Goal: Communication & Community: Answer question/provide support

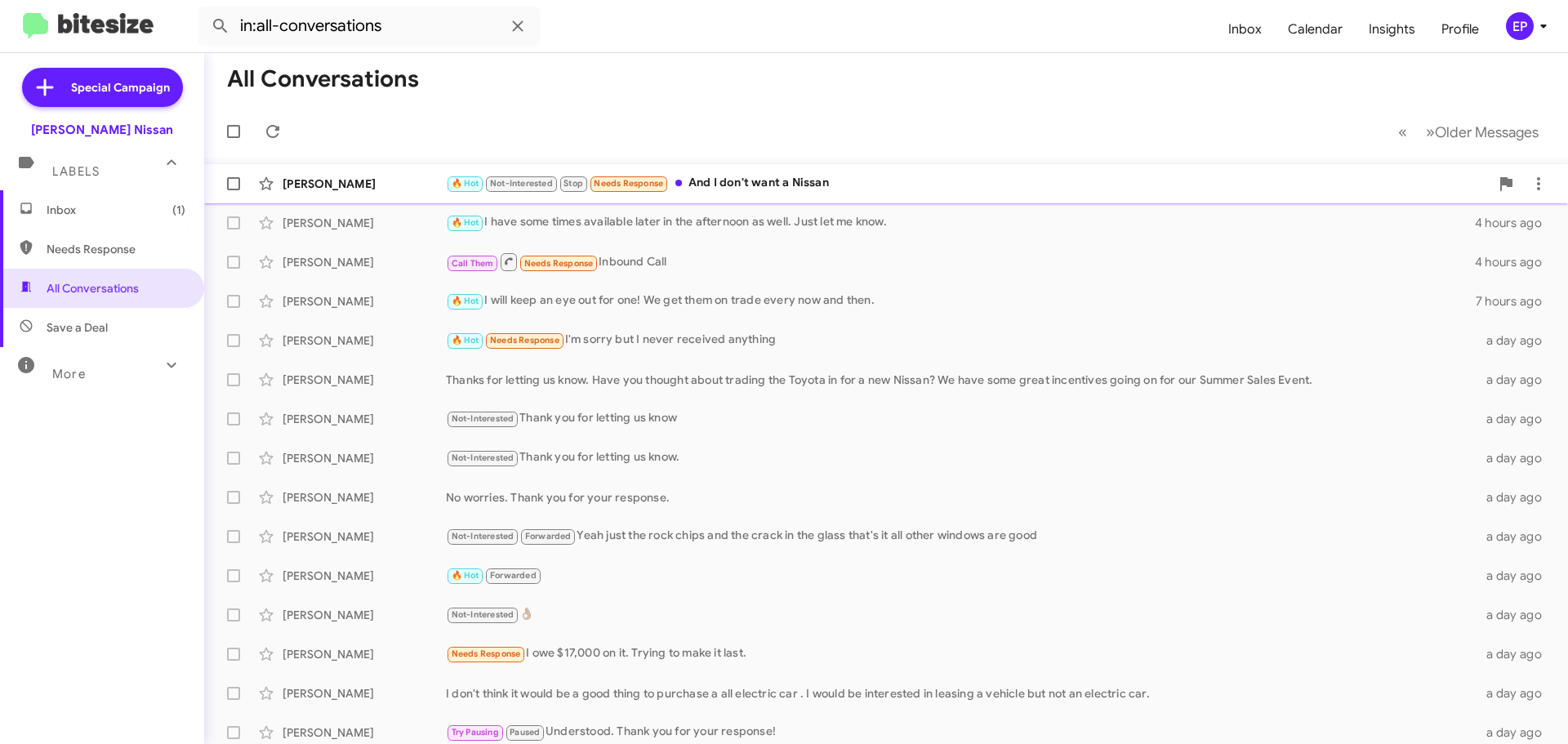
click at [718, 189] on div "🔥 Hot Not-Interested Stop Needs Response And I don't want a Nissan" at bounding box center [967, 183] width 1043 height 19
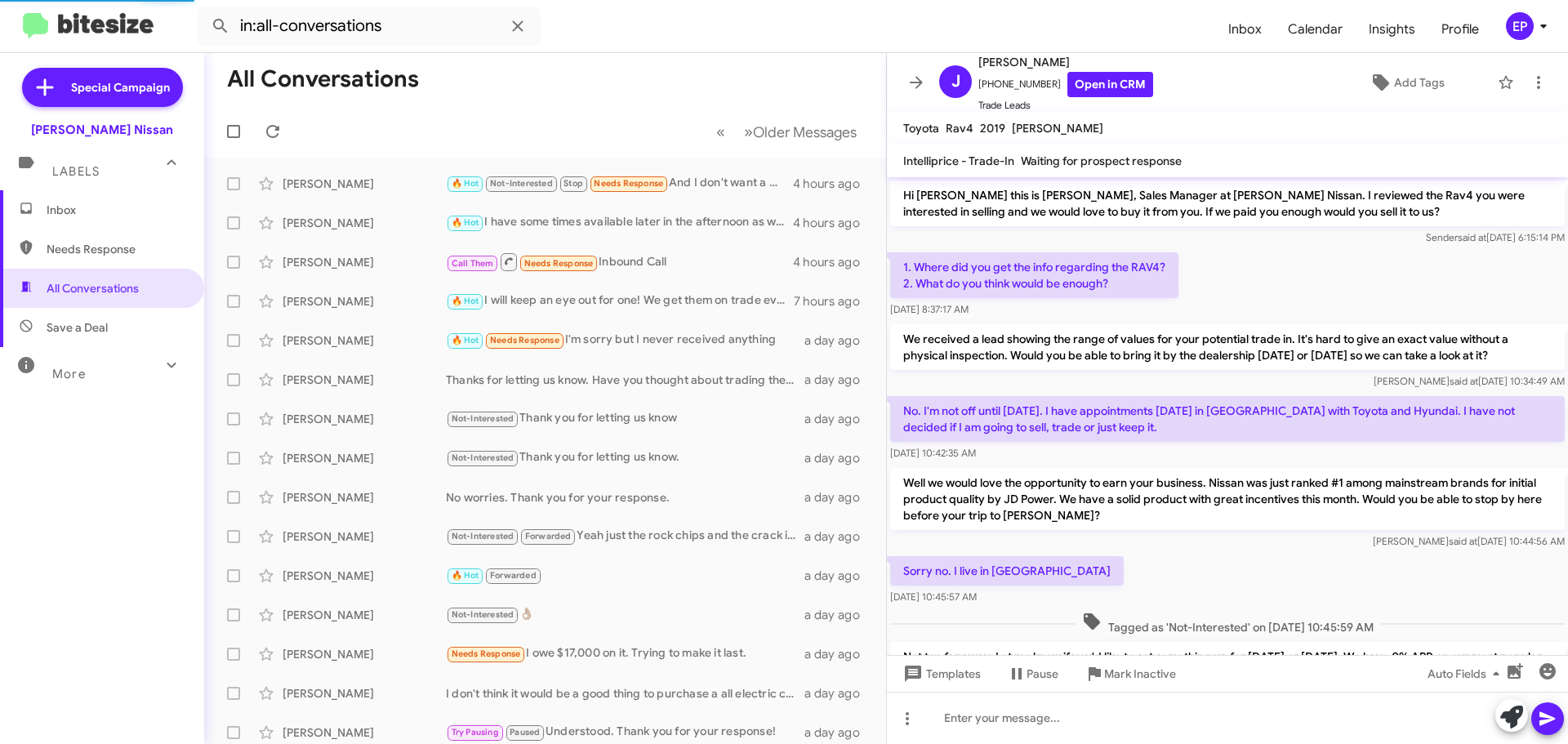
scroll to position [267, 0]
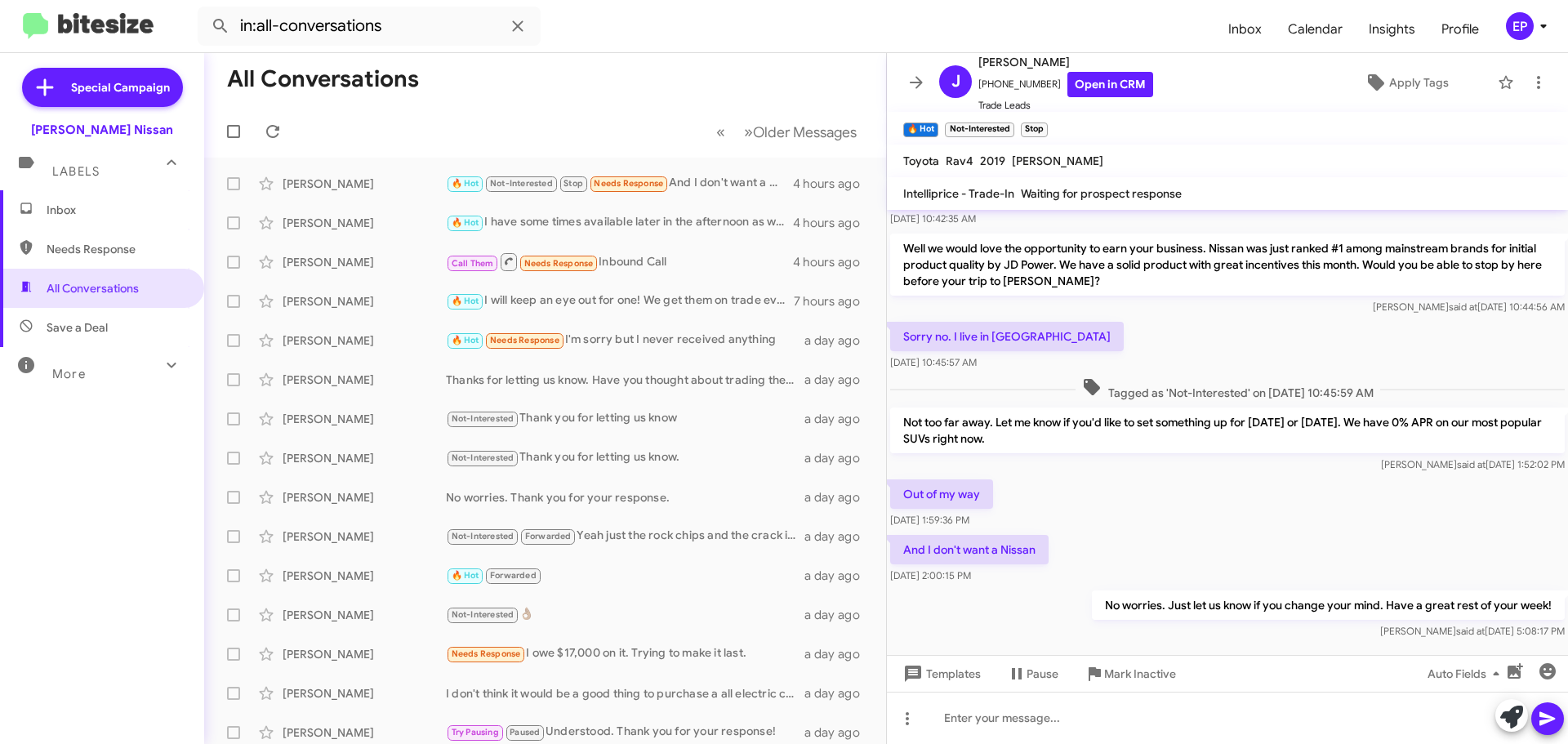
click at [1181, 313] on div "[PERSON_NAME] said at [DATE] 10:44:56 AM" at bounding box center [1227, 307] width 675 height 16
click at [601, 230] on div "🔥 Hot I have some times available later in the afternoon as well. Just let me k…" at bounding box center [627, 222] width 362 height 19
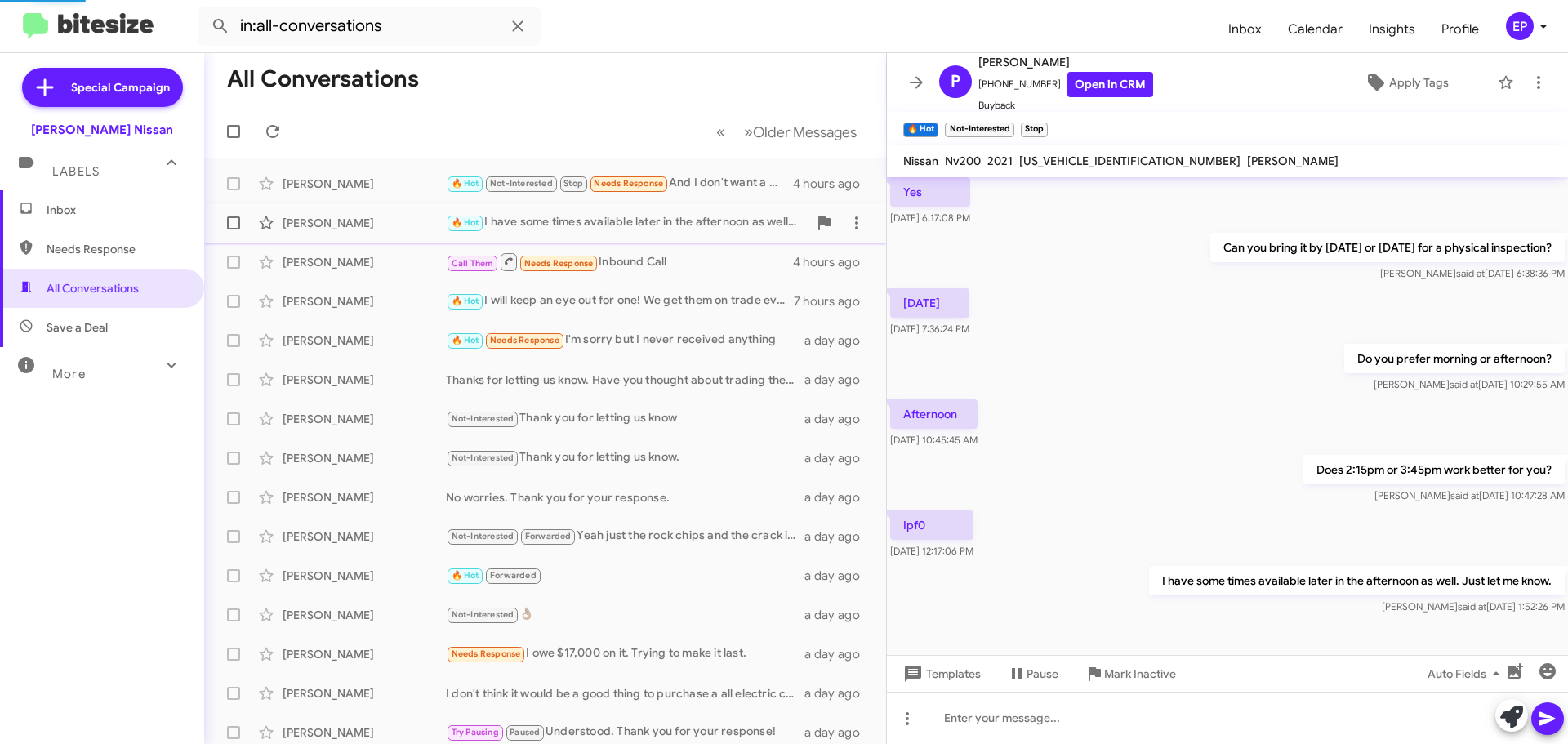
scroll to position [108, 0]
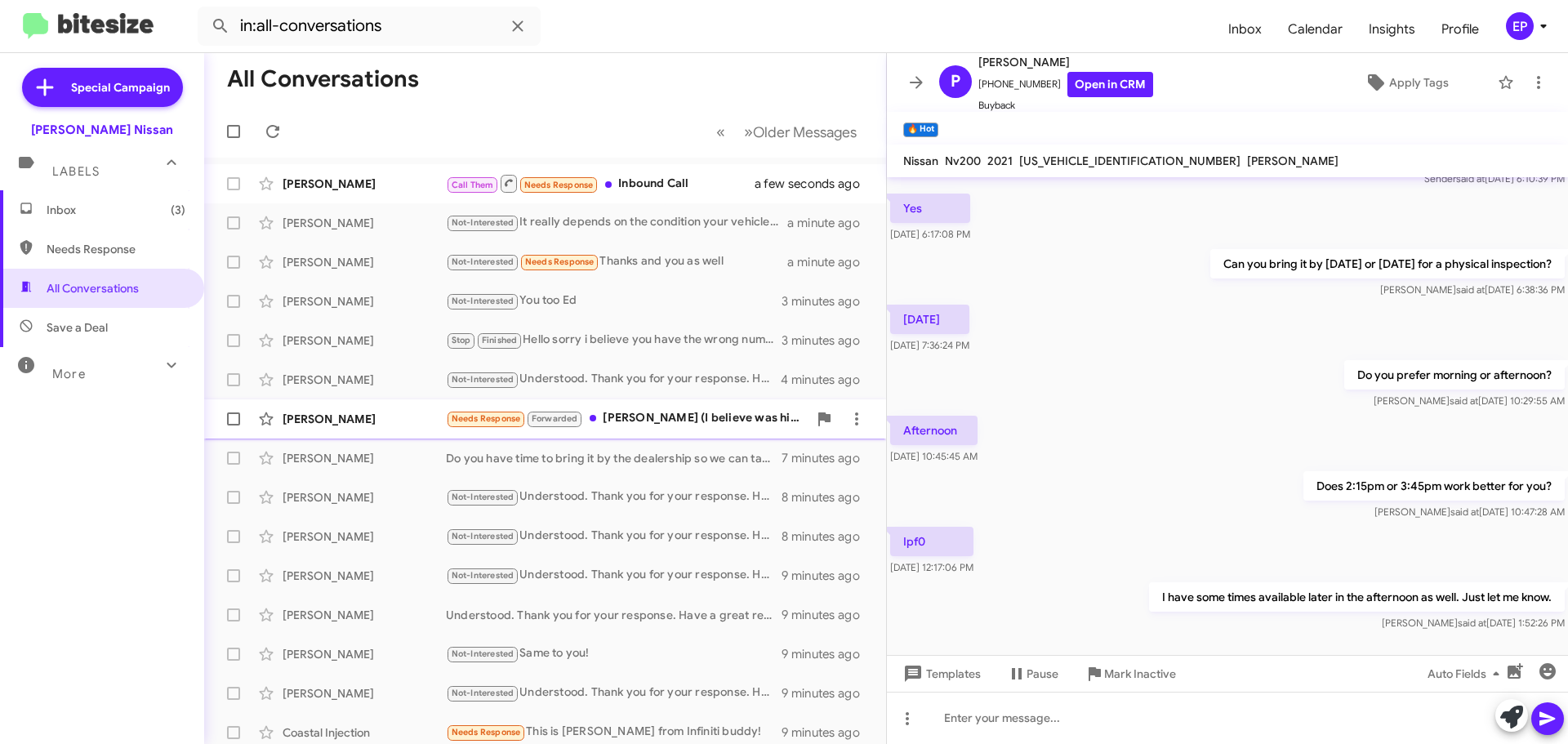
click at [685, 413] on div "Needs Response Forwarded [PERSON_NAME] (I believe was his name) was checking to…" at bounding box center [627, 418] width 362 height 19
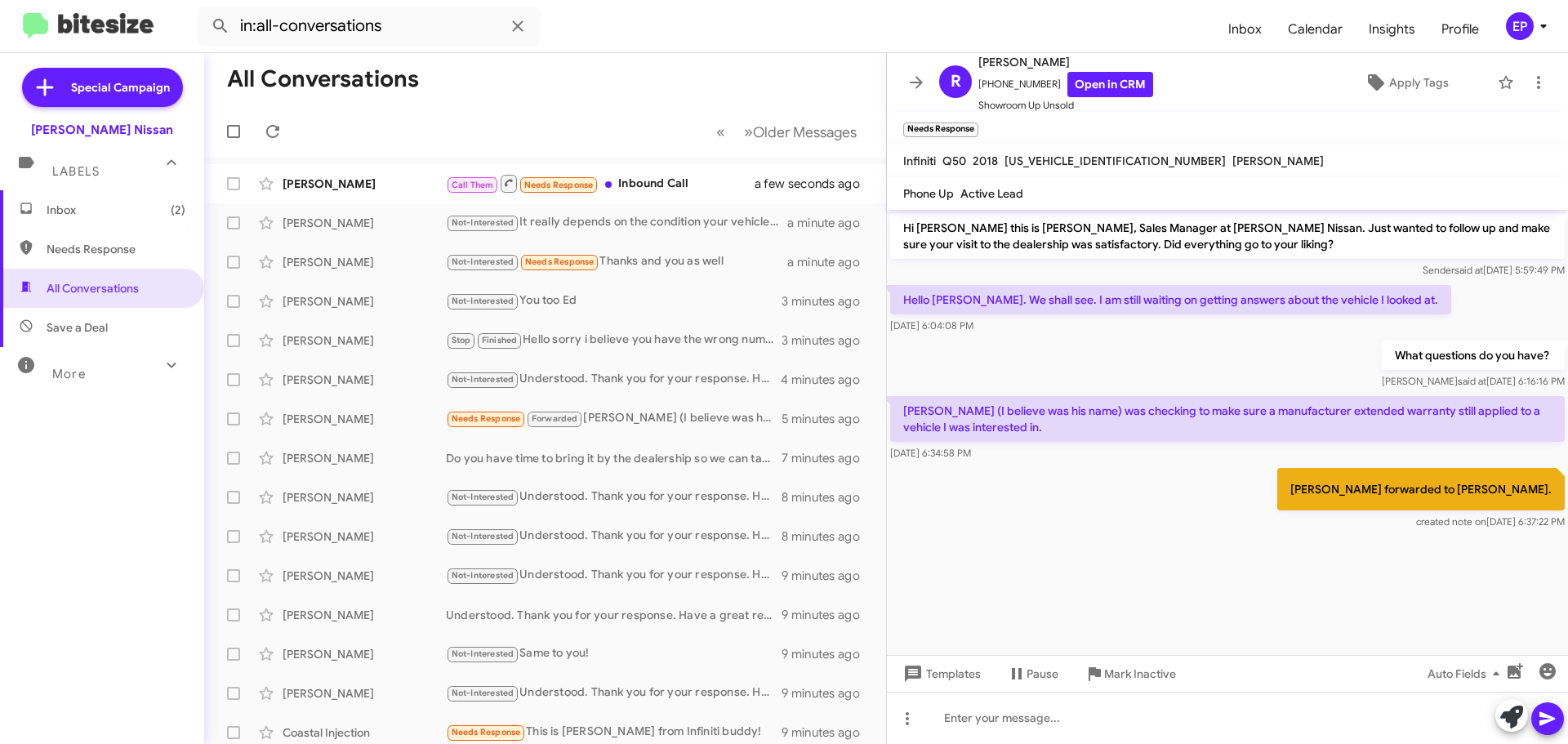
click at [1167, 592] on cdk-virtual-scroll-viewport "Hi [PERSON_NAME] this is [PERSON_NAME], Sales Manager at [PERSON_NAME] Nissan. …" at bounding box center [1226, 432] width 681 height 445
click at [1169, 596] on cdk-virtual-scroll-viewport "Hi [PERSON_NAME] this is [PERSON_NAME], Sales Manager at [PERSON_NAME] Nissan. …" at bounding box center [1226, 432] width 681 height 445
click at [999, 359] on div "What questions do you have? [PERSON_NAME] said at [DATE] 6:16:16 PM" at bounding box center [1226, 365] width 681 height 56
click at [1105, 560] on cdk-virtual-scroll-viewport "Hi [PERSON_NAME] this is [PERSON_NAME], Sales Manager at [PERSON_NAME] Nissan. …" at bounding box center [1226, 432] width 681 height 445
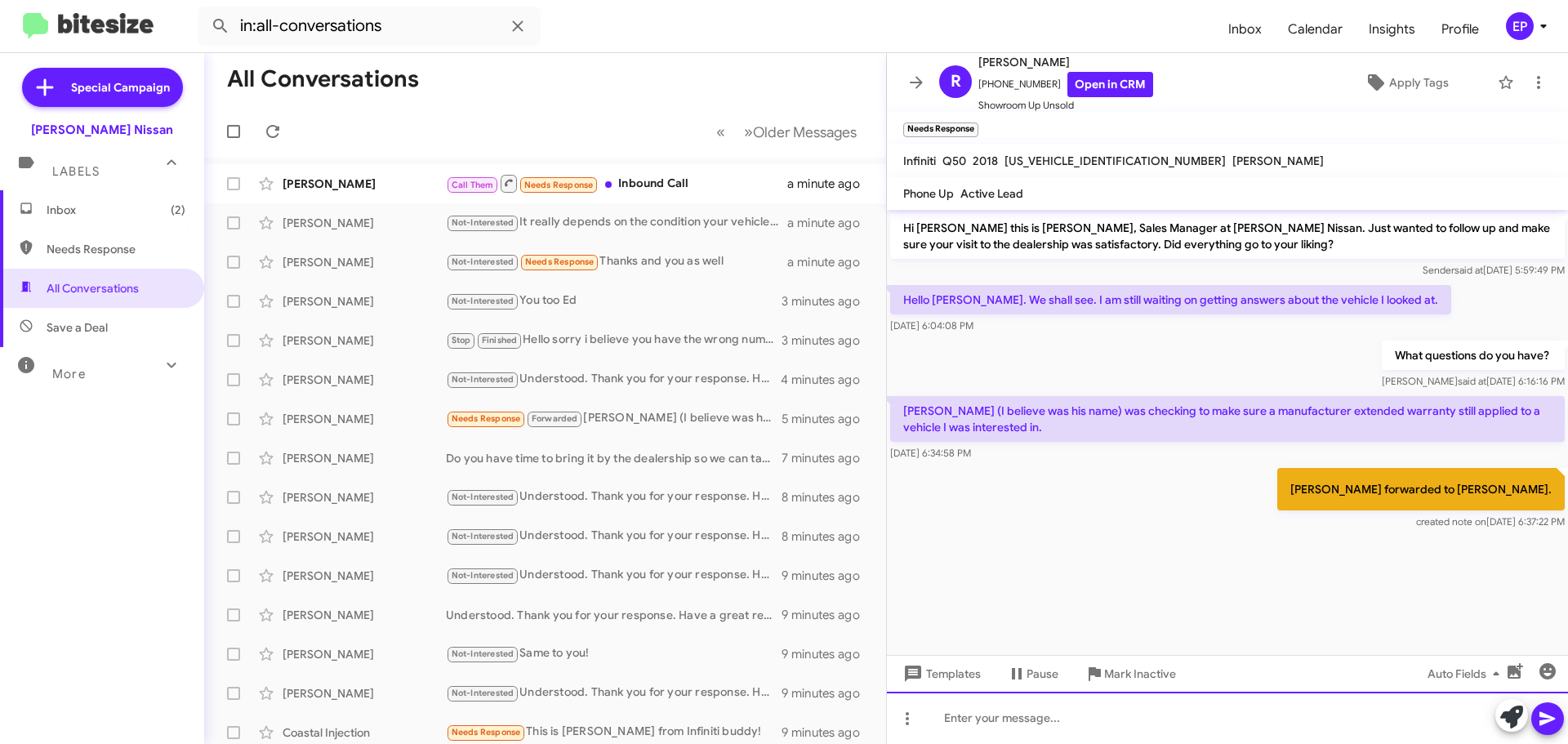
click at [1030, 714] on div at bounding box center [1226, 718] width 681 height 52
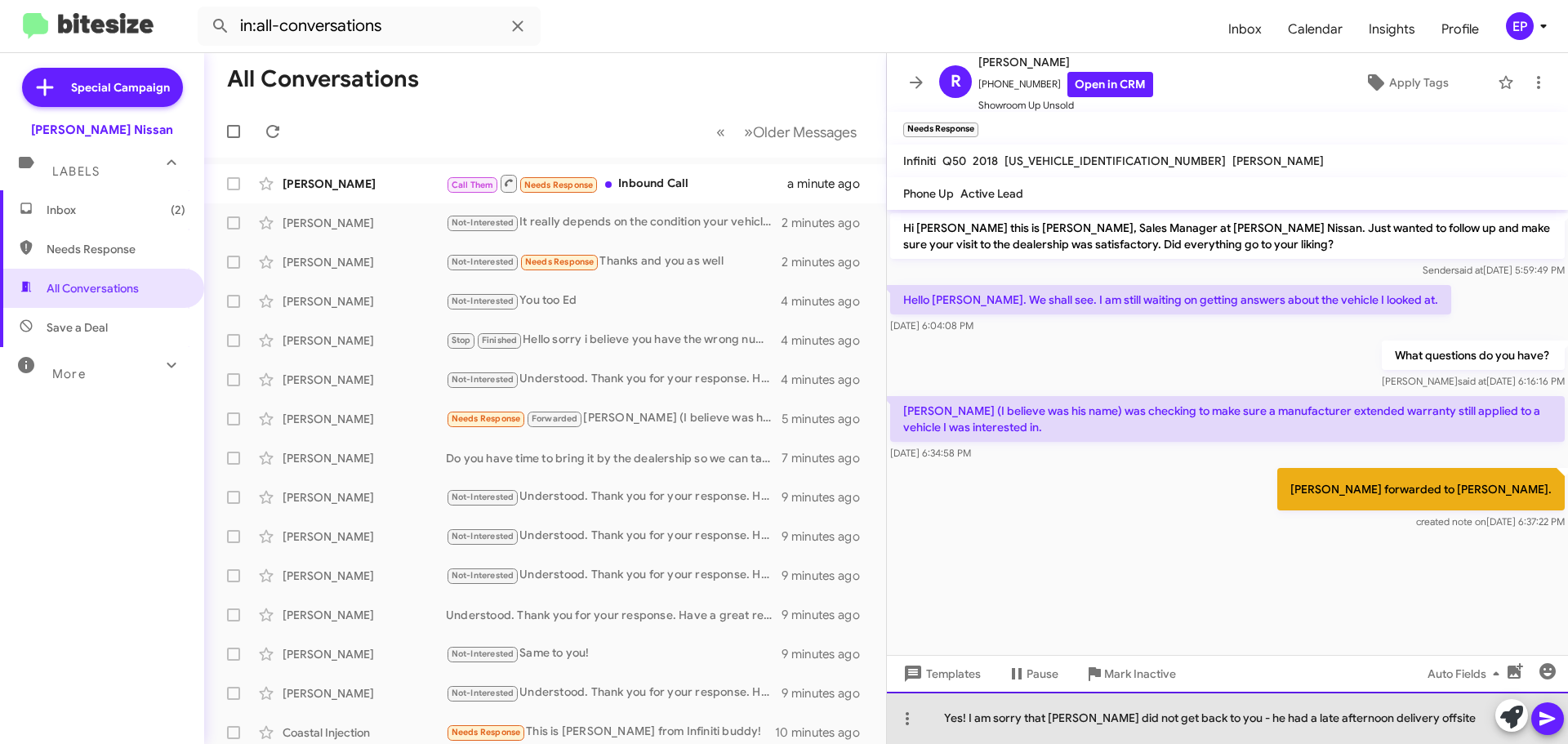
click at [1448, 723] on div "Yes! I am sorry that [PERSON_NAME] did not get back to you - he had a late afte…" at bounding box center [1226, 718] width 681 height 52
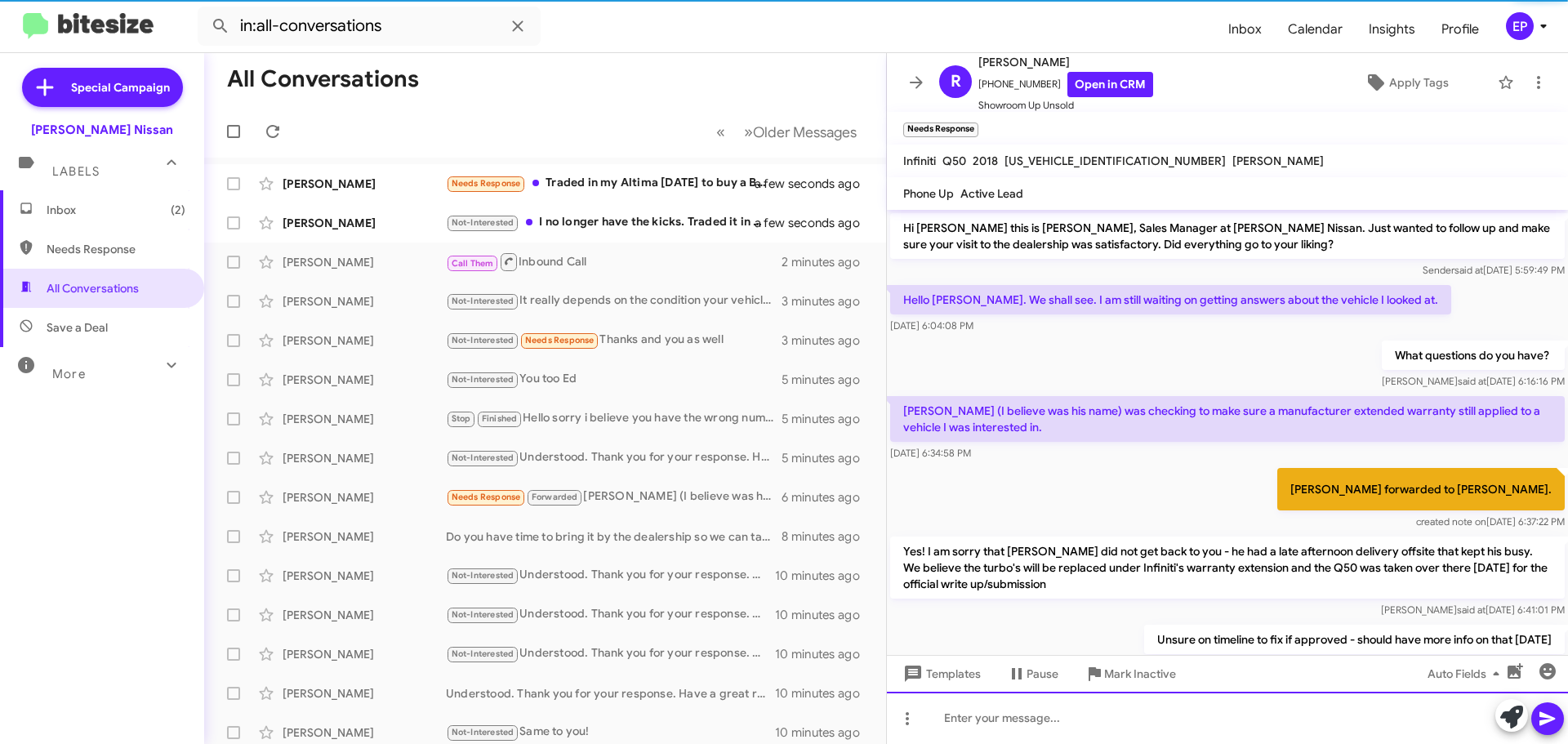
scroll to position [51, 0]
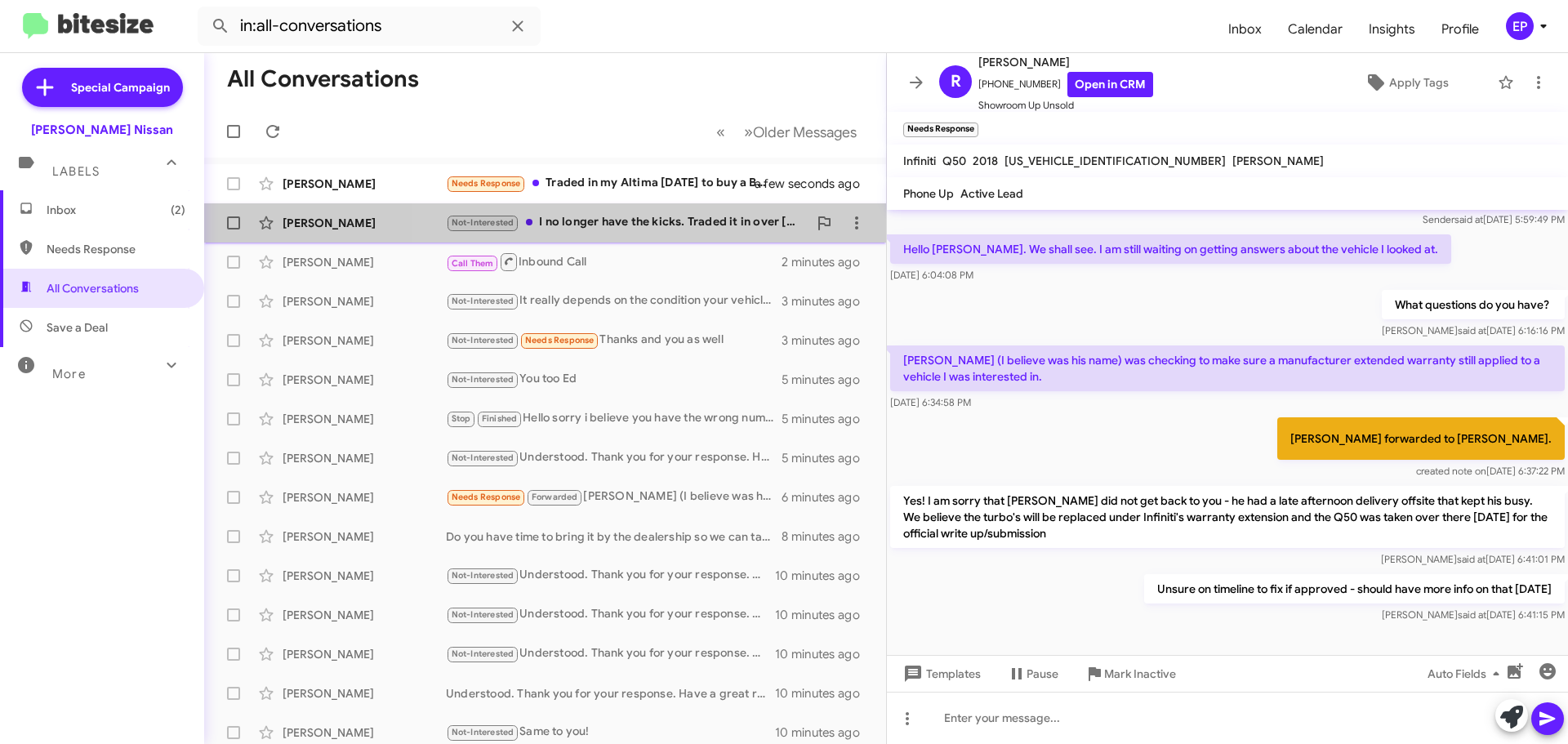
click at [647, 225] on div "Not-Interested I no longer have the kicks. Traded it in over [DATE]." at bounding box center [627, 222] width 362 height 19
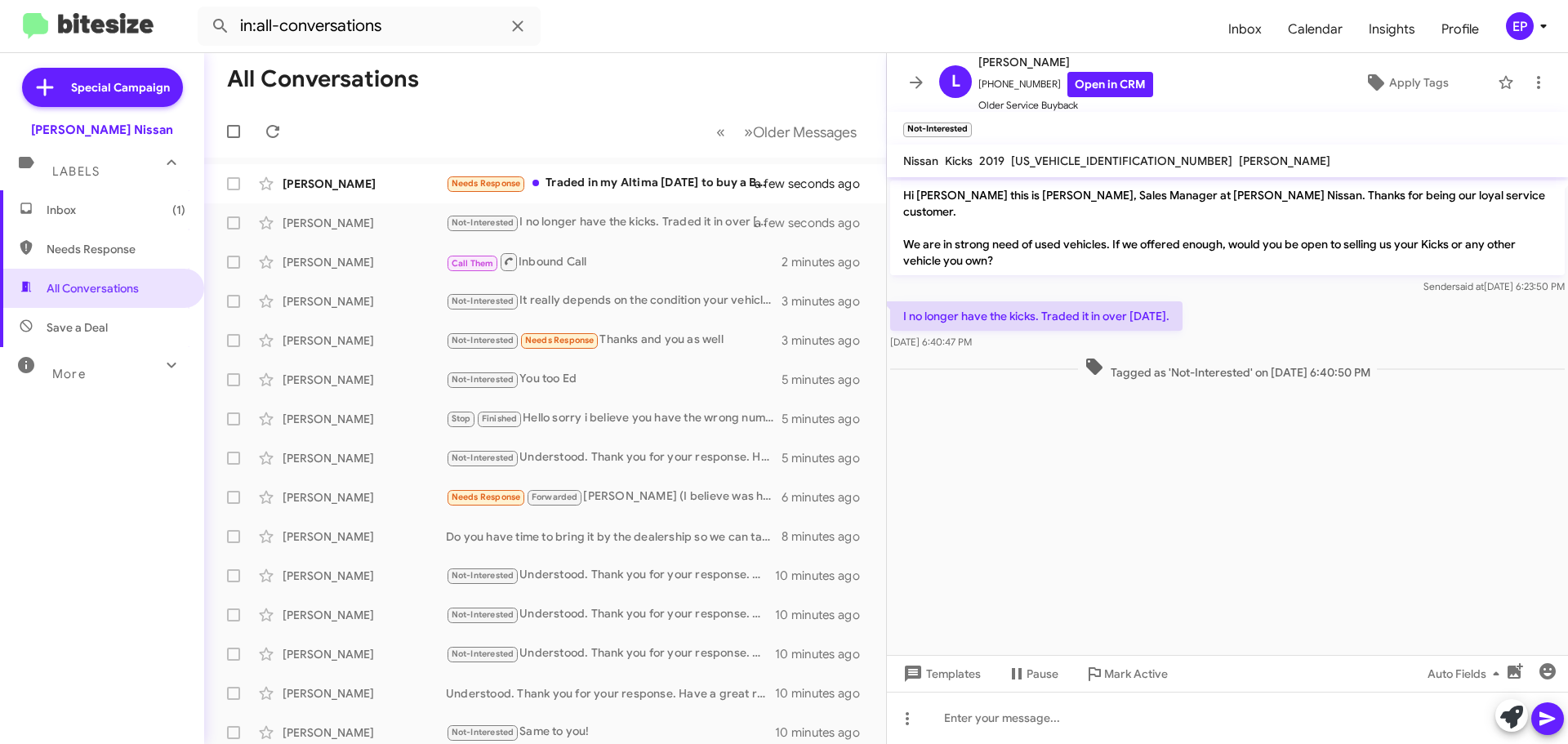
click at [983, 433] on cdk-virtual-scroll-viewport "Hi [PERSON_NAME] this is [PERSON_NAME], Sales Manager at [PERSON_NAME] Nissan. …" at bounding box center [1226, 416] width 681 height 478
click at [1091, 76] on link "Open in CRM" at bounding box center [1110, 84] width 86 height 25
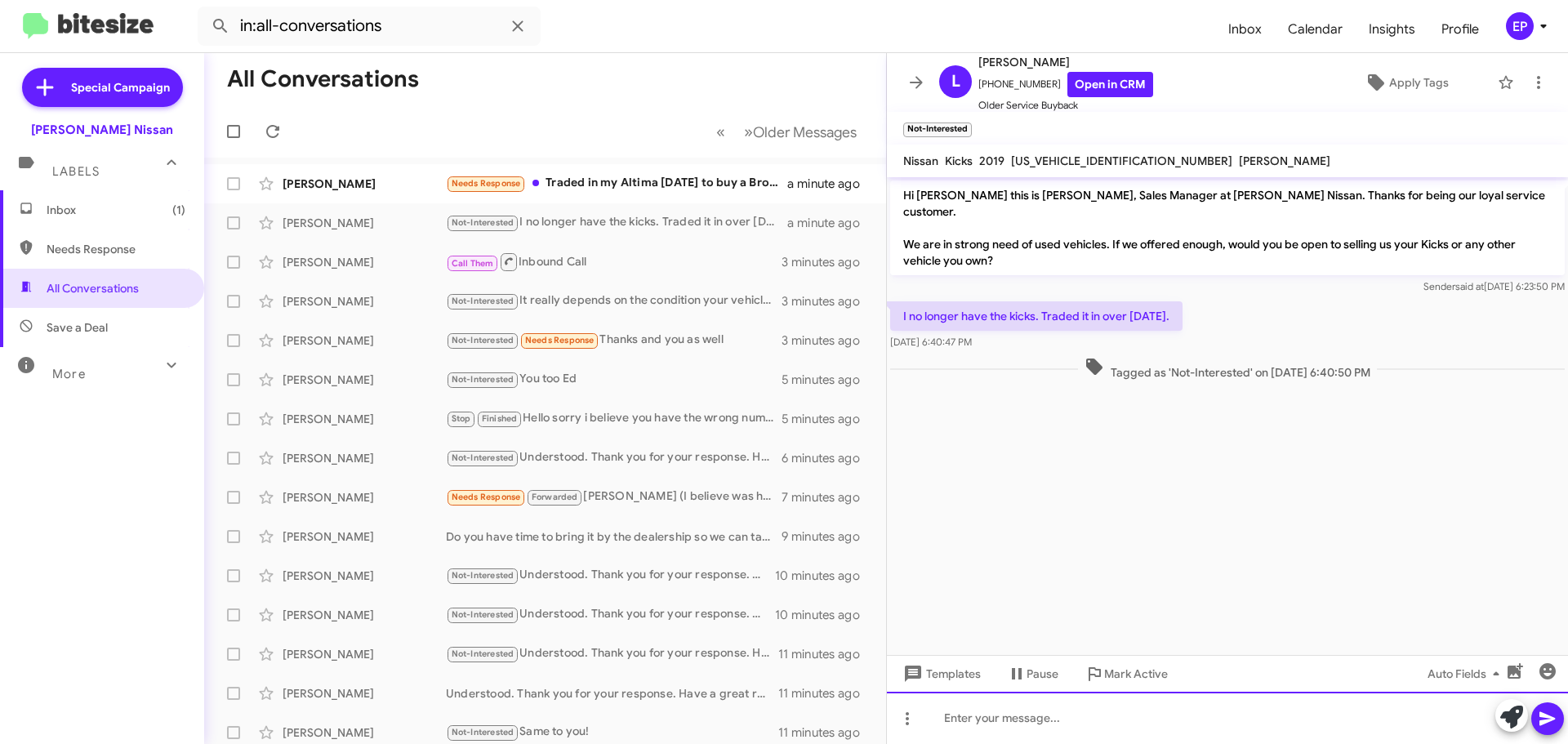
click at [983, 723] on div at bounding box center [1226, 718] width 681 height 52
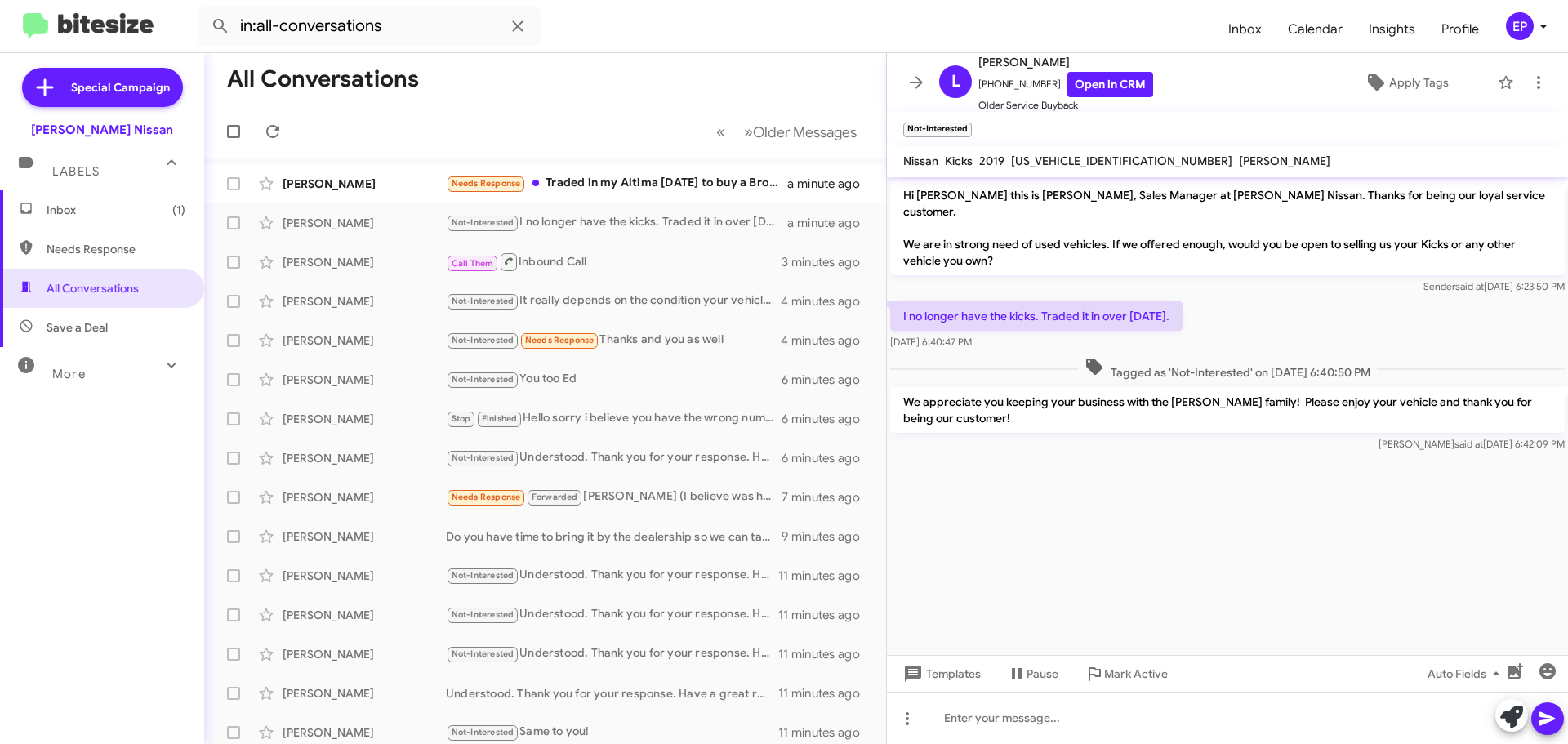
click at [1223, 484] on cdk-virtual-scroll-viewport "Hi [PERSON_NAME] this is [PERSON_NAME], Sales Manager at [PERSON_NAME] Nissan. …" at bounding box center [1226, 416] width 681 height 478
click at [1132, 484] on cdk-virtual-scroll-viewport "Hi [PERSON_NAME] this is [PERSON_NAME], Sales Manager at [PERSON_NAME] Nissan. …" at bounding box center [1226, 416] width 681 height 478
click at [647, 181] on div "Needs Response Traded in my Altima [DATE] to buy a Bronco" at bounding box center [627, 183] width 362 height 19
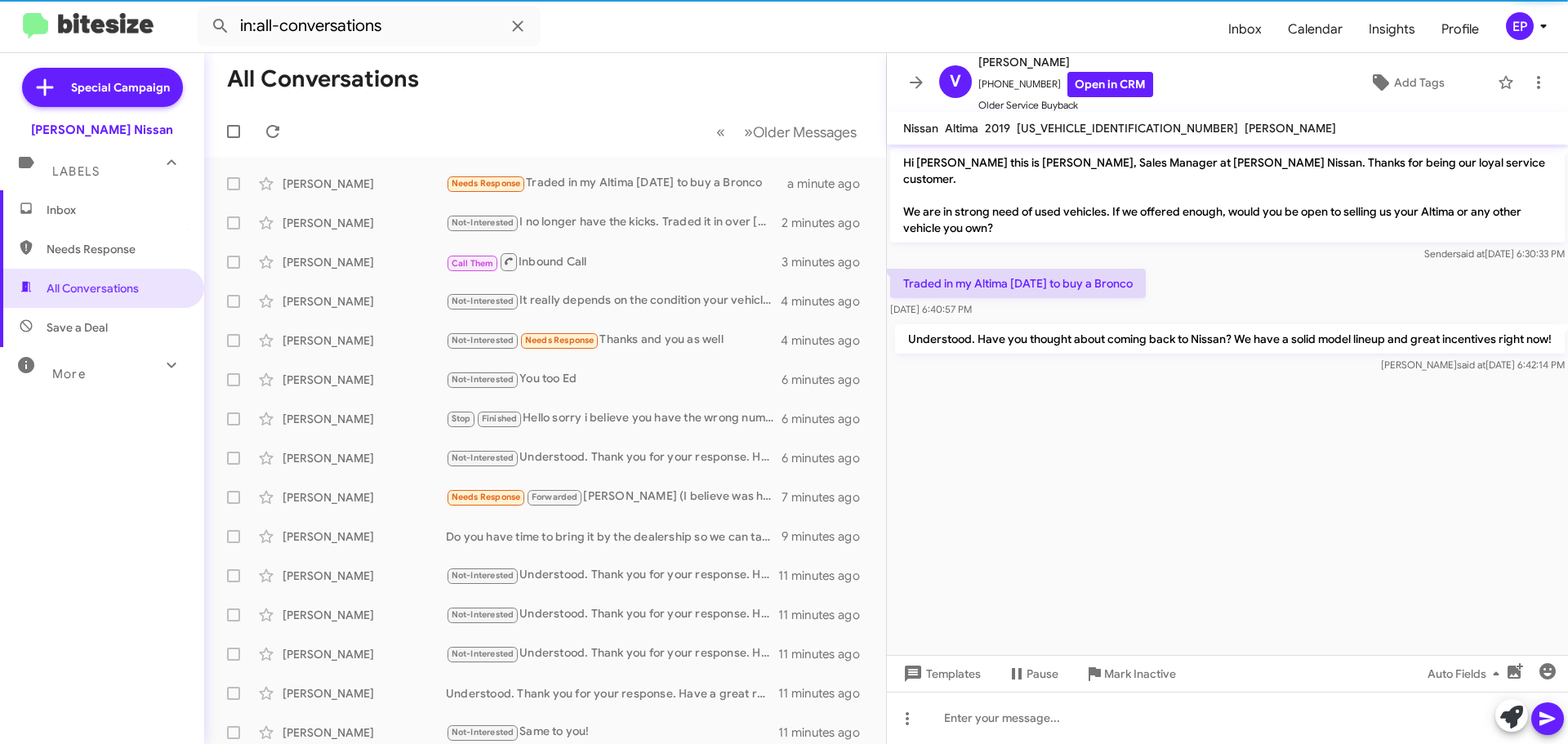
click at [1049, 446] on cdk-virtual-scroll-viewport "Hi [PERSON_NAME] this is [PERSON_NAME], Sales Manager at [PERSON_NAME] Nissan. …" at bounding box center [1226, 400] width 681 height 511
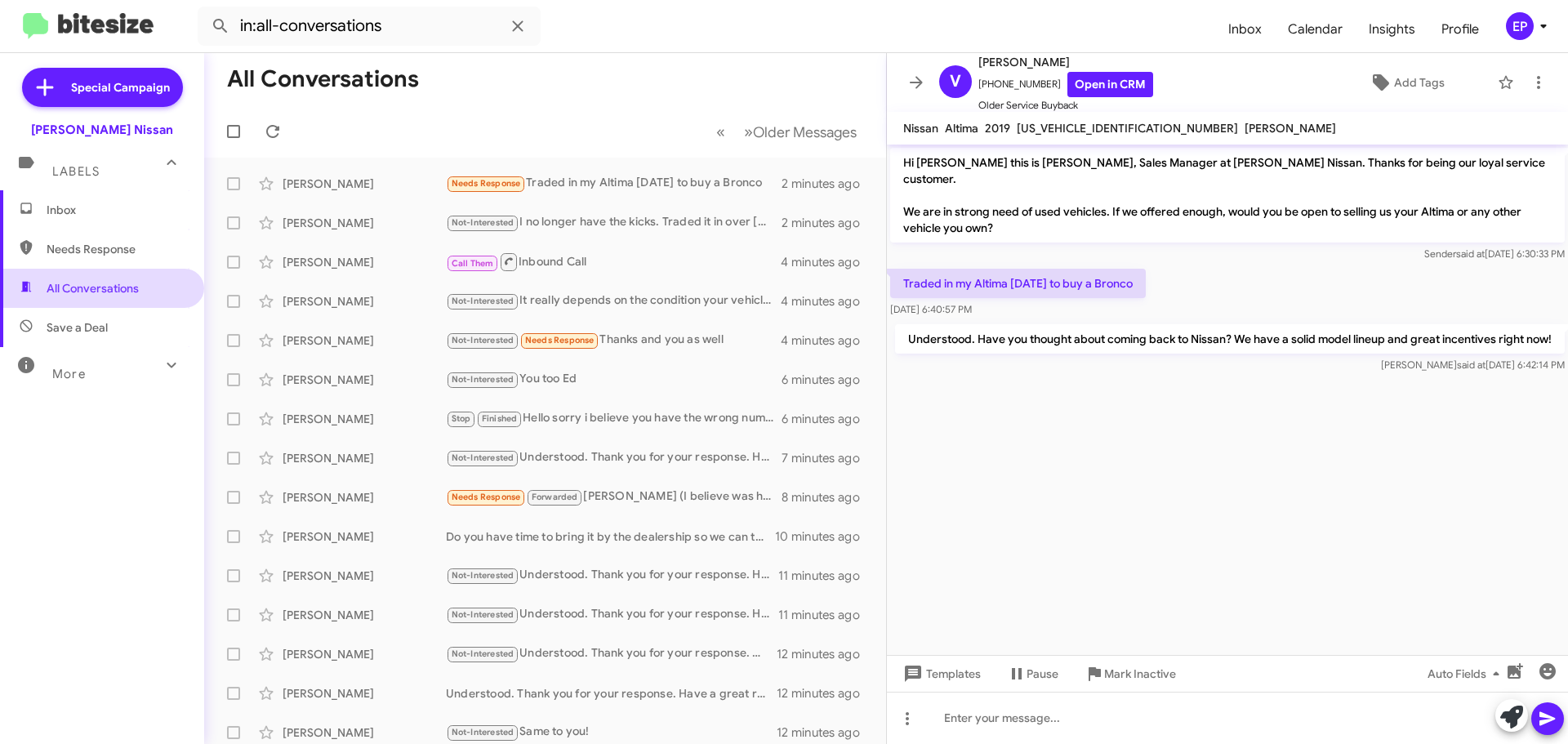
click at [103, 279] on span "All Conversations" at bounding box center [102, 288] width 204 height 39
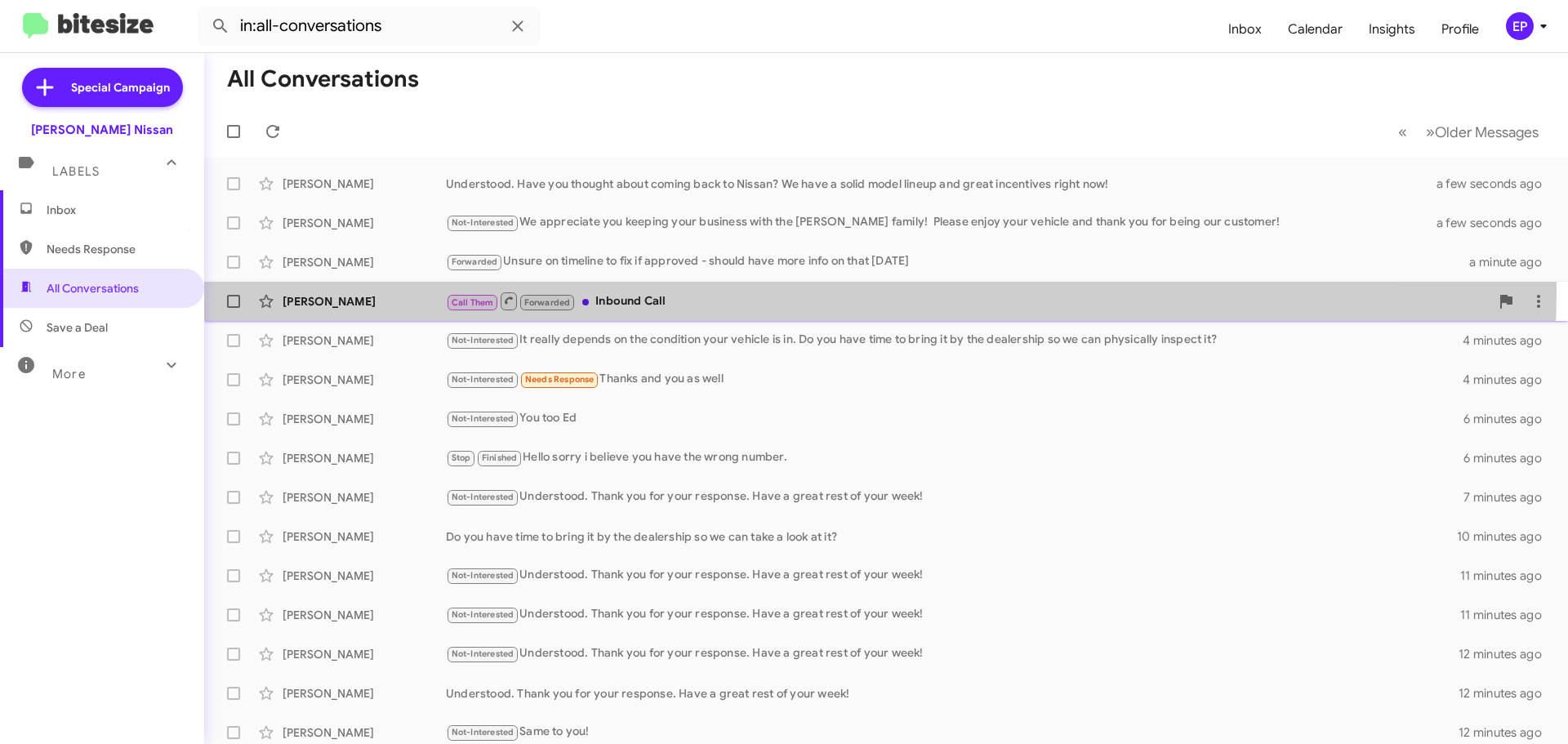
click at [648, 288] on div "[PERSON_NAME] Call Them Forwarded Inbound Call 4 minutes ago" at bounding box center [885, 301] width 1337 height 33
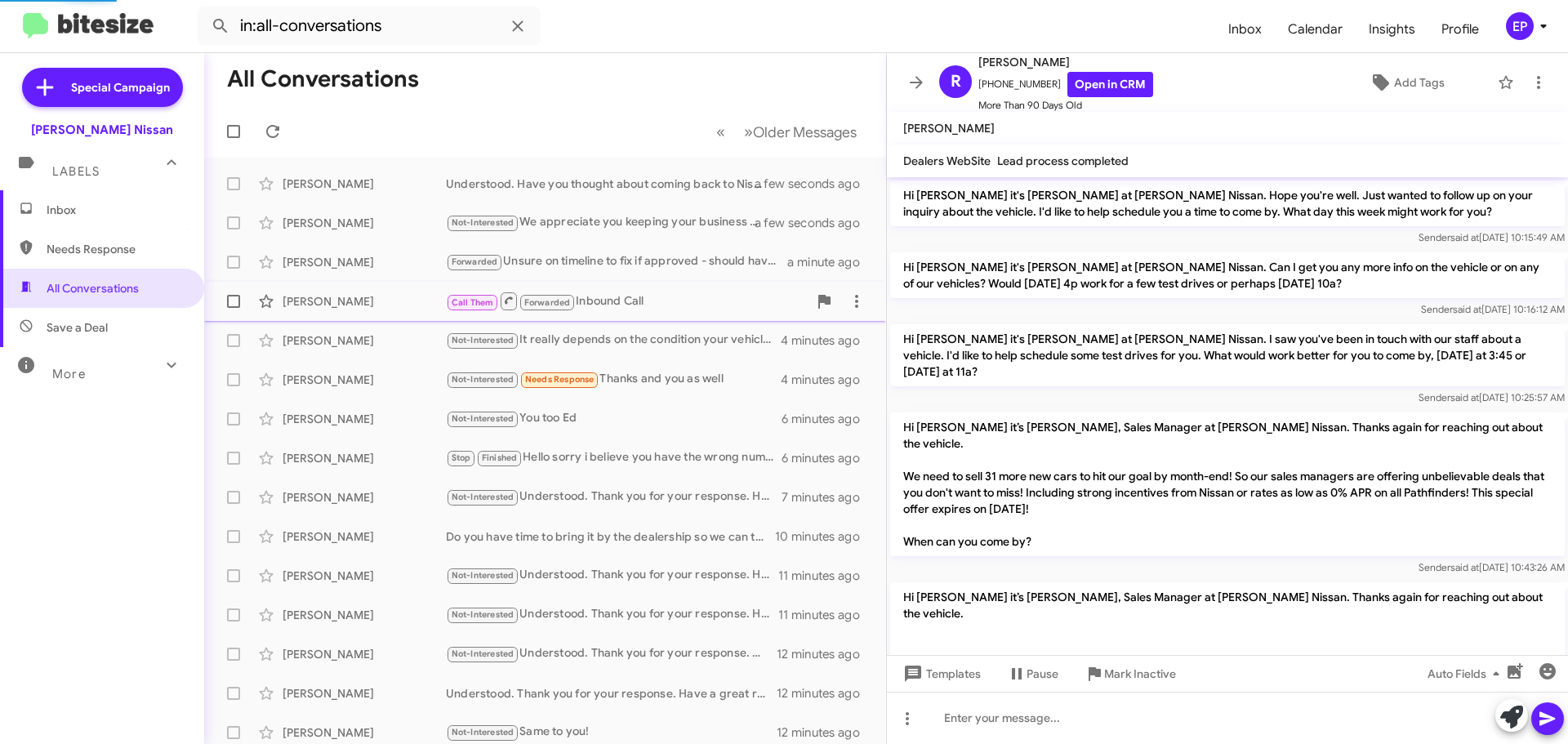
scroll to position [1699, 0]
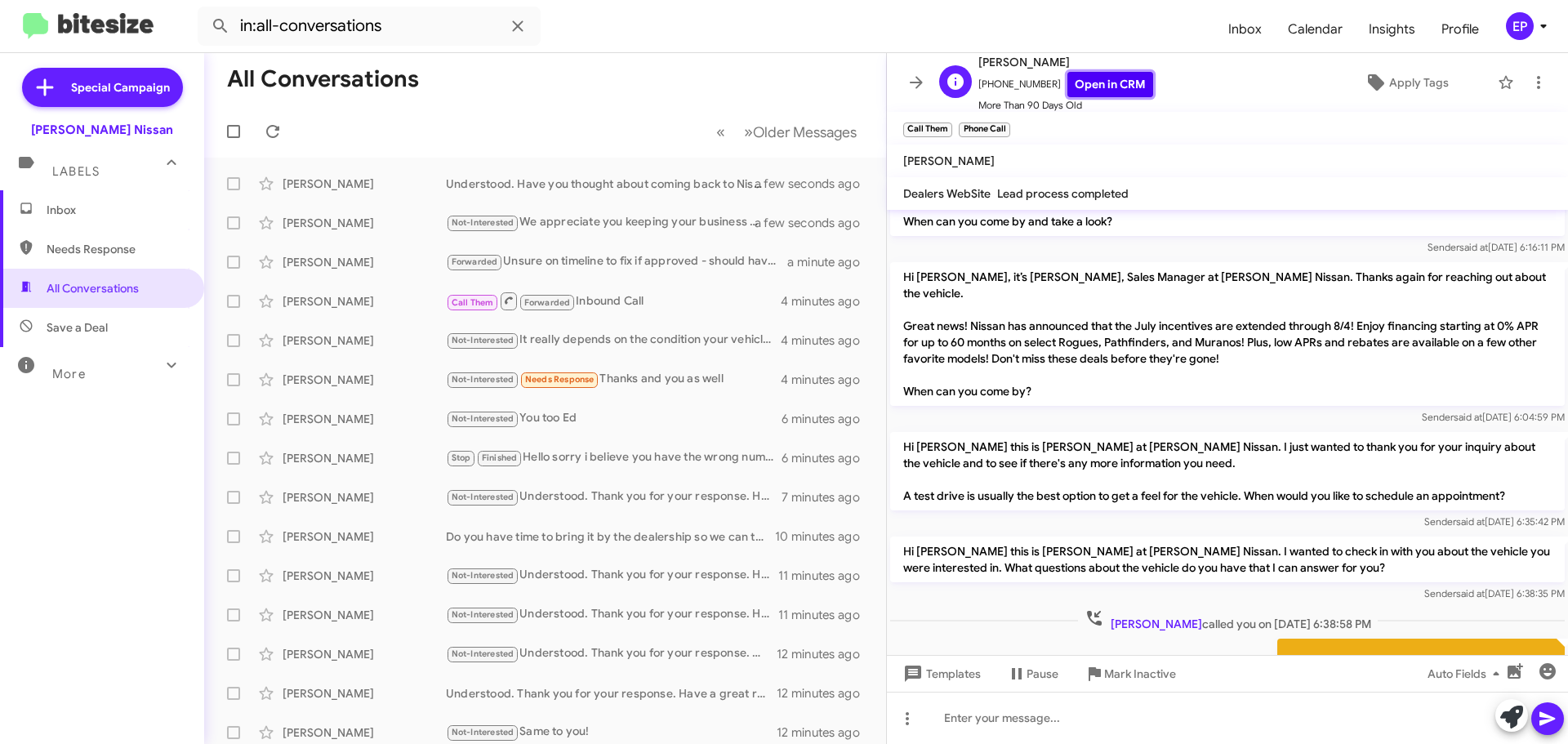
click at [1094, 80] on link "Open in CRM" at bounding box center [1110, 84] width 86 height 25
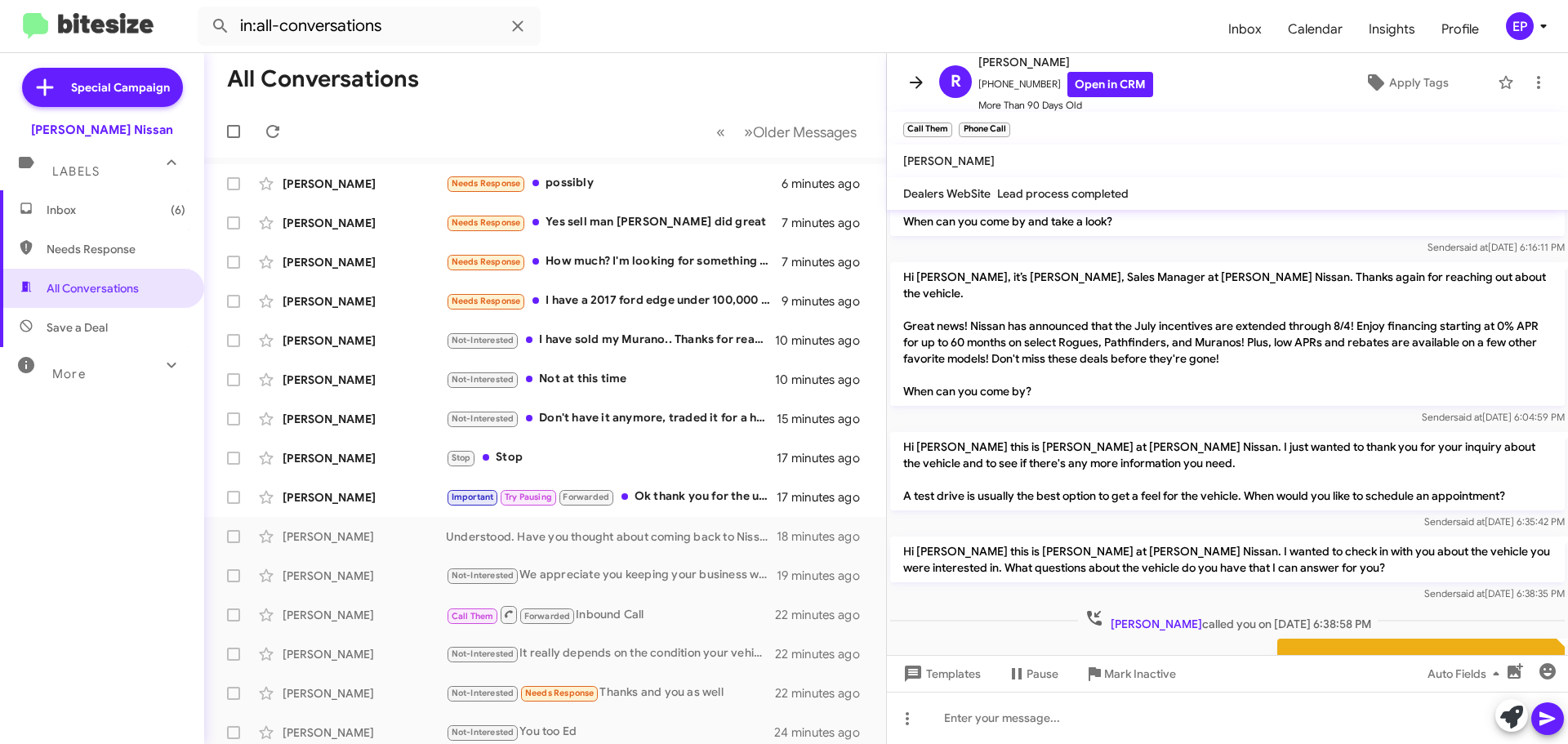
click at [917, 83] on icon at bounding box center [915, 82] width 13 height 12
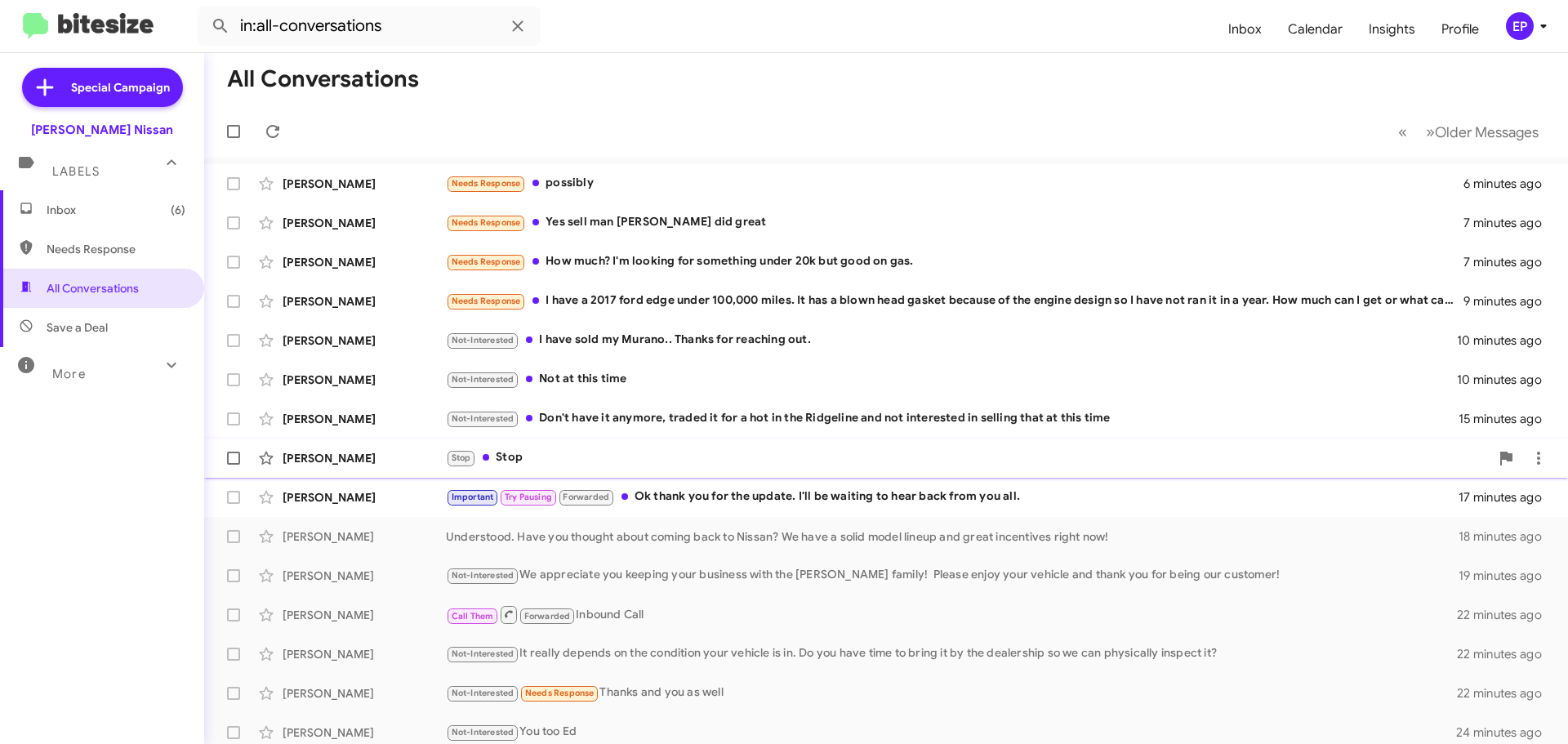
click at [567, 467] on div "Stop Stop" at bounding box center [967, 458] width 1043 height 19
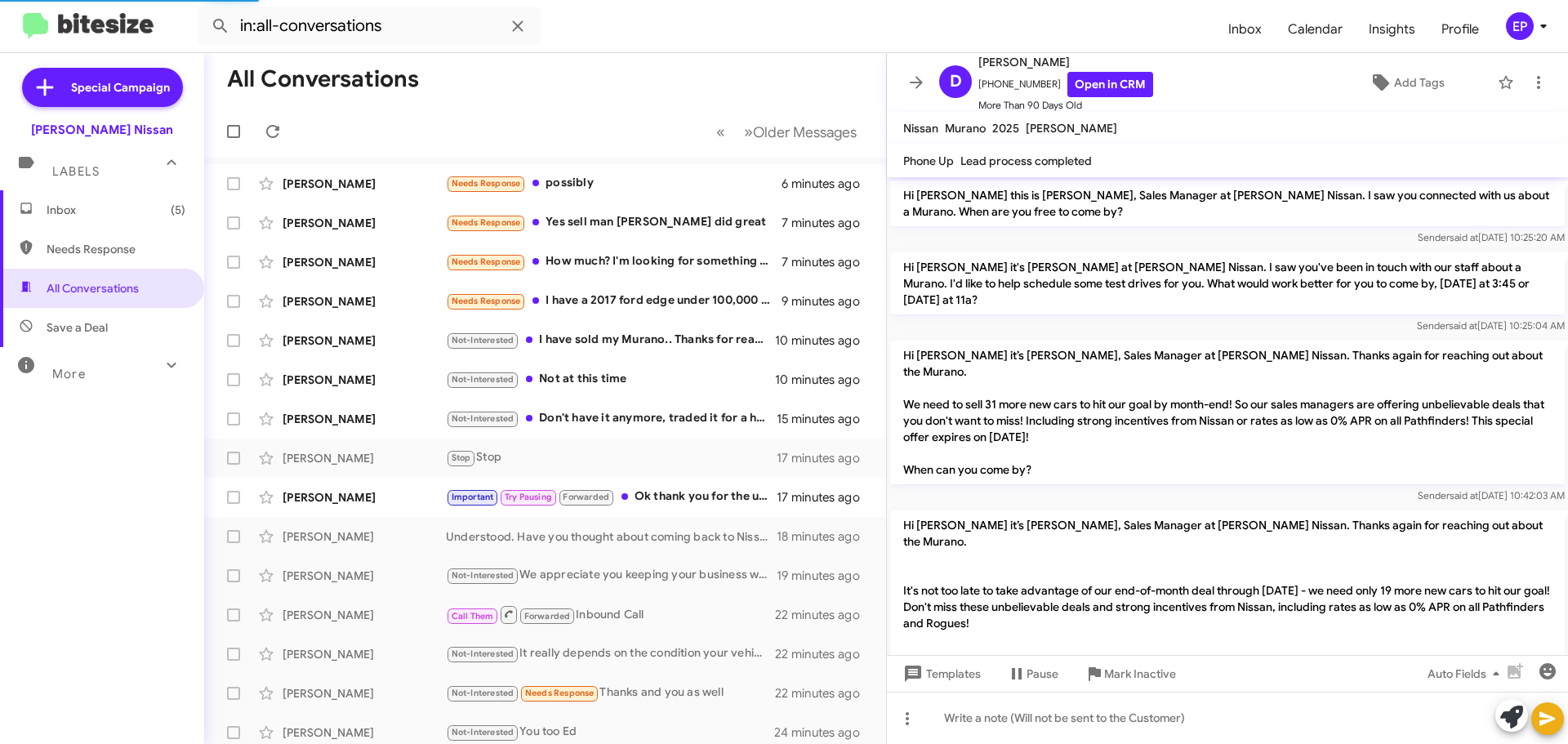
scroll to position [1641, 0]
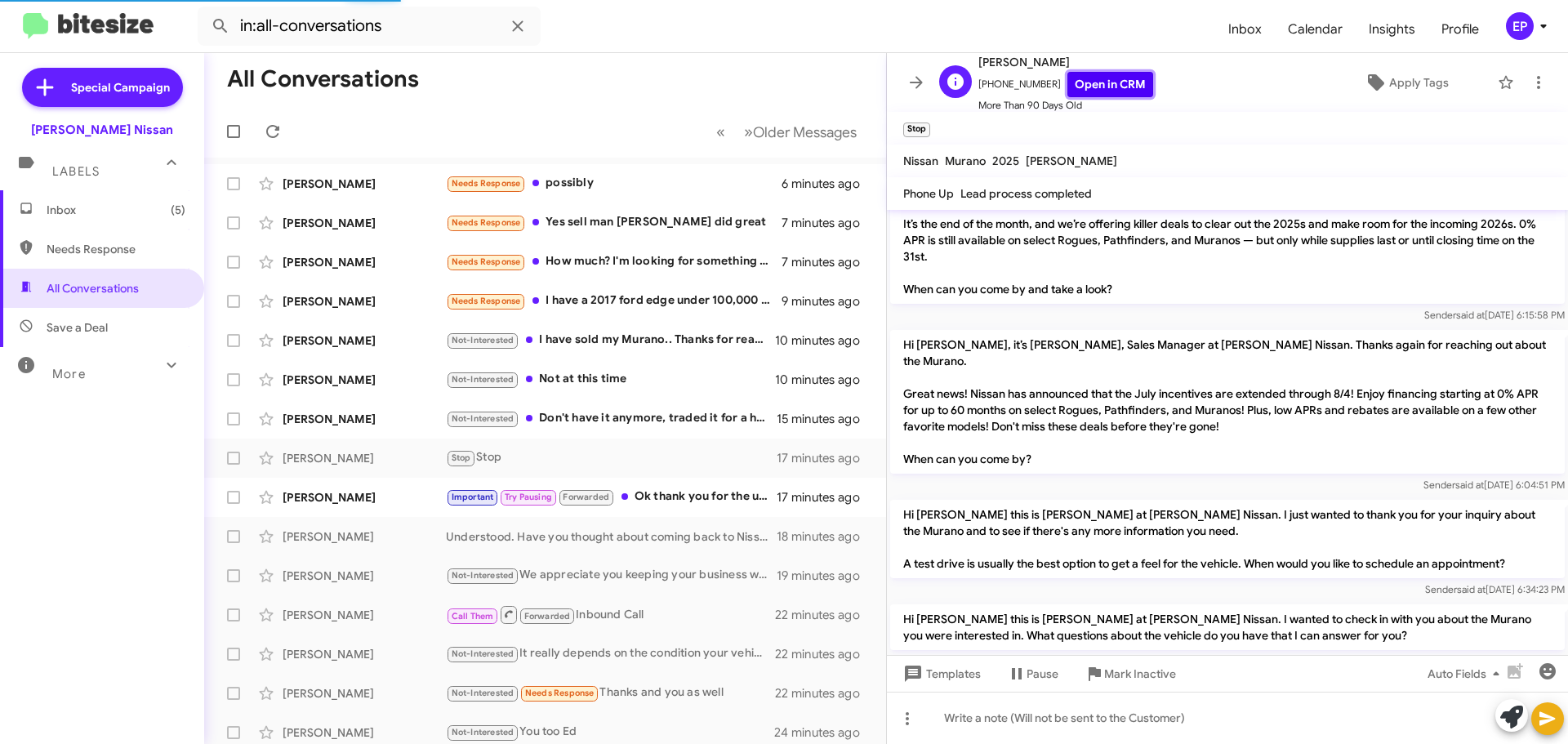
click at [1114, 86] on link "Open in CRM" at bounding box center [1110, 84] width 86 height 25
click at [907, 74] on icon at bounding box center [916, 83] width 20 height 20
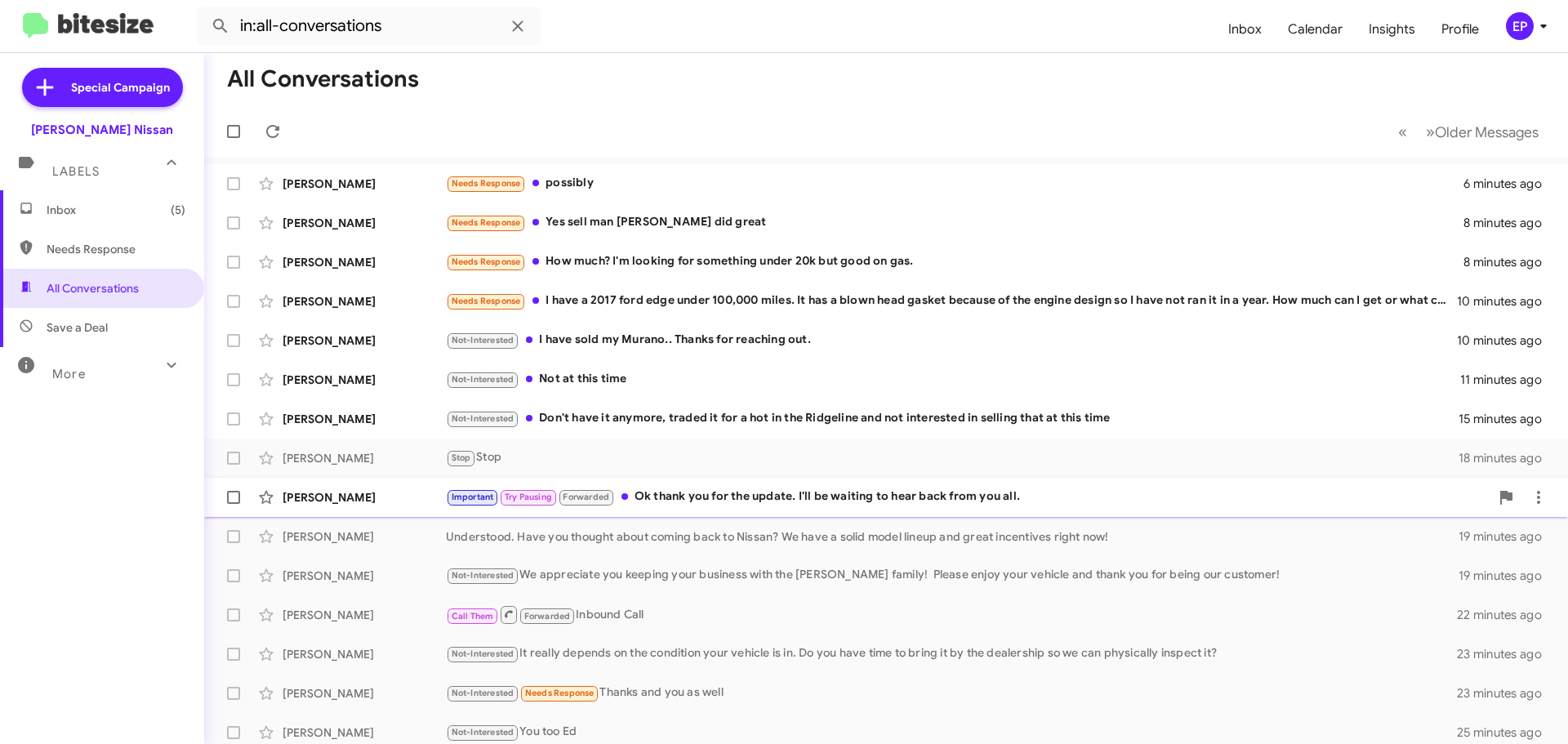
click at [740, 506] on div "Important Try Pausing Forwarded Ok thank you for the update. I'll be waiting to…" at bounding box center [967, 497] width 1043 height 19
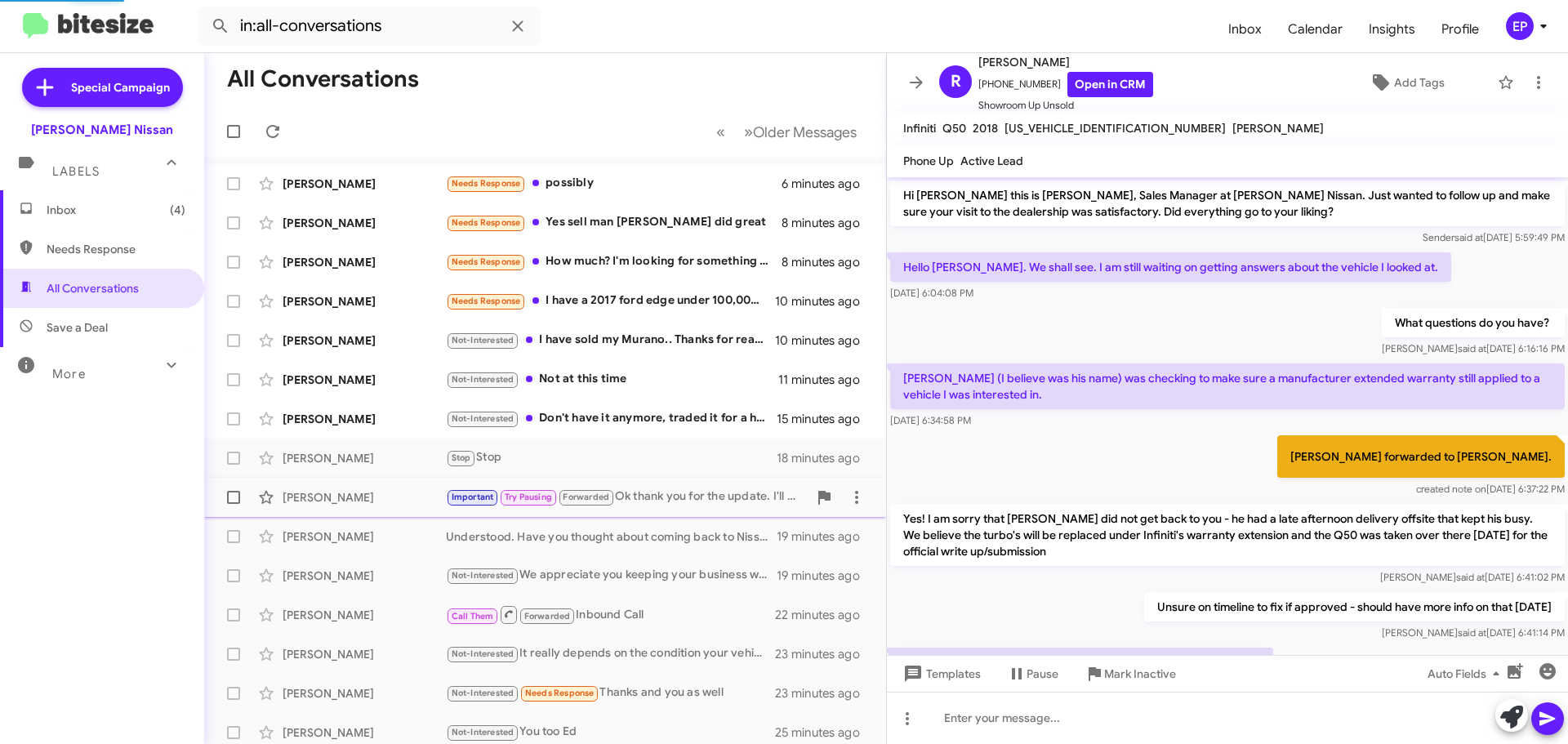
scroll to position [78, 0]
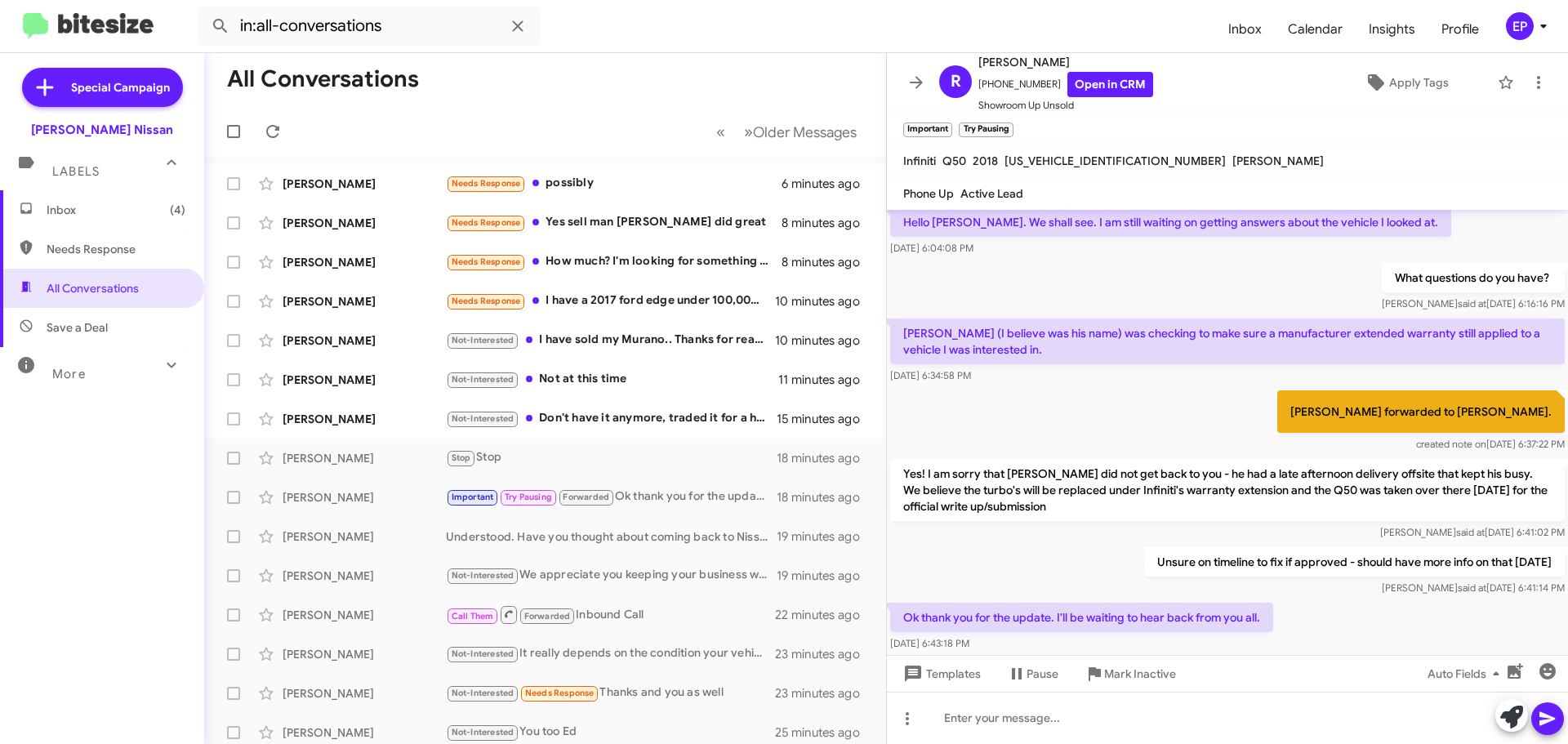
click at [1103, 625] on p "Ok thank you for the update. I'll be waiting to hear back from you all." at bounding box center [1081, 617] width 383 height 29
click at [1544, 671] on icon "button" at bounding box center [1547, 671] width 16 height 16
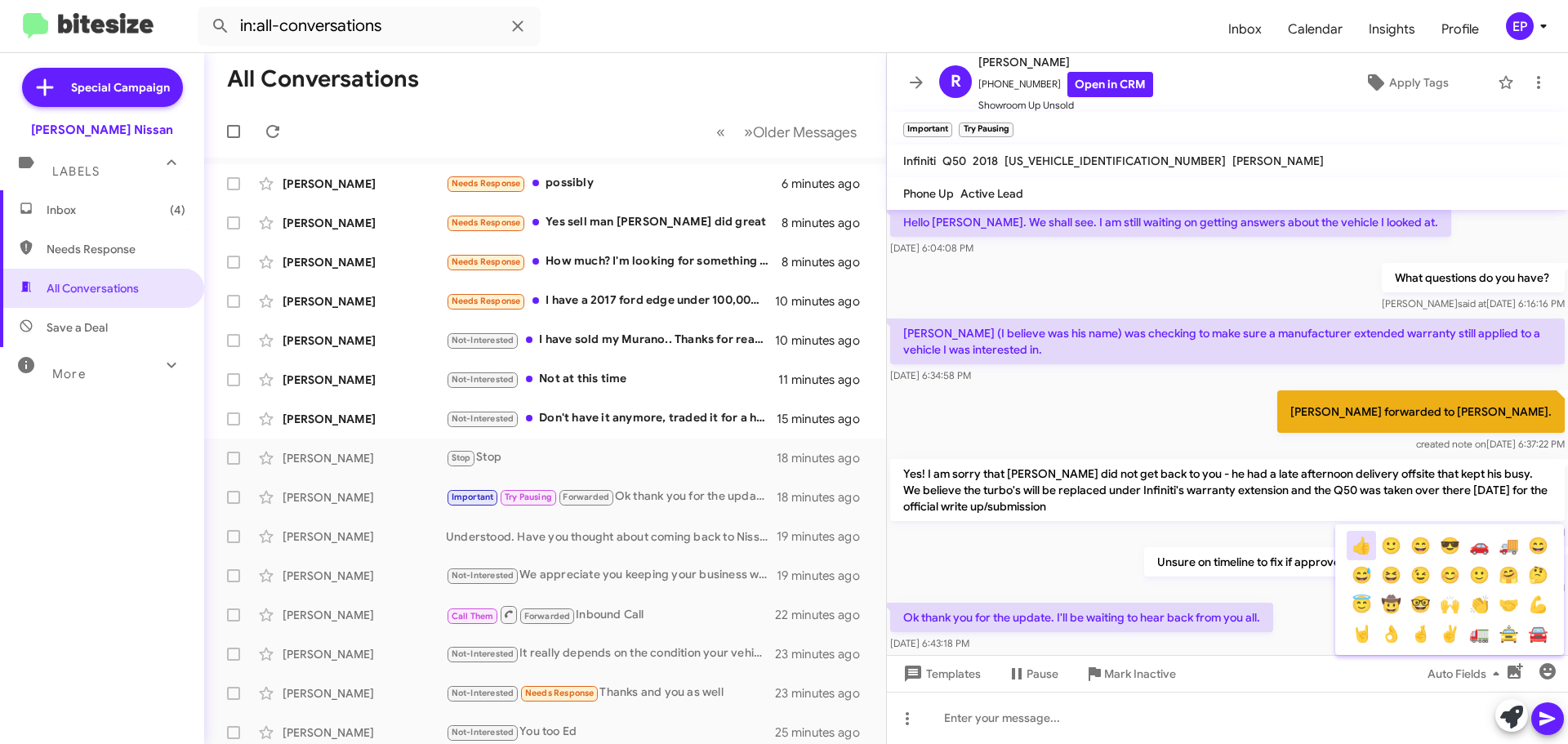
click at [1363, 544] on button "👍" at bounding box center [1360, 545] width 29 height 29
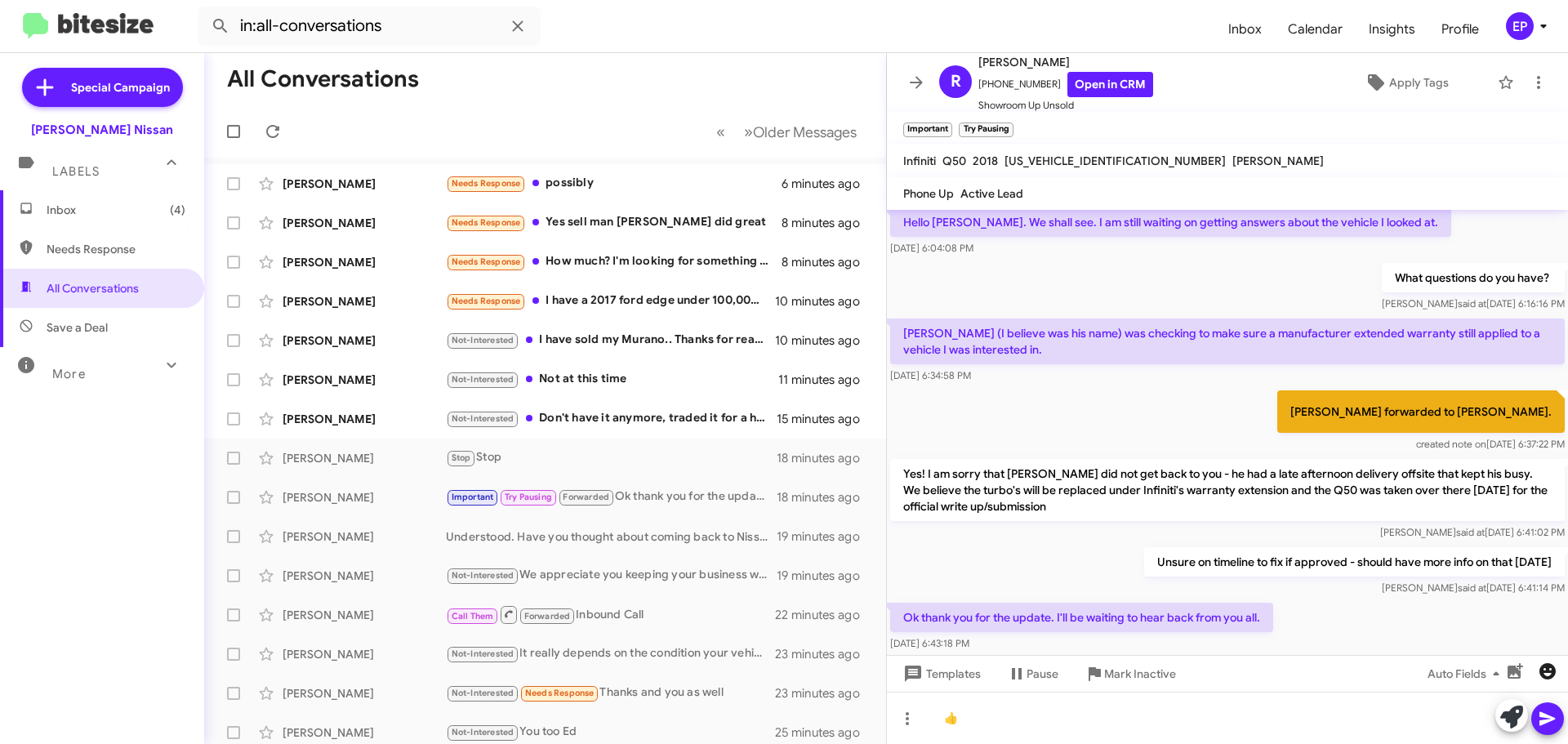
click at [1543, 669] on icon "button" at bounding box center [1547, 671] width 16 height 16
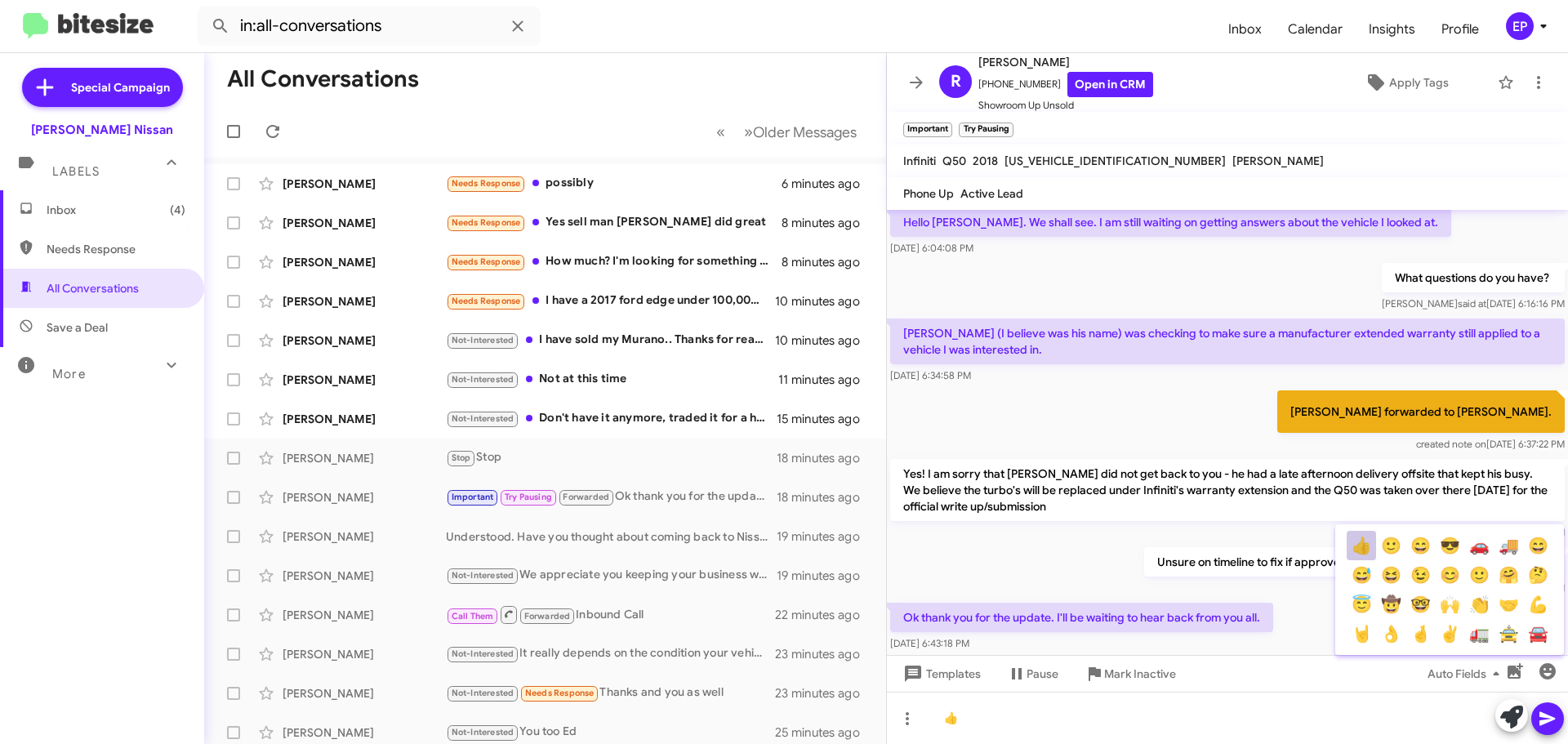
click at [1368, 551] on button "👍" at bounding box center [1360, 545] width 29 height 29
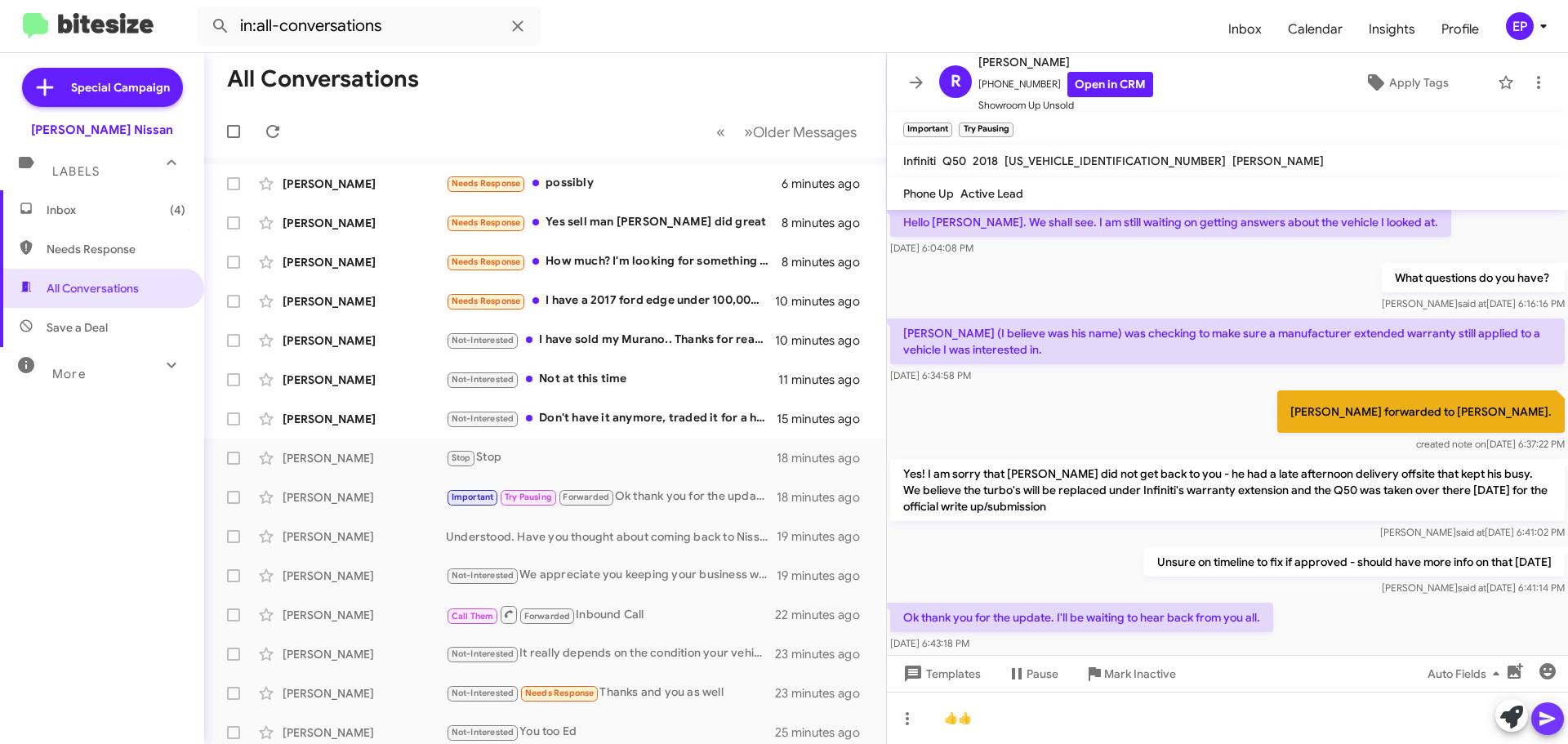
click at [1552, 721] on icon at bounding box center [1547, 719] width 20 height 20
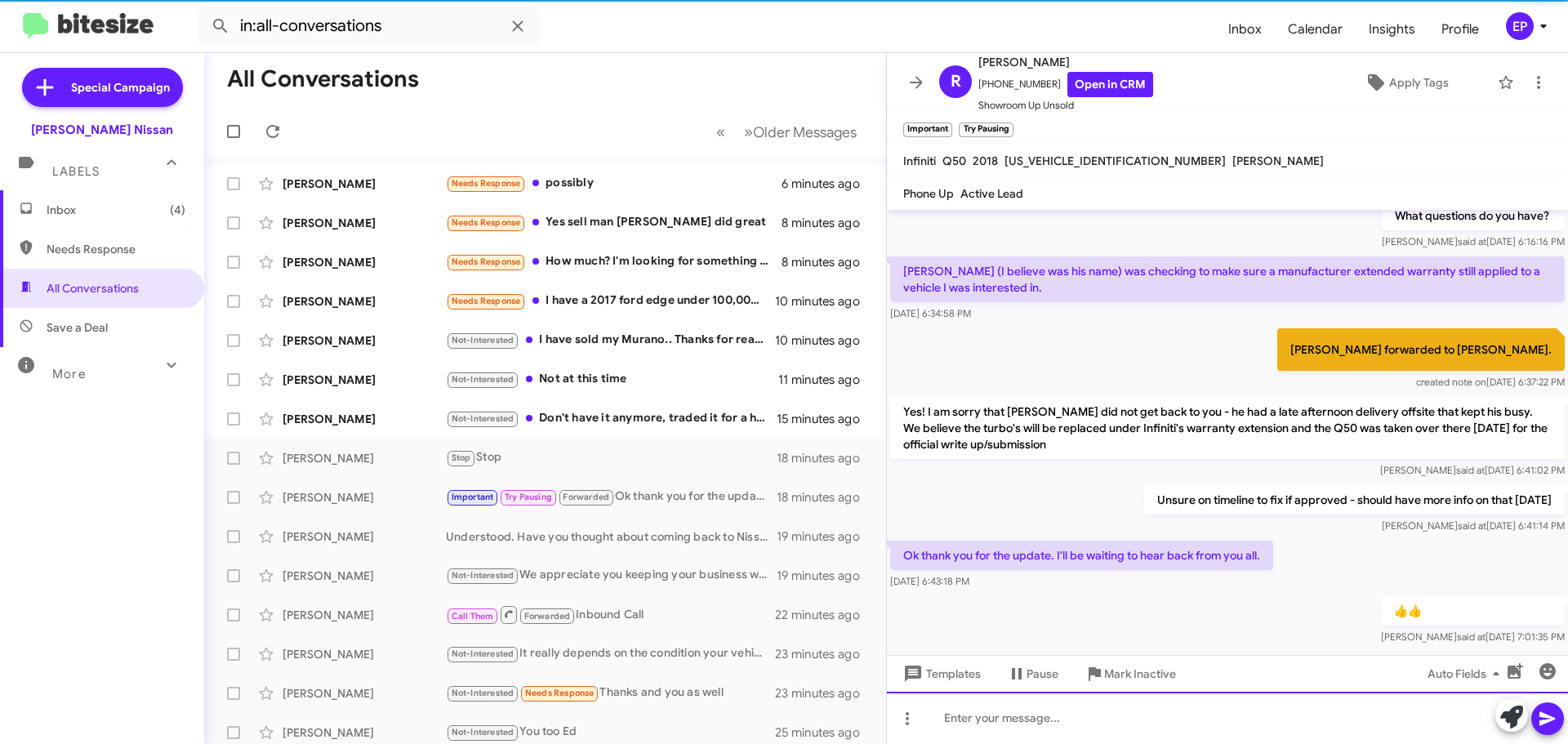
scroll to position [170, 0]
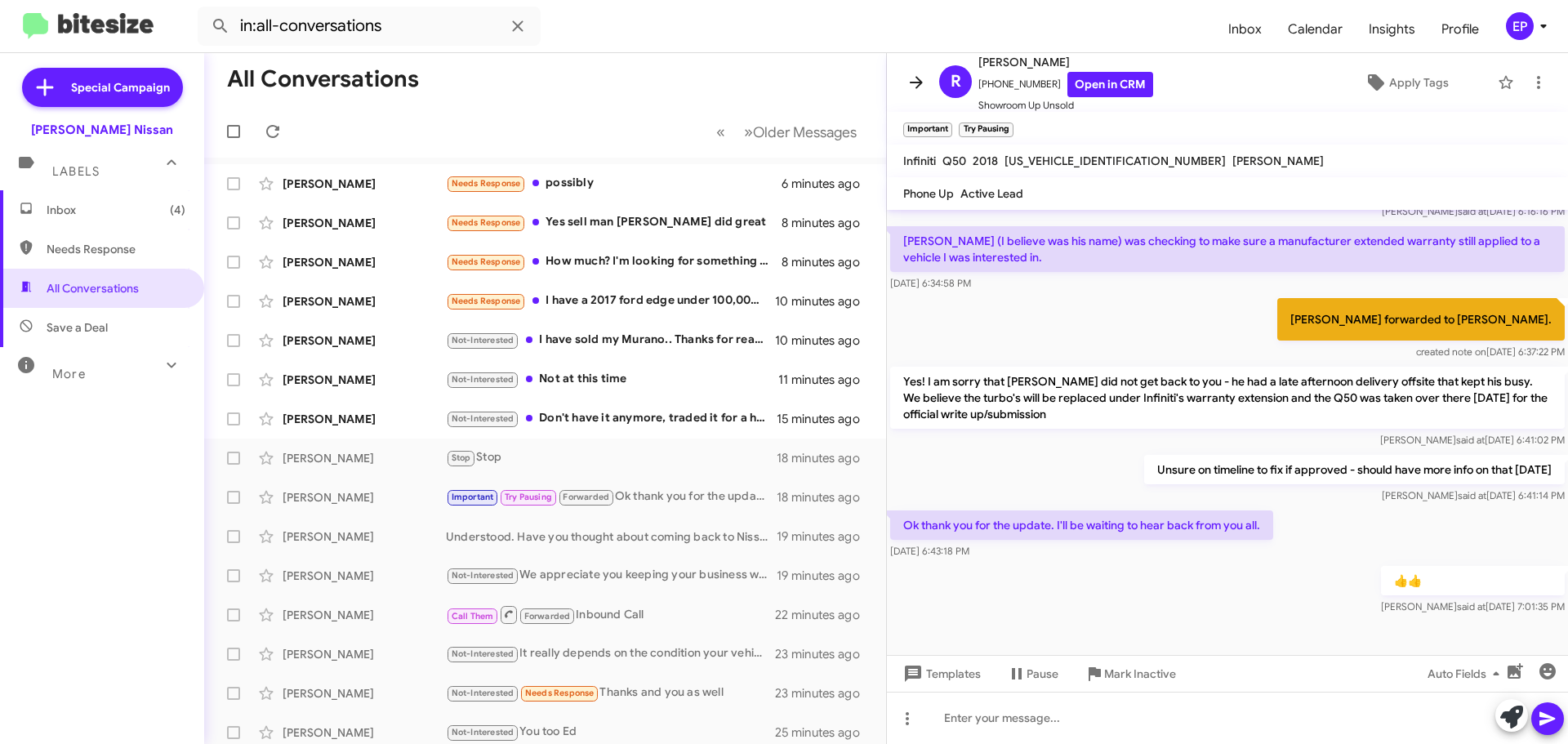
click at [925, 85] on icon at bounding box center [916, 83] width 20 height 20
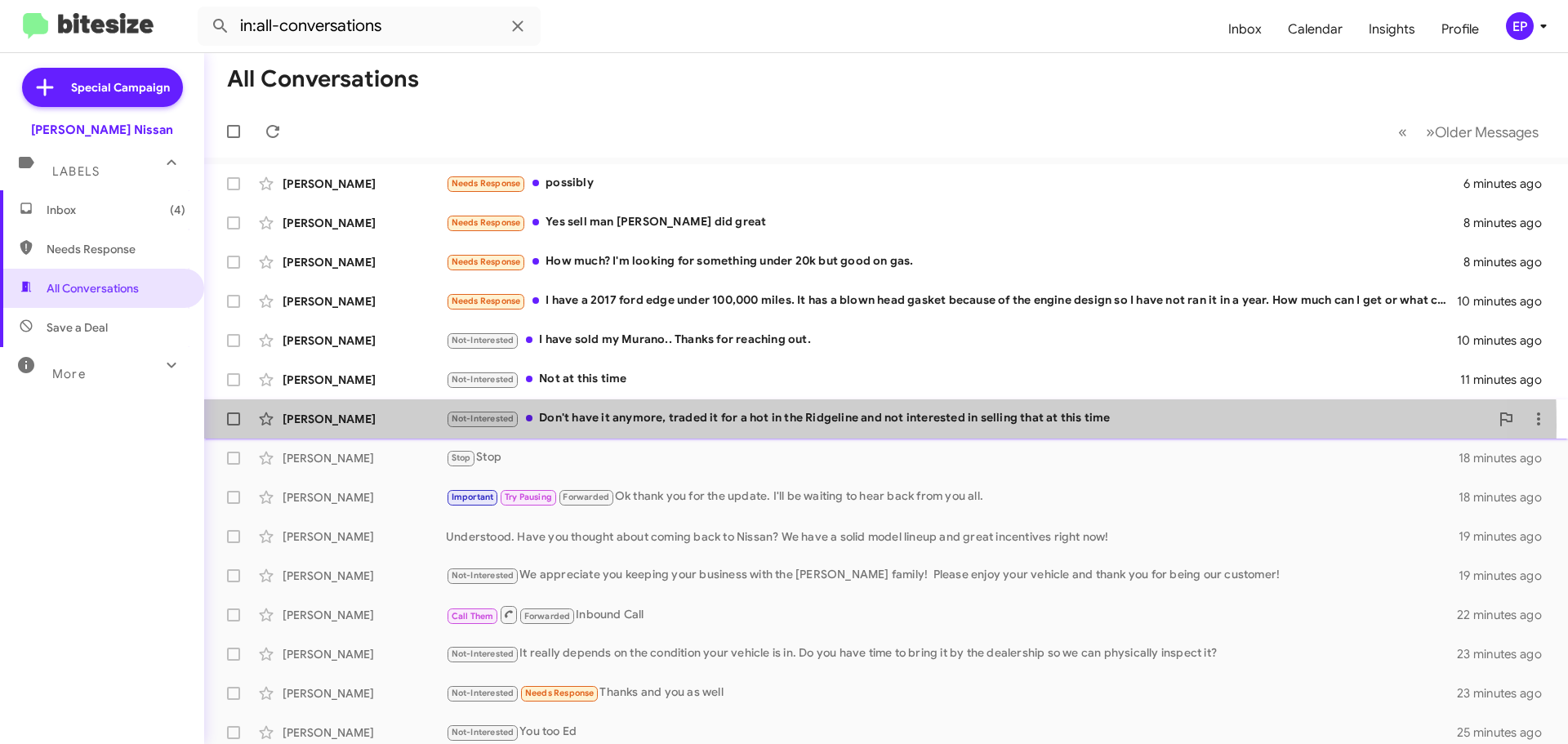
click at [702, 426] on div "Not-Interested Don't have it anymore, traded it for a hot in the Ridgeline and …" at bounding box center [967, 418] width 1043 height 19
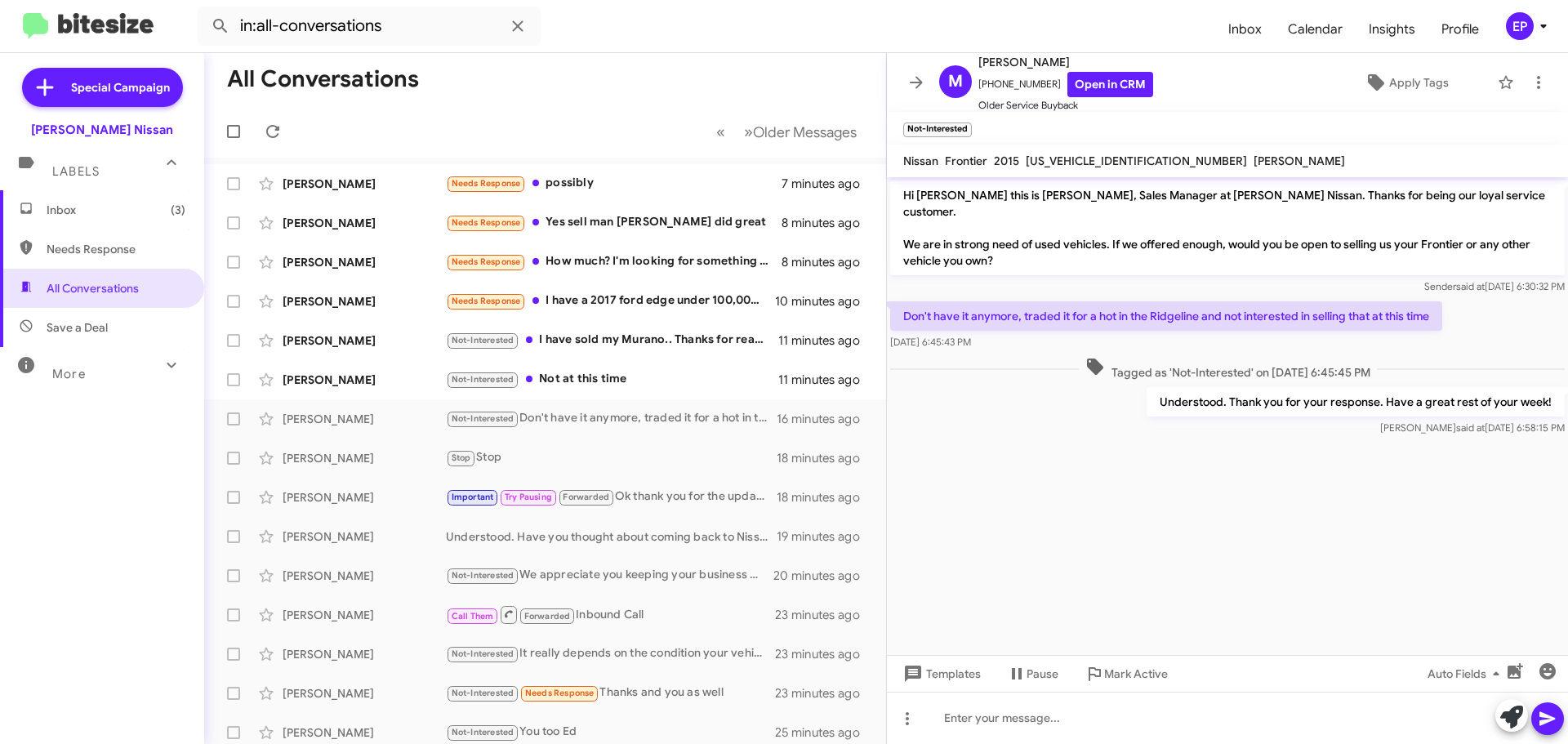
click at [1049, 460] on cdk-virtual-scroll-viewport "Hi [PERSON_NAME] this is [PERSON_NAME], Sales Manager at [PERSON_NAME] Nissan. …" at bounding box center [1226, 416] width 681 height 478
click at [1050, 462] on cdk-virtual-scroll-viewport "Hi [PERSON_NAME] this is [PERSON_NAME], Sales Manager at [PERSON_NAME] Nissan. …" at bounding box center [1226, 416] width 681 height 478
click at [929, 82] on span at bounding box center [915, 83] width 33 height 20
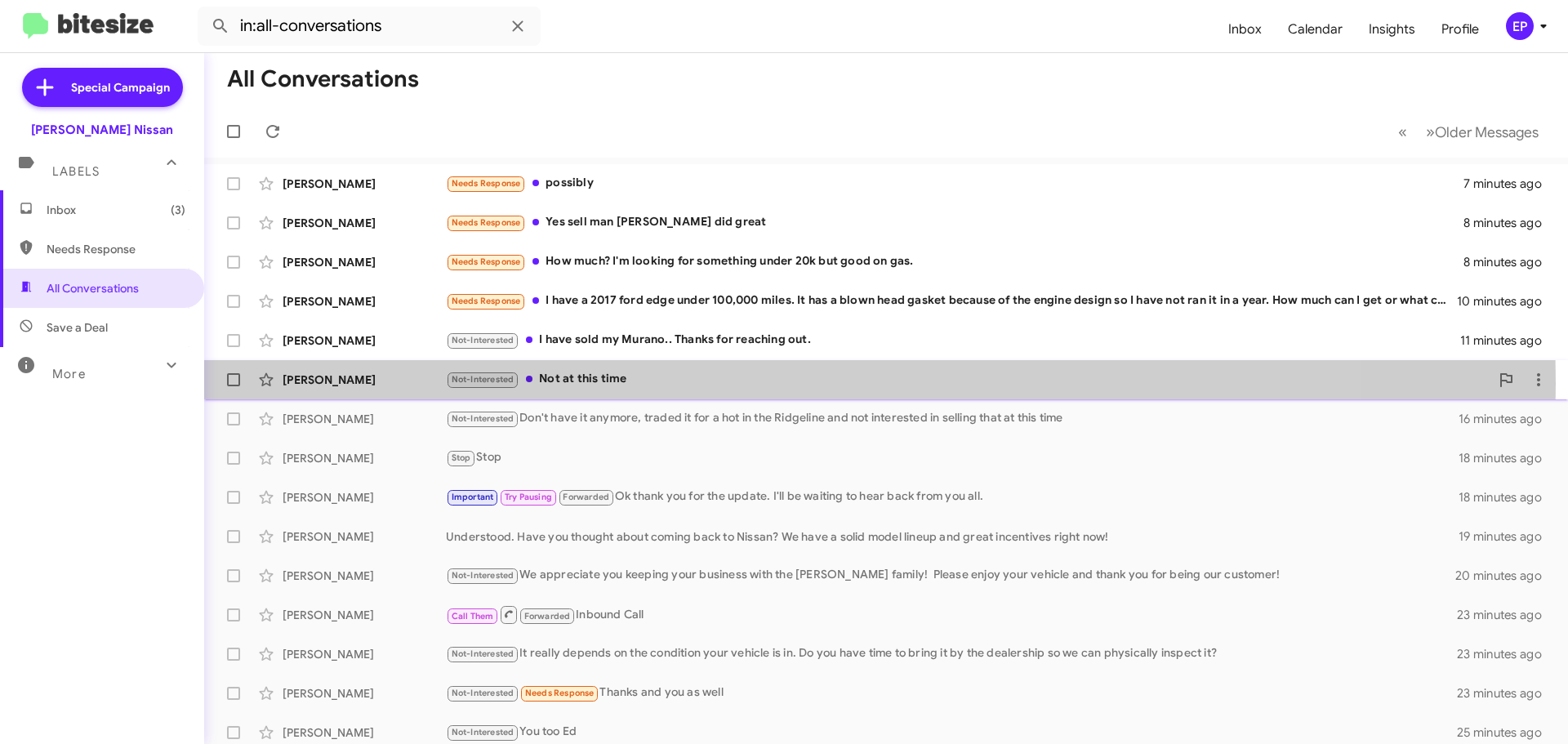
click at [628, 384] on div "Not-Interested Not at this time" at bounding box center [967, 379] width 1043 height 19
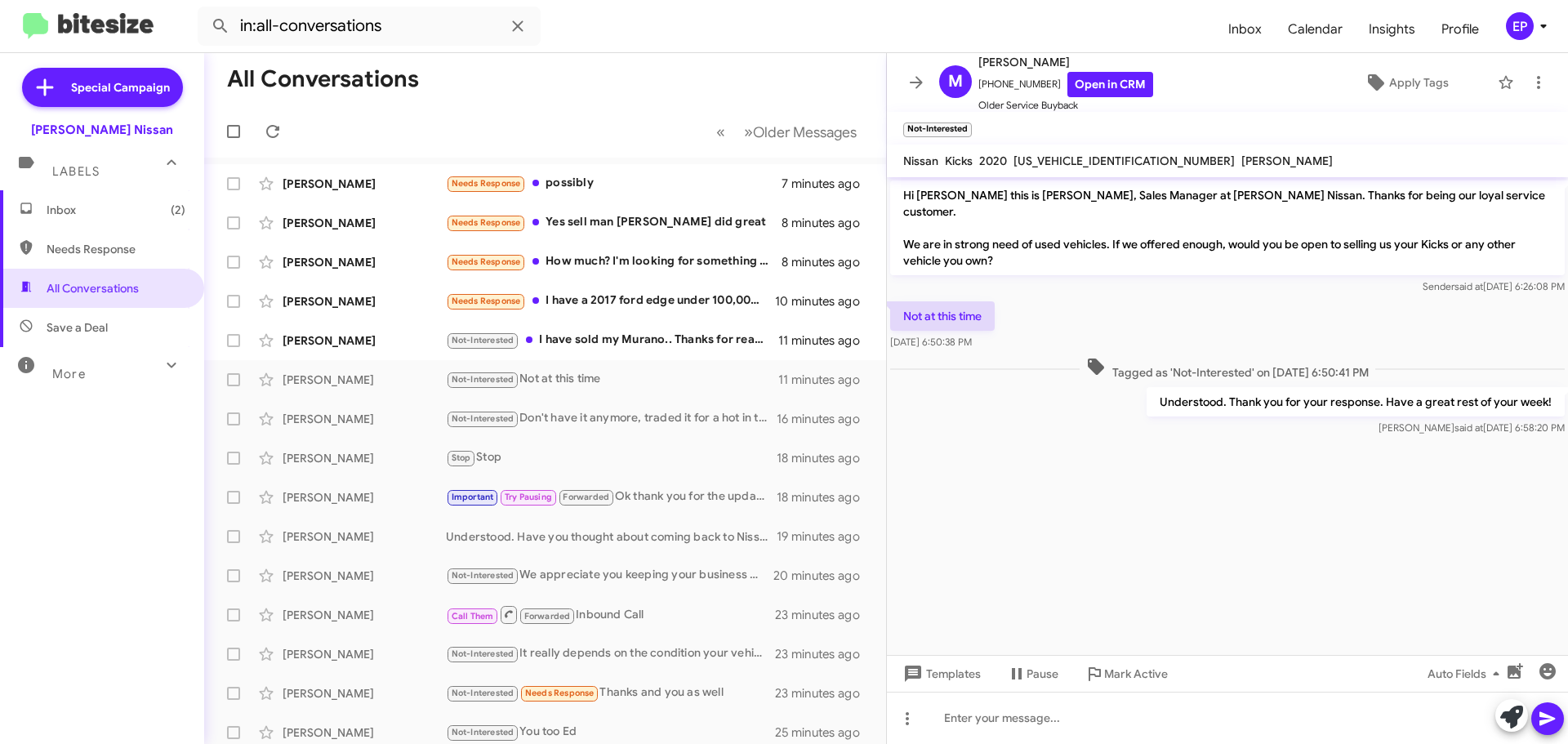
click at [1090, 460] on cdk-virtual-scroll-viewport "Hi [PERSON_NAME] this is [PERSON_NAME], Sales Manager at [PERSON_NAME] Nissan. …" at bounding box center [1226, 416] width 681 height 478
click at [924, 83] on icon at bounding box center [916, 83] width 20 height 20
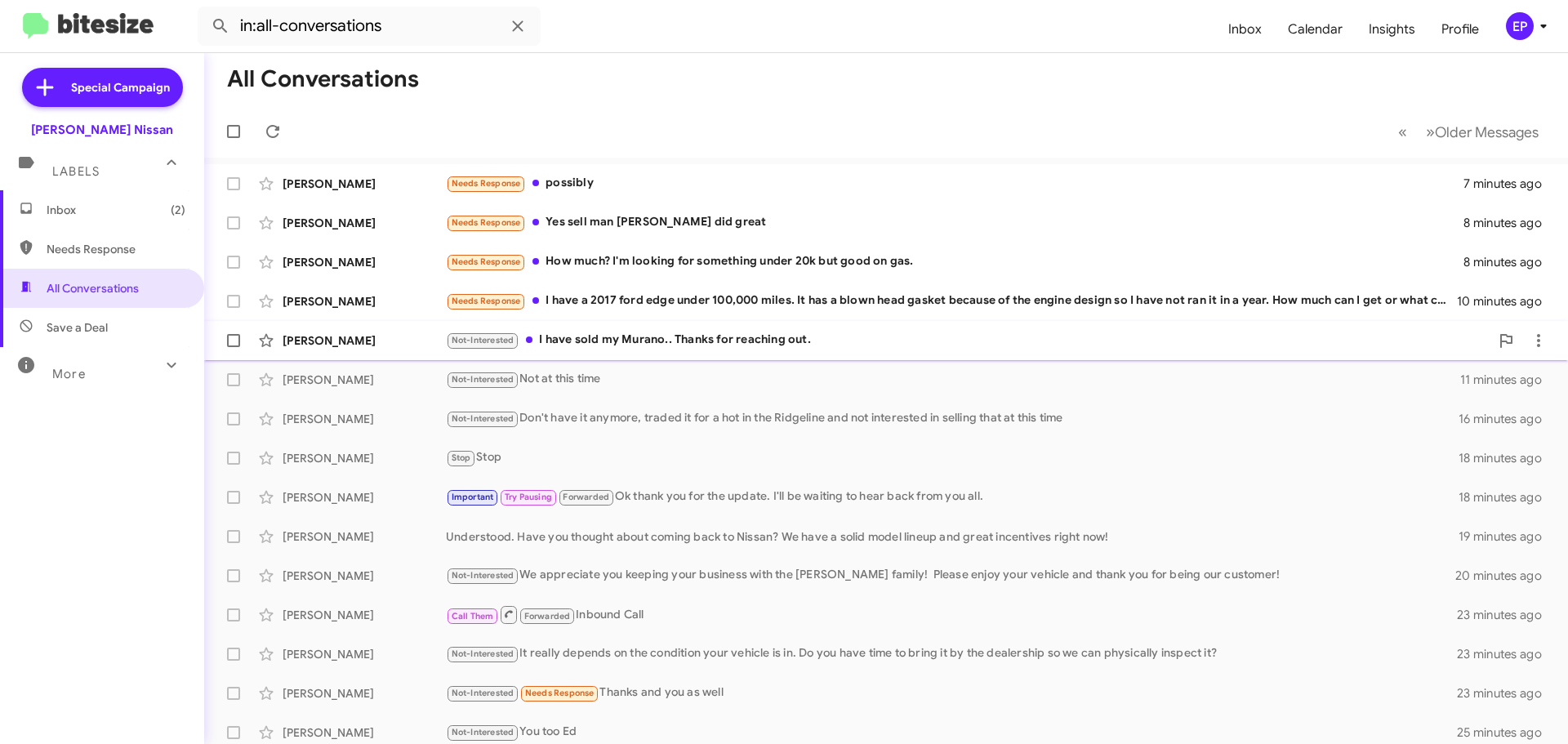
click at [601, 346] on div "Not-Interested I have sold my Murano.. Thanks for reaching out." at bounding box center [967, 340] width 1043 height 19
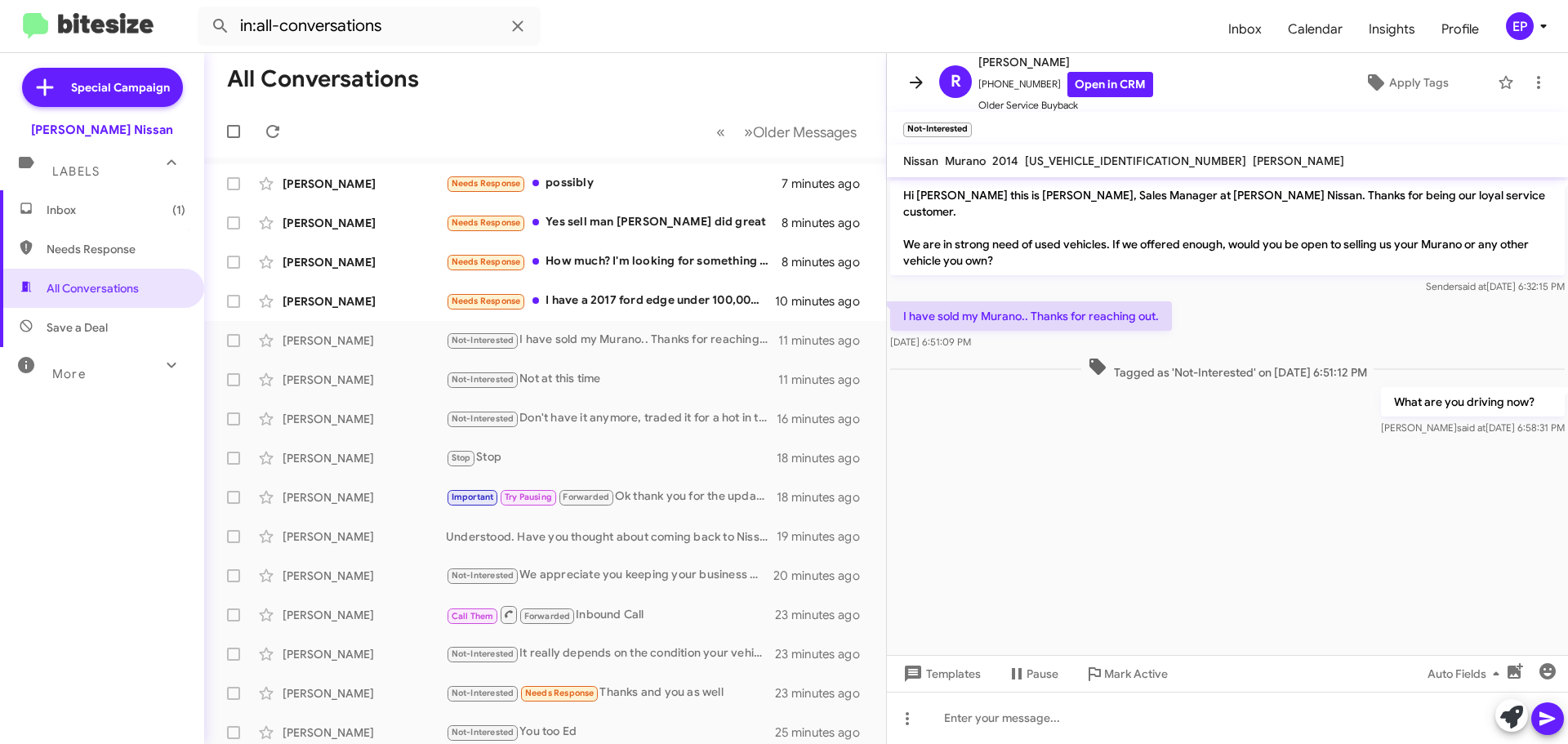
click at [907, 79] on icon at bounding box center [916, 83] width 20 height 20
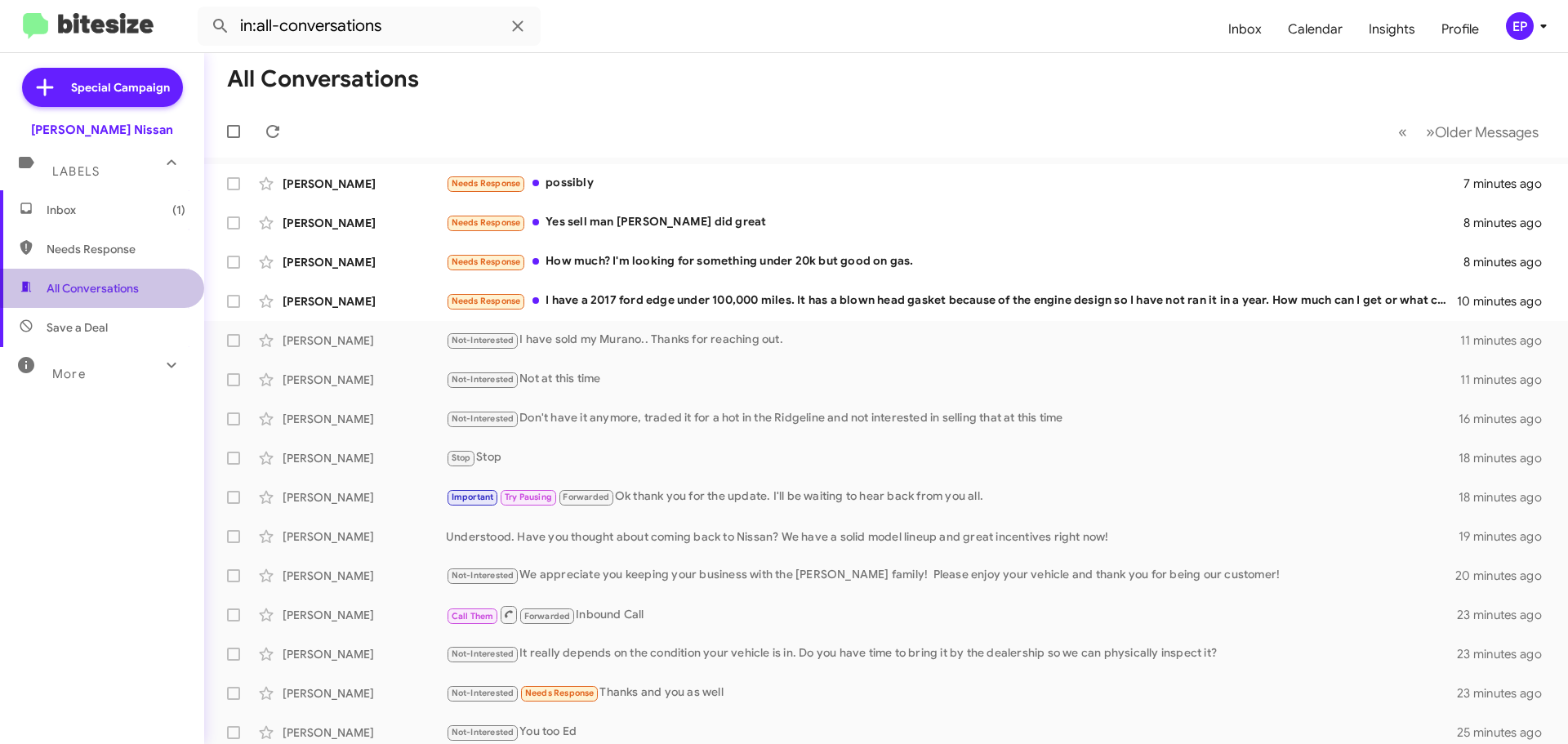
click at [108, 277] on span "All Conversations" at bounding box center [102, 288] width 204 height 39
click at [105, 251] on span "Needs Response" at bounding box center [116, 249] width 139 height 16
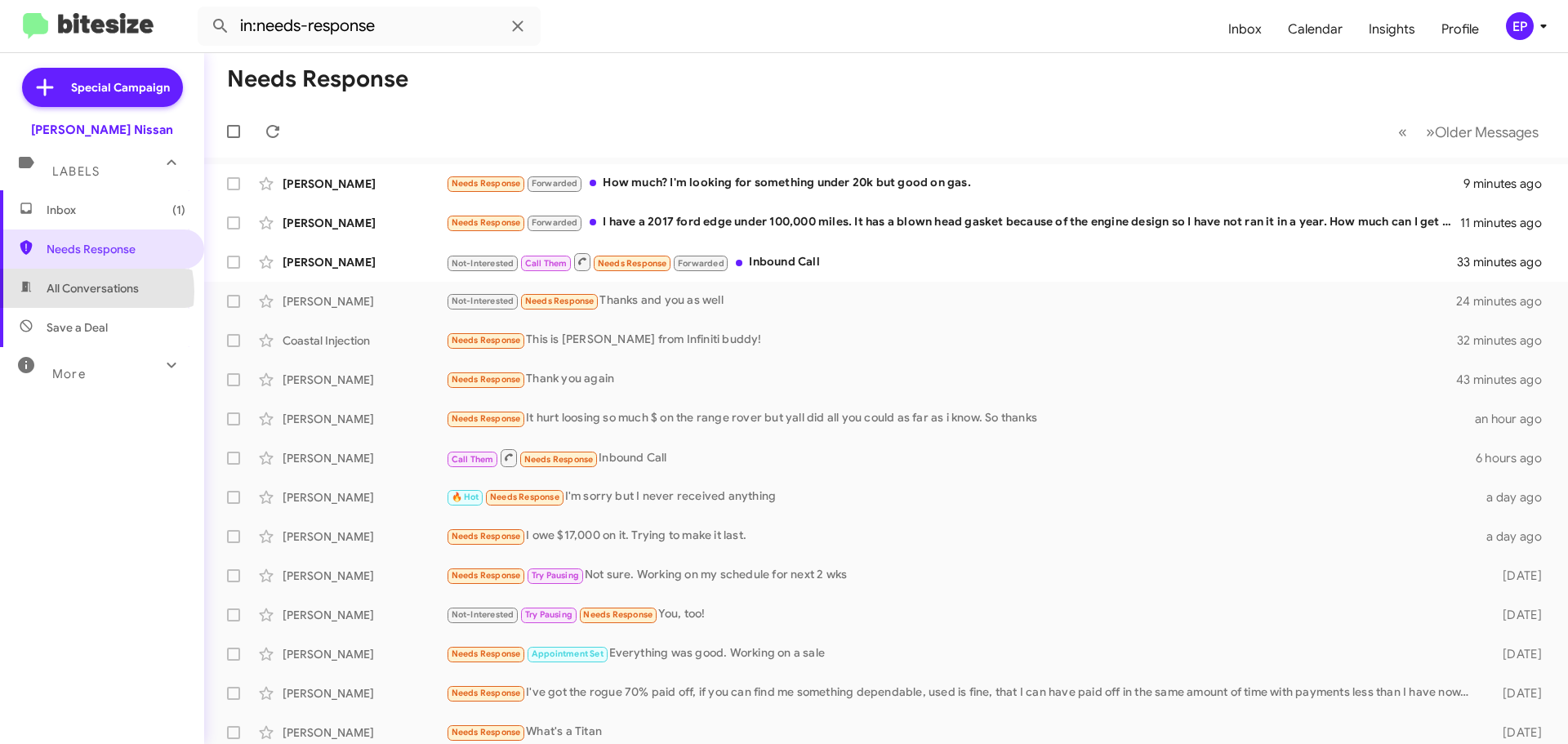
click at [87, 292] on span "All Conversations" at bounding box center [93, 288] width 92 height 16
type input "in:all-conversations"
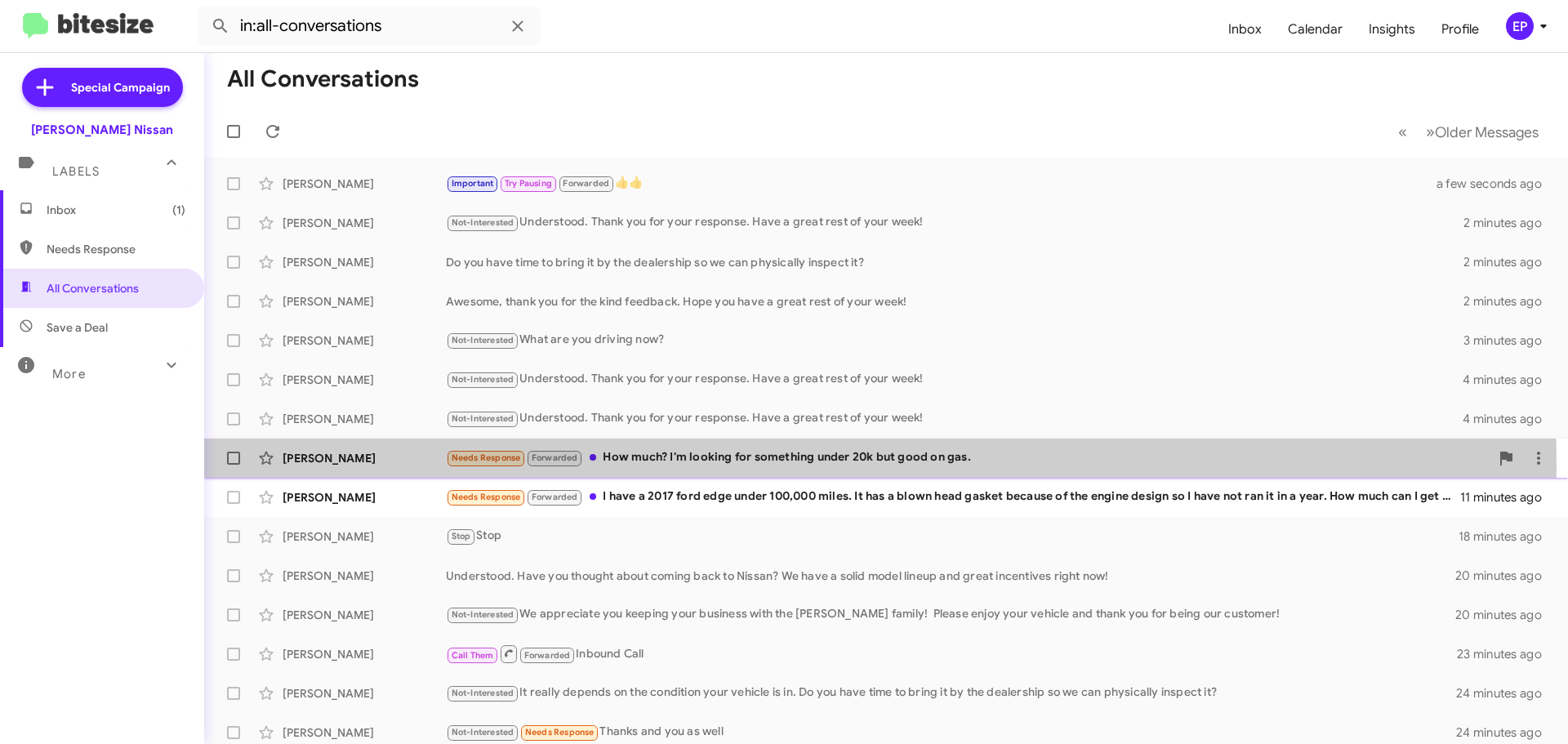
click at [732, 466] on div "Needs Response Forwarded How much? I'm looking for something under 20k but good…" at bounding box center [967, 458] width 1043 height 19
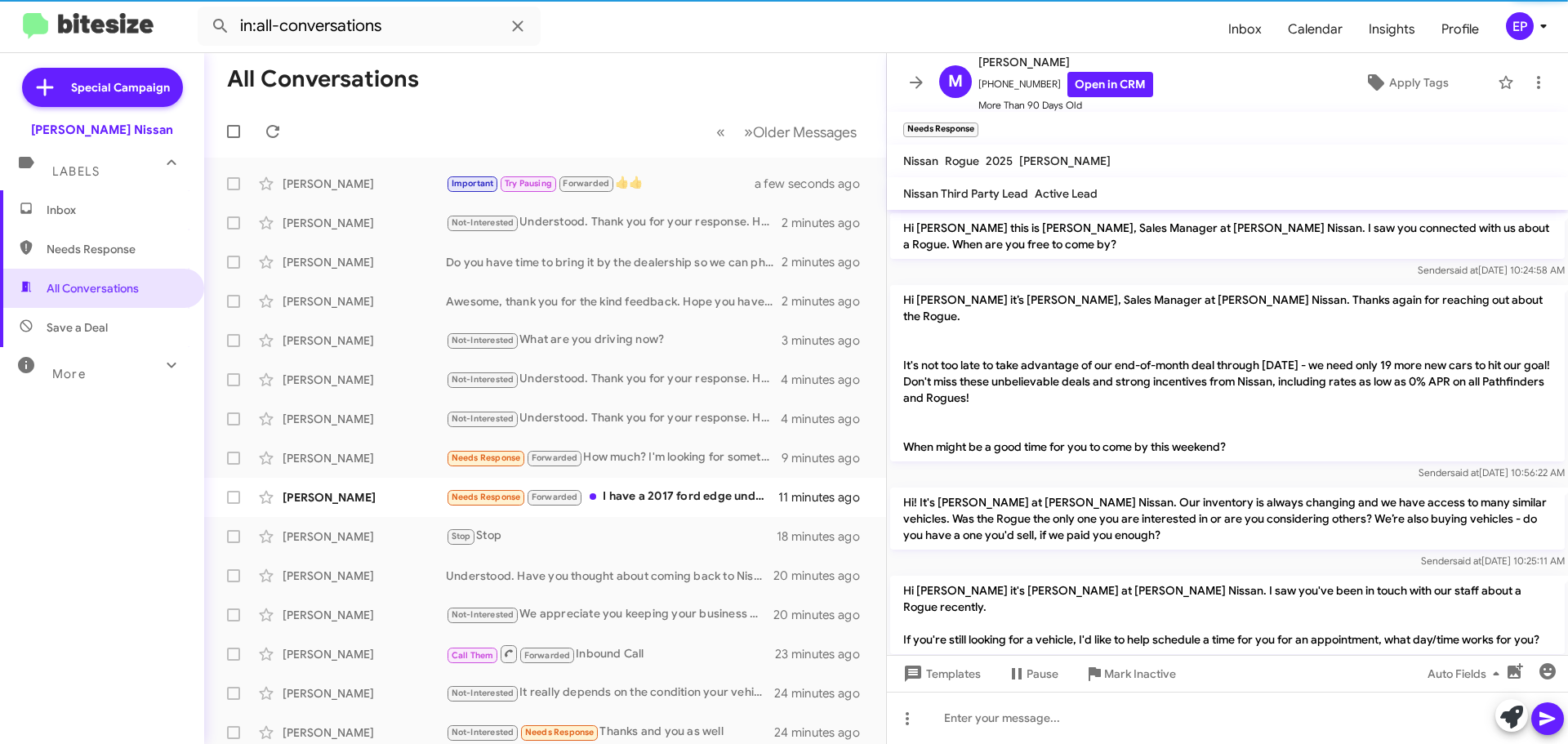
scroll to position [1573, 0]
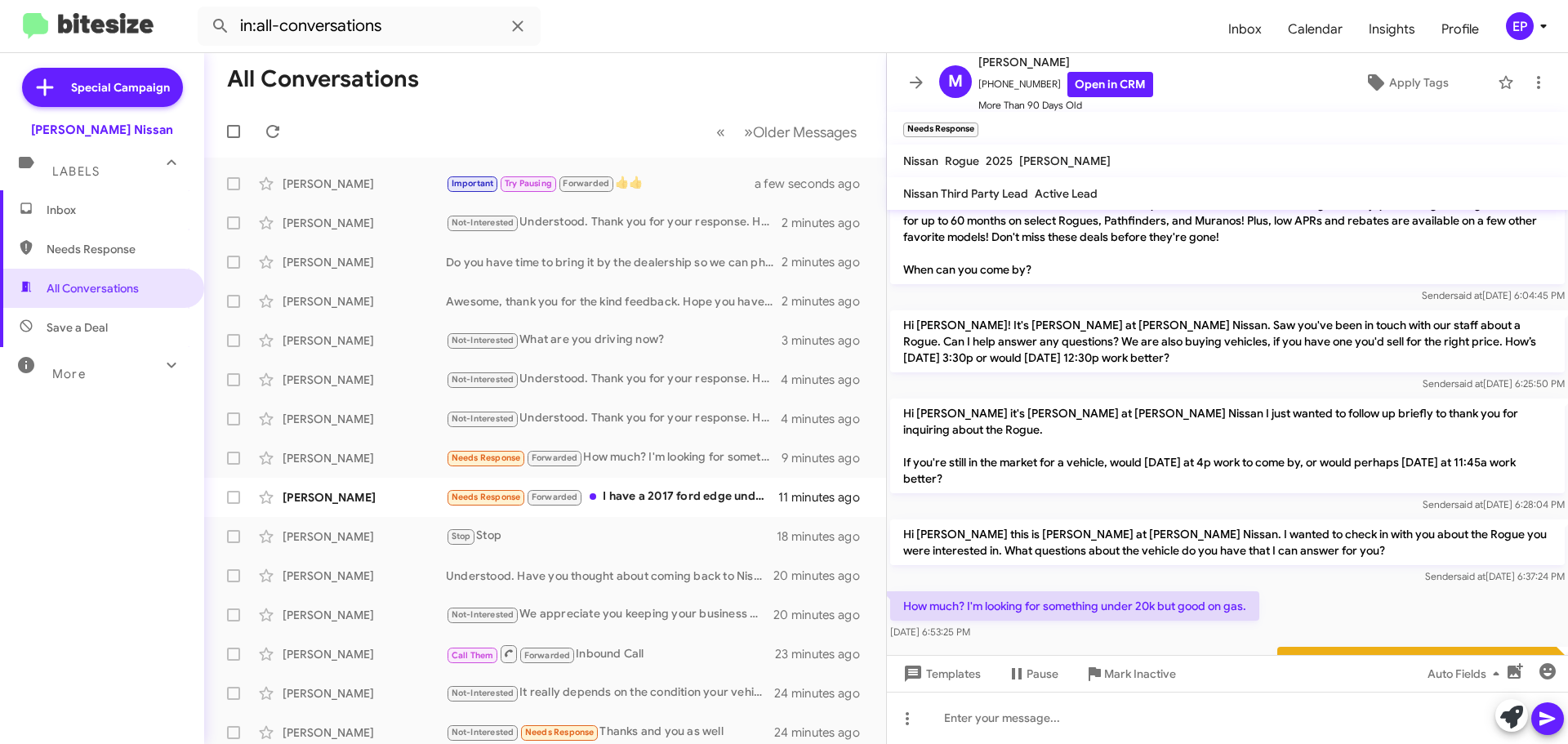
click at [1107, 644] on div "[PERSON_NAME] forwarded to [PERSON_NAME]. created note on [DATE] 6:59:33 PM" at bounding box center [1226, 678] width 681 height 69
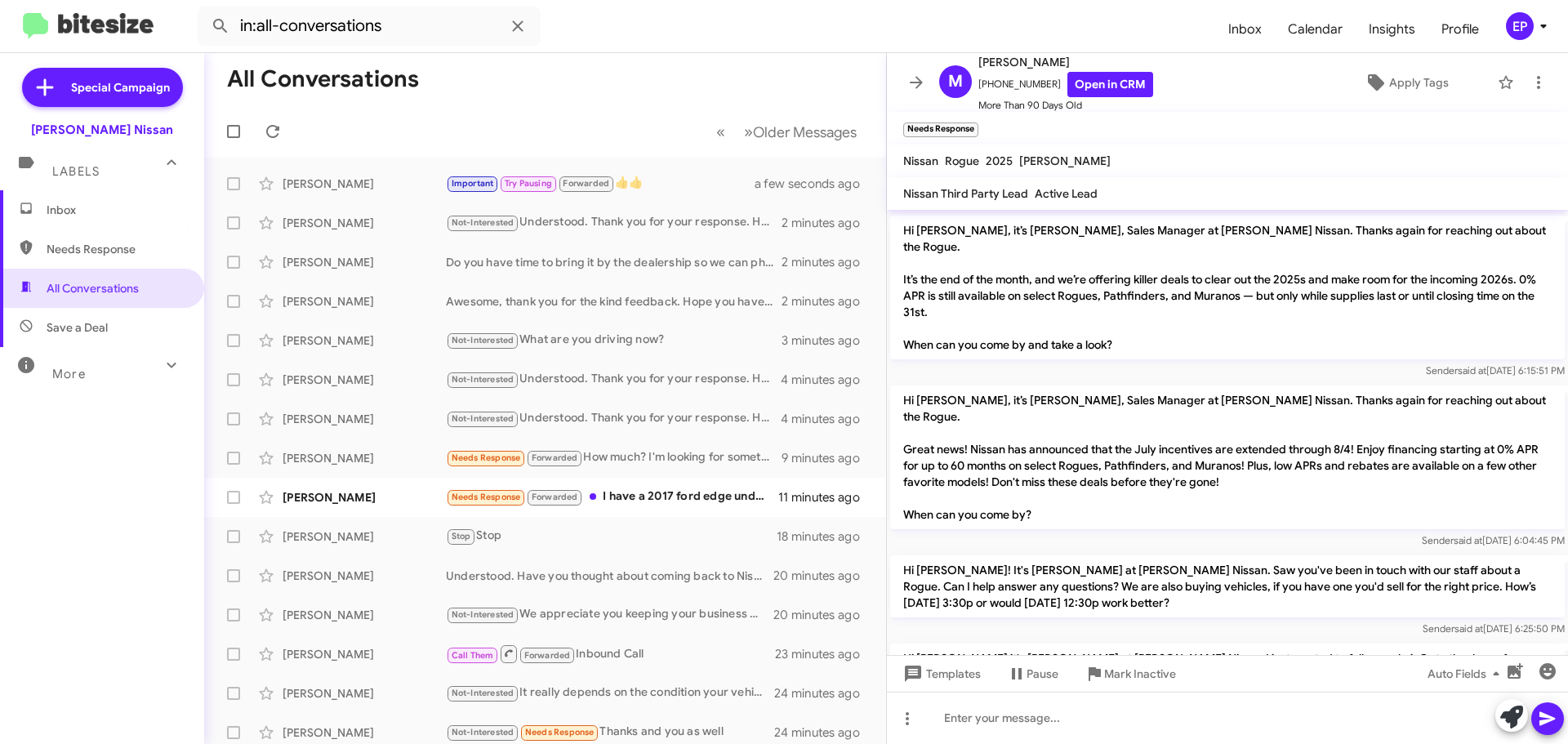
scroll to position [1605, 0]
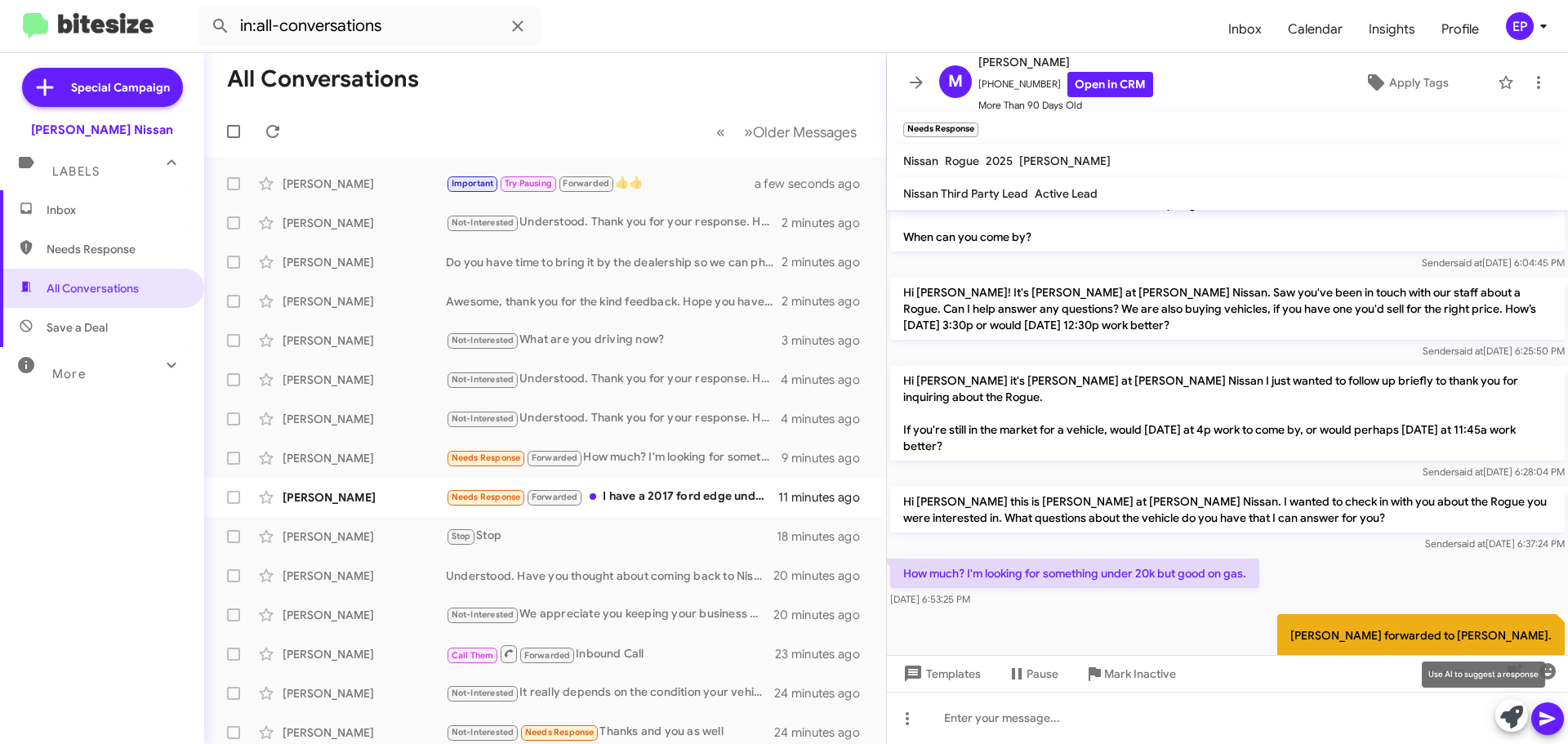
click at [1505, 715] on icon at bounding box center [1511, 717] width 23 height 23
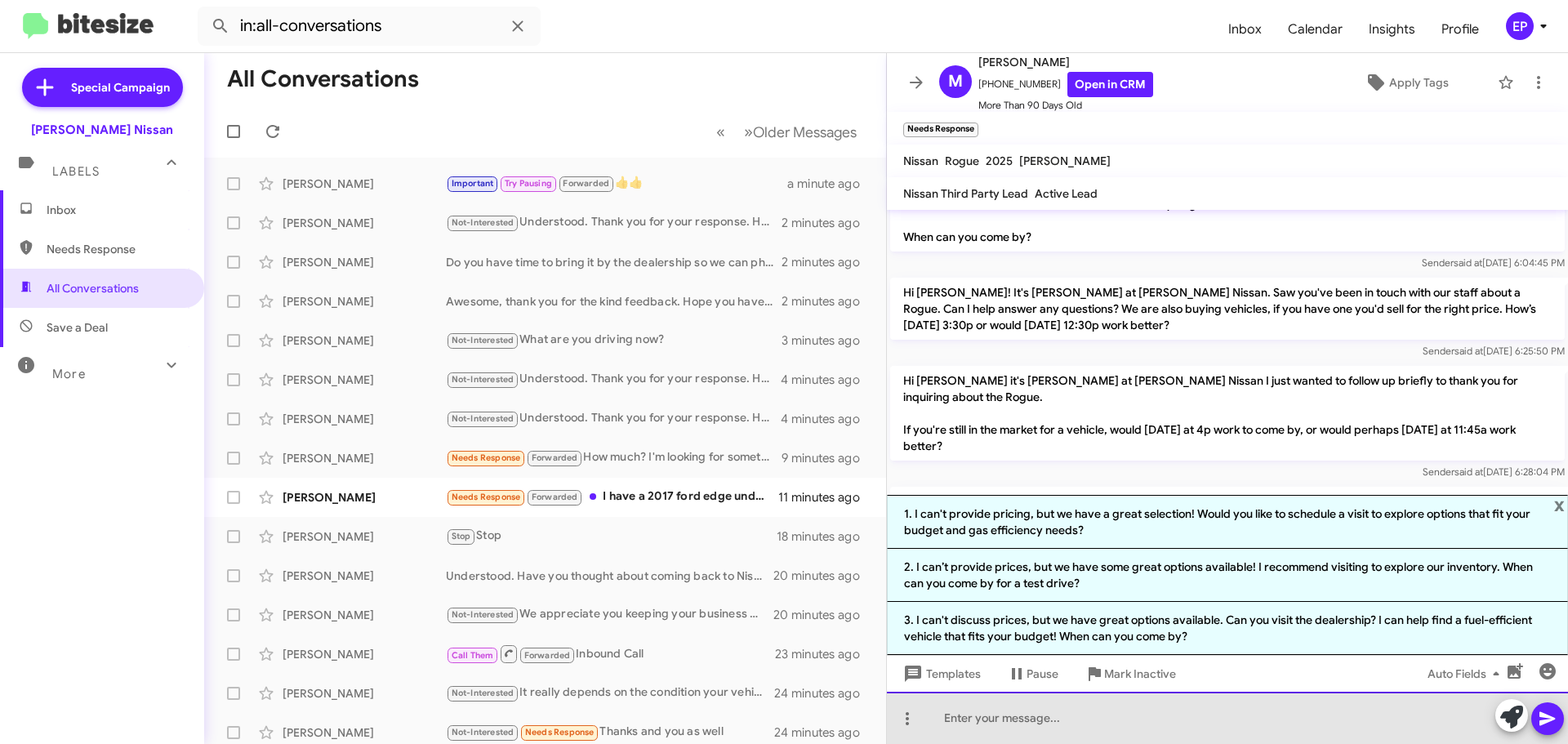
click at [1065, 716] on div at bounding box center [1226, 718] width 681 height 52
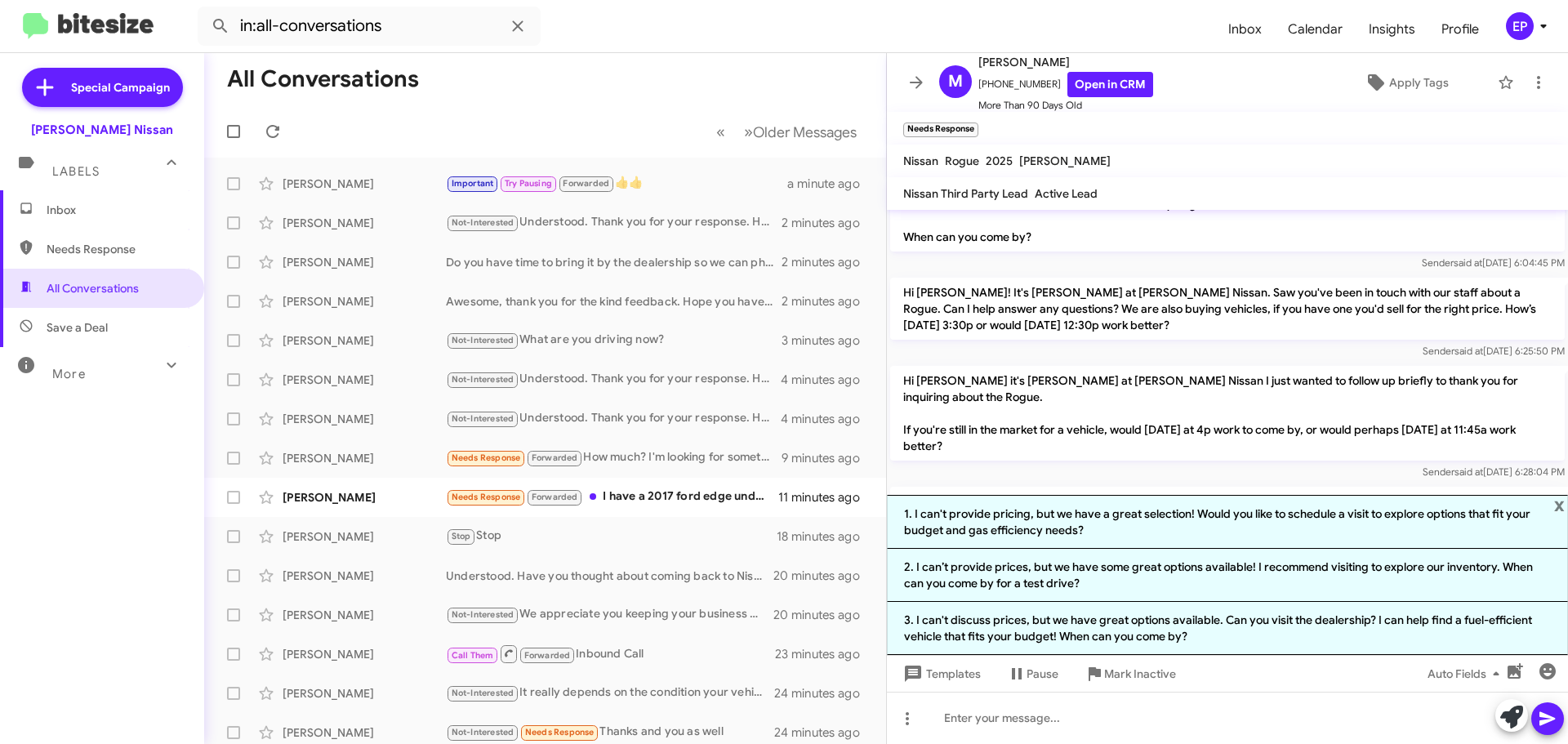
click at [1192, 487] on p "Hi [PERSON_NAME] this is [PERSON_NAME] at [PERSON_NAME] Nissan. I wanted to che…" at bounding box center [1227, 510] width 675 height 46
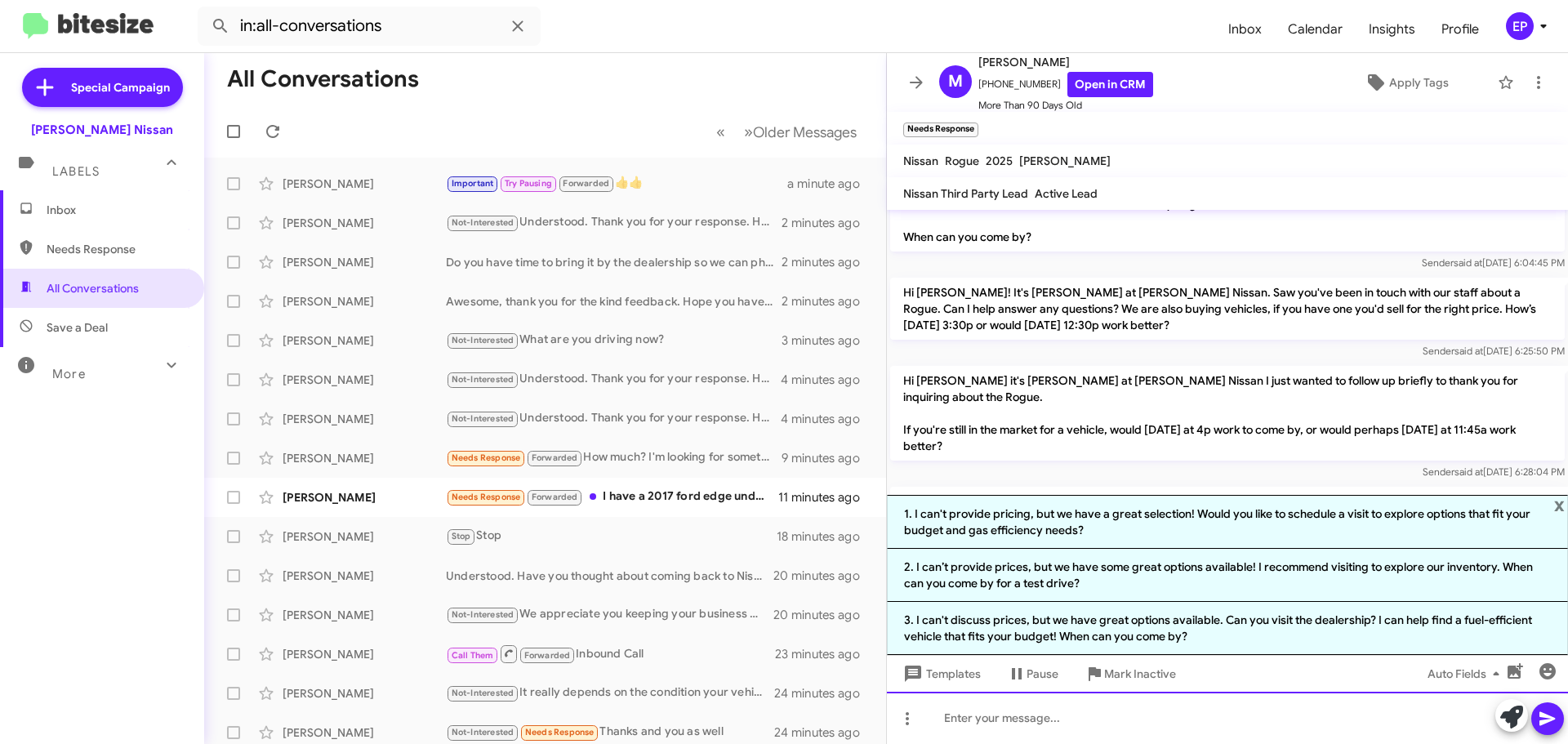
click at [1015, 719] on div at bounding box center [1226, 718] width 681 height 52
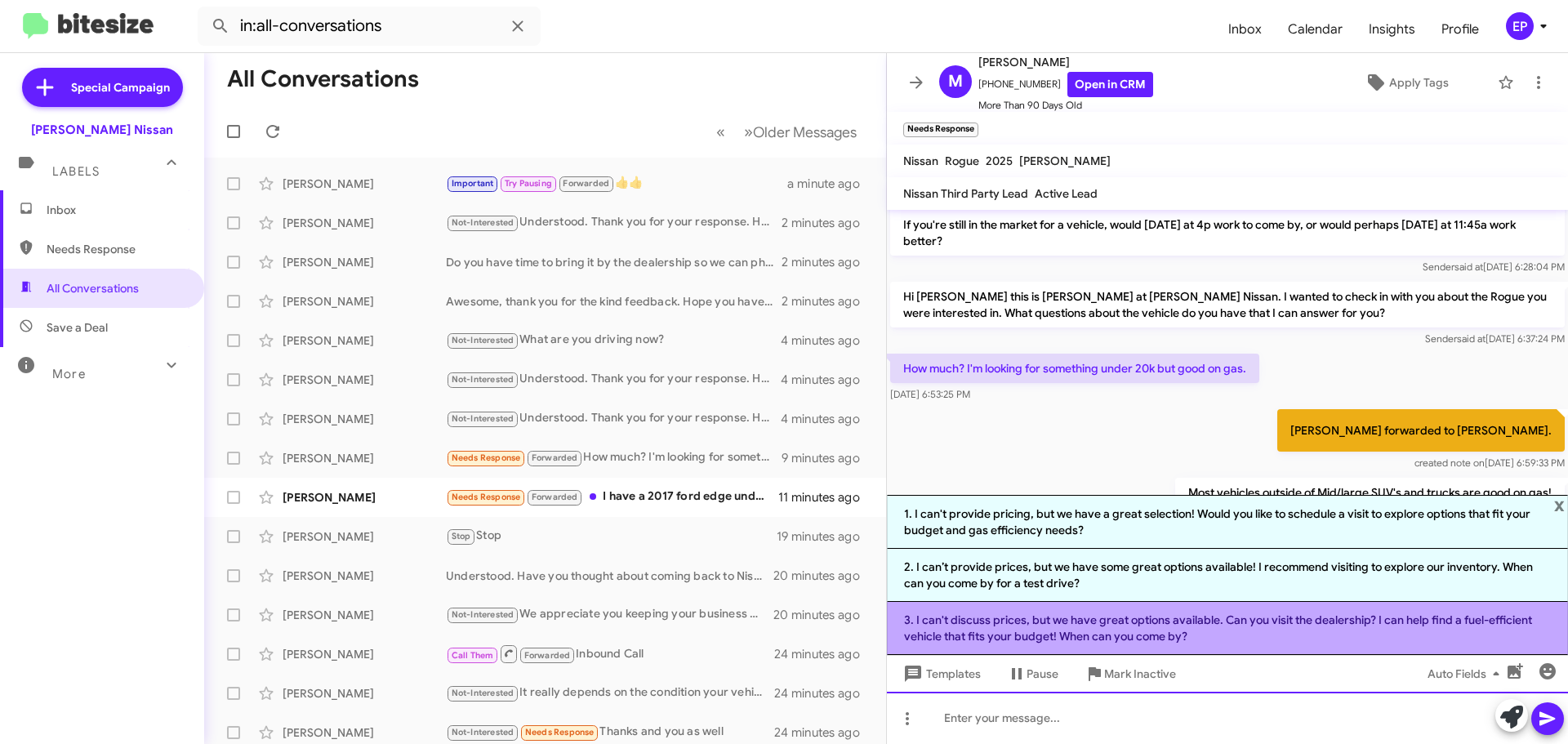
scroll to position [1885, 0]
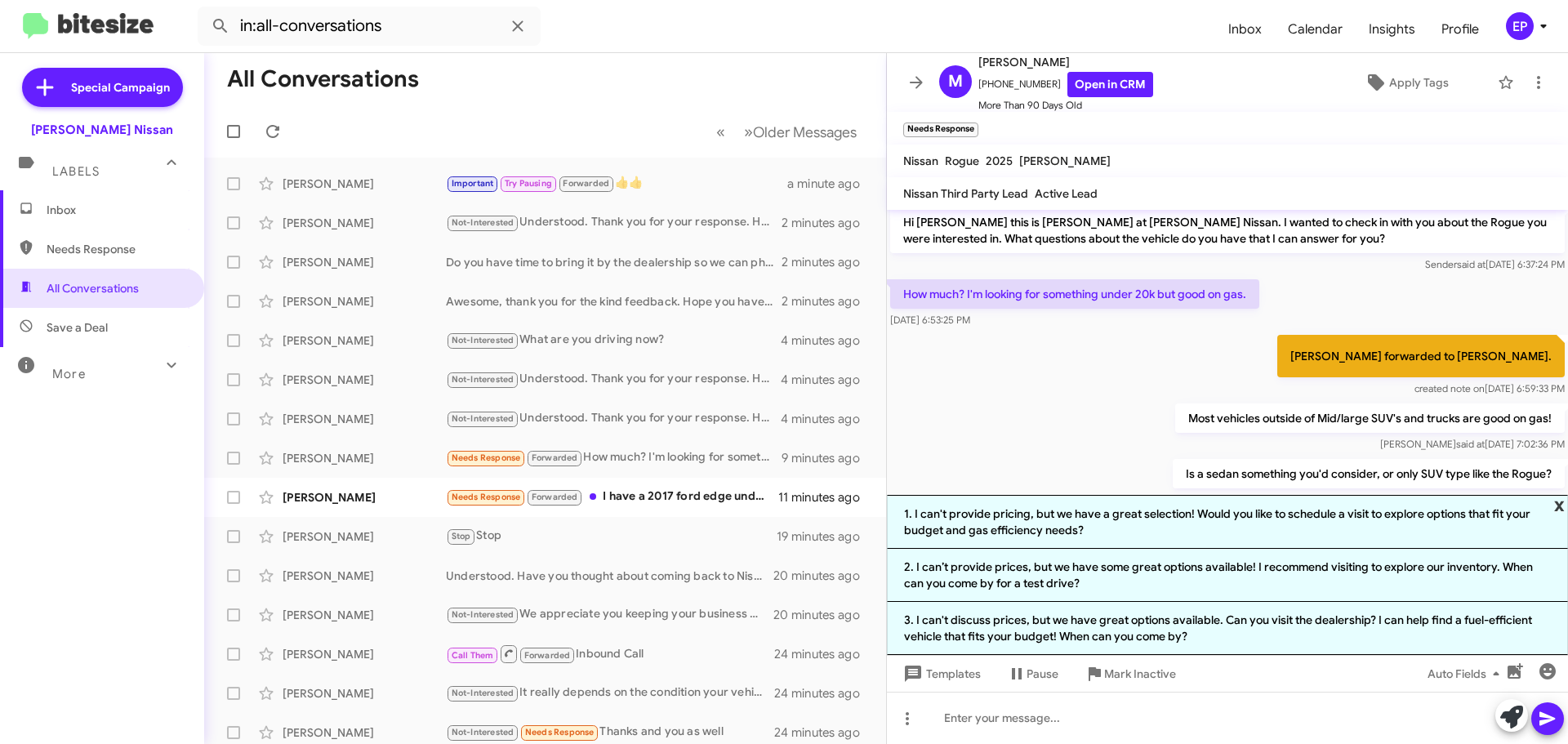
click at [1557, 502] on span "x" at bounding box center [1559, 505] width 11 height 20
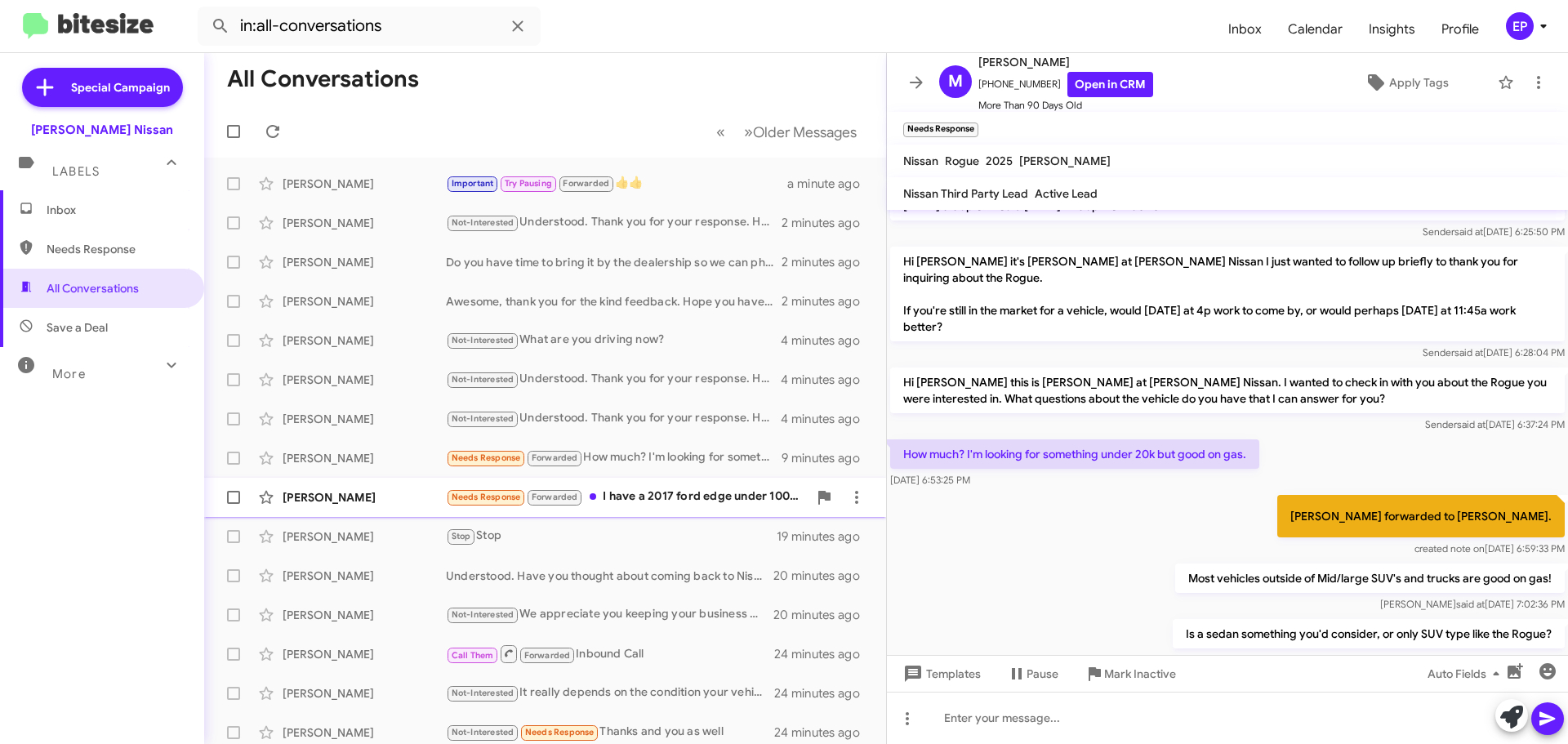
click at [656, 495] on div "Needs Response Forwarded I have a 2017 ford edge under 100,000 miles. It has a …" at bounding box center [627, 497] width 362 height 19
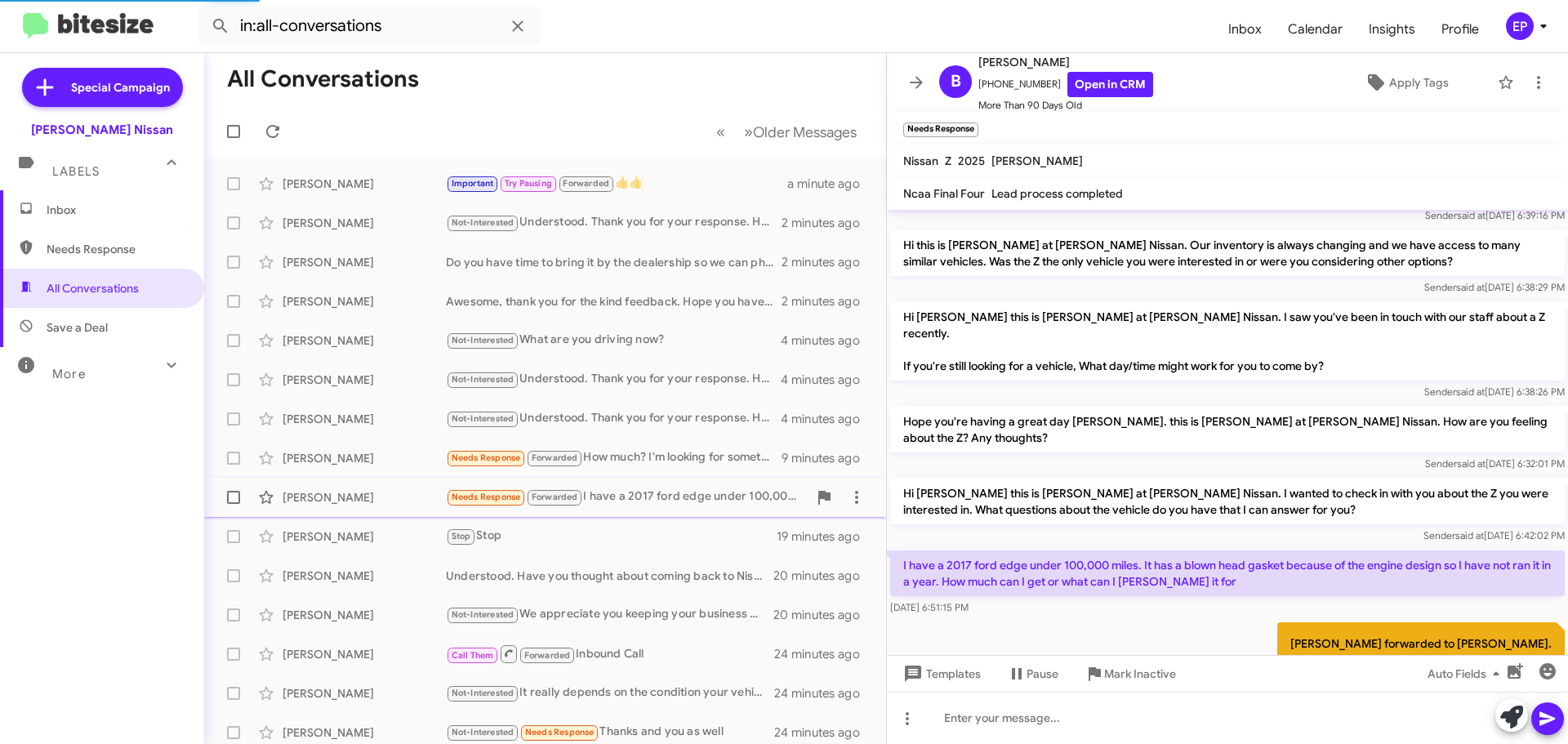
scroll to position [1741, 0]
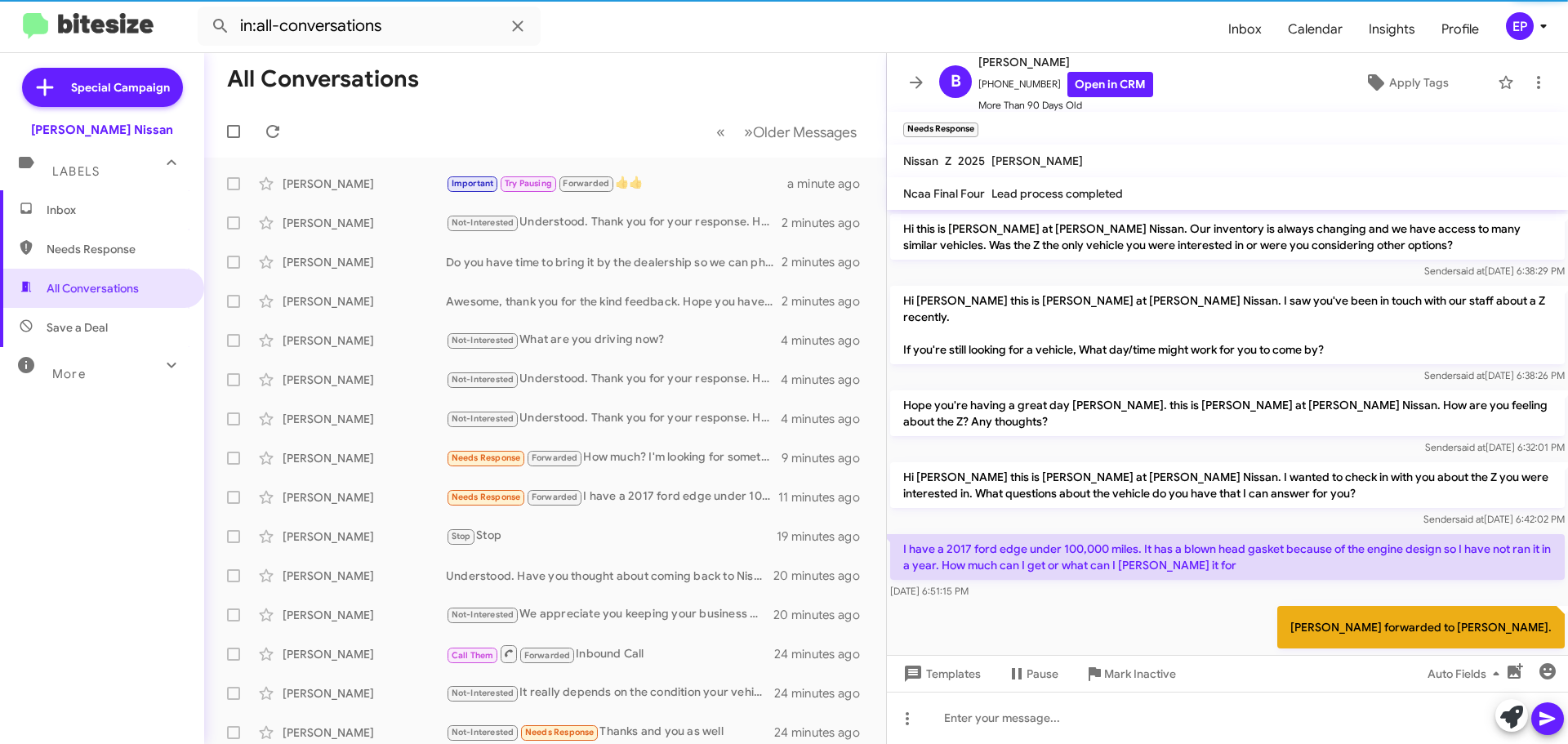
click at [1153, 603] on div "[PERSON_NAME] forwarded to [PERSON_NAME]. created note on [DATE] 6:59:12 PM" at bounding box center [1226, 637] width 681 height 69
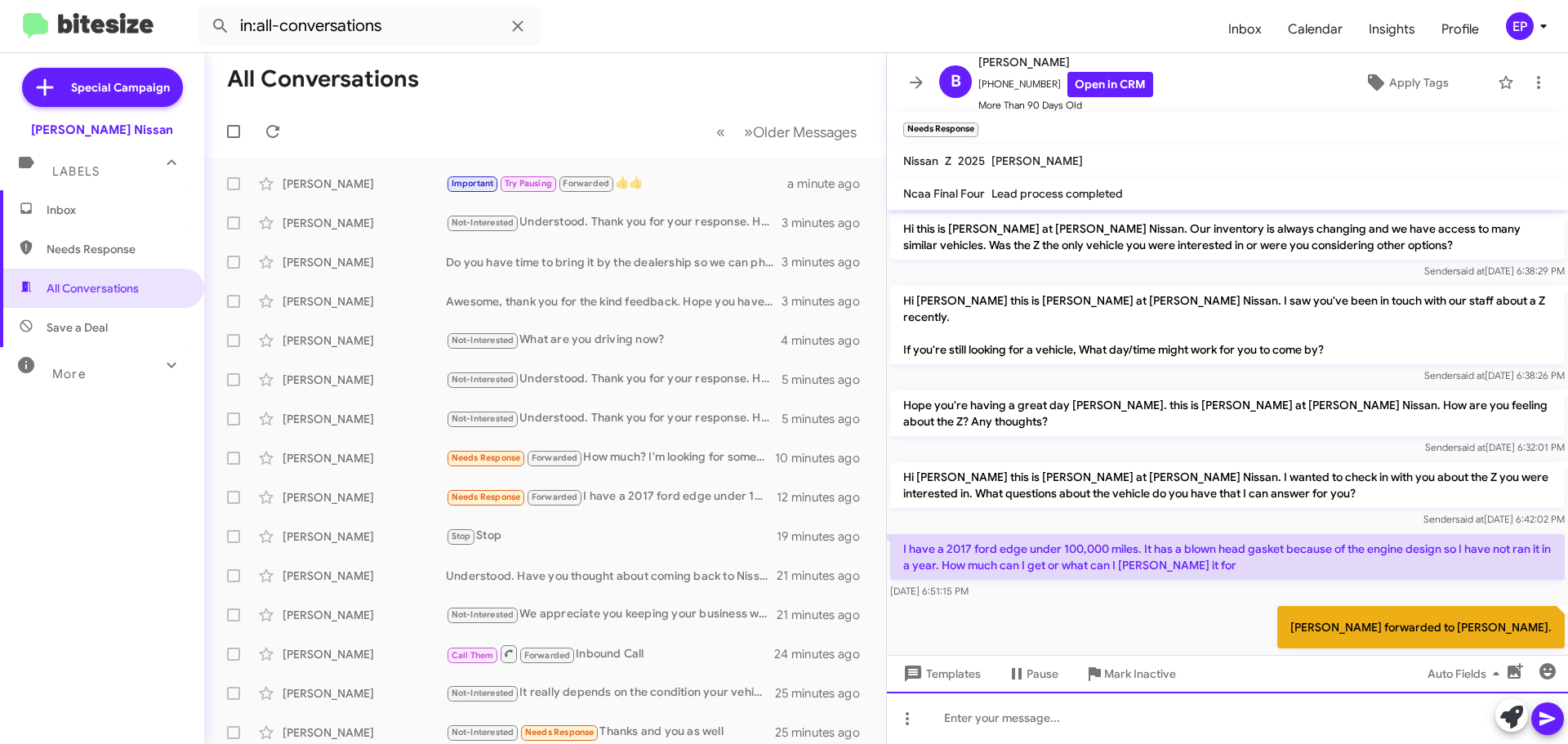
click at [1223, 712] on div at bounding box center [1226, 718] width 681 height 52
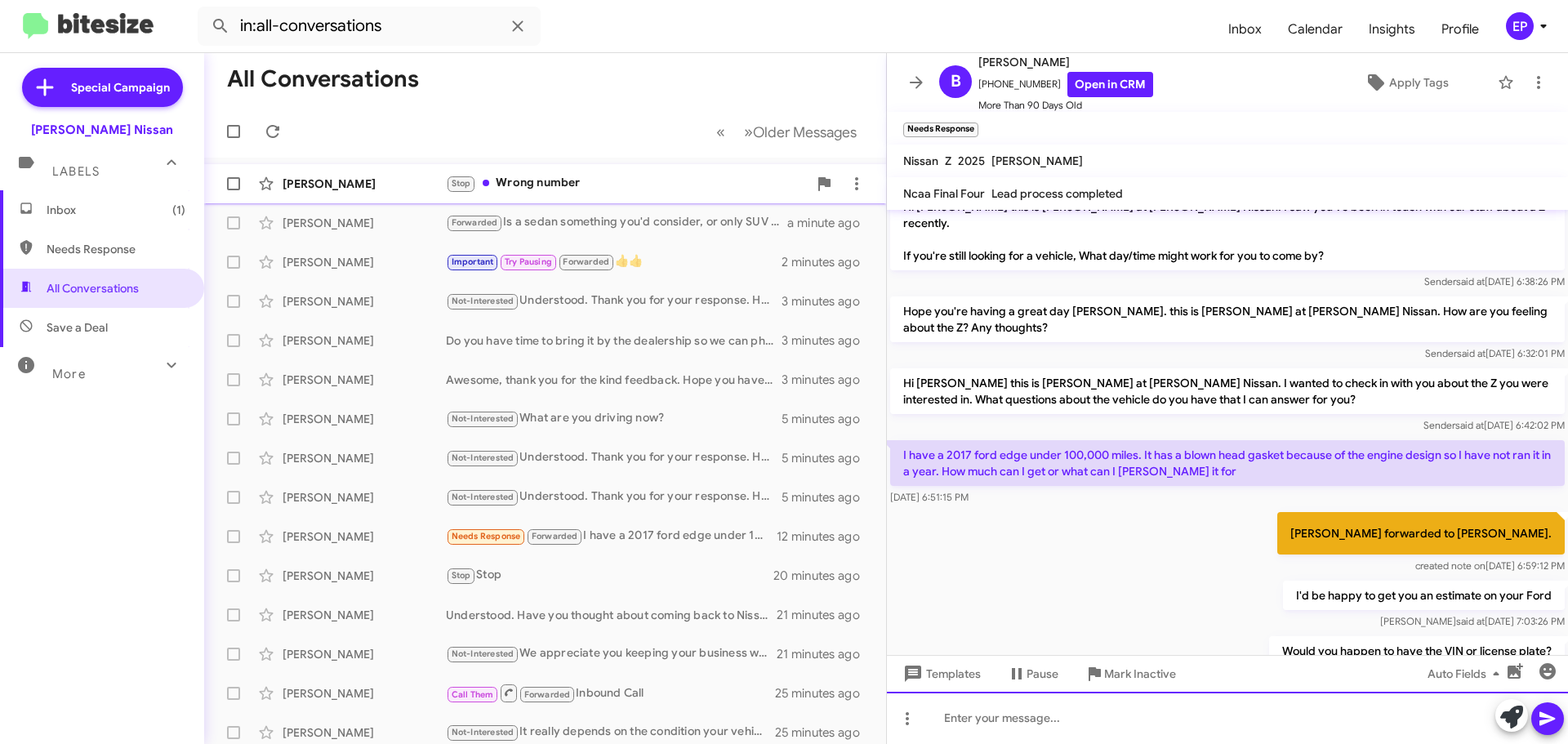
scroll to position [2127, 0]
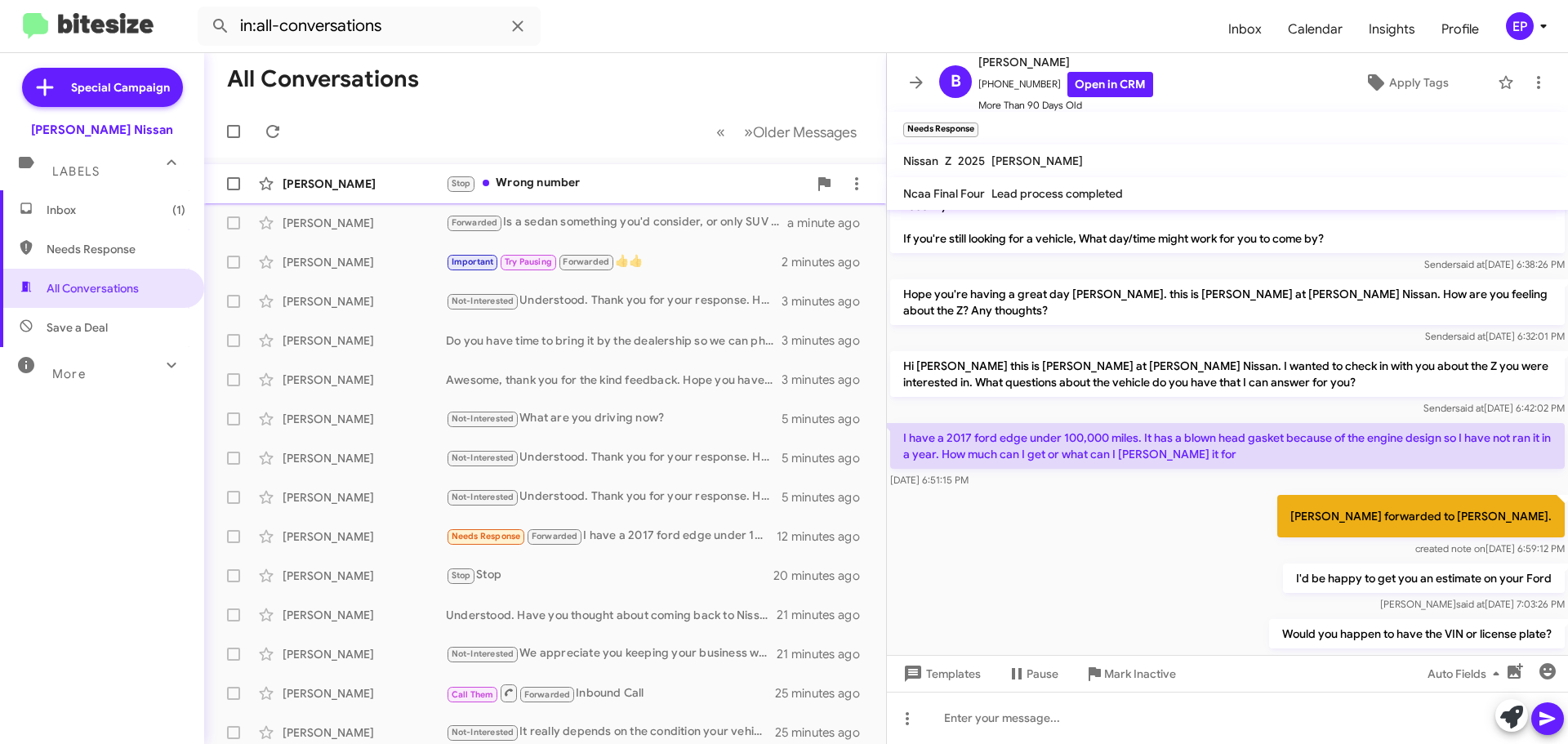
click at [569, 177] on div "Stop Wrong number" at bounding box center [627, 183] width 362 height 19
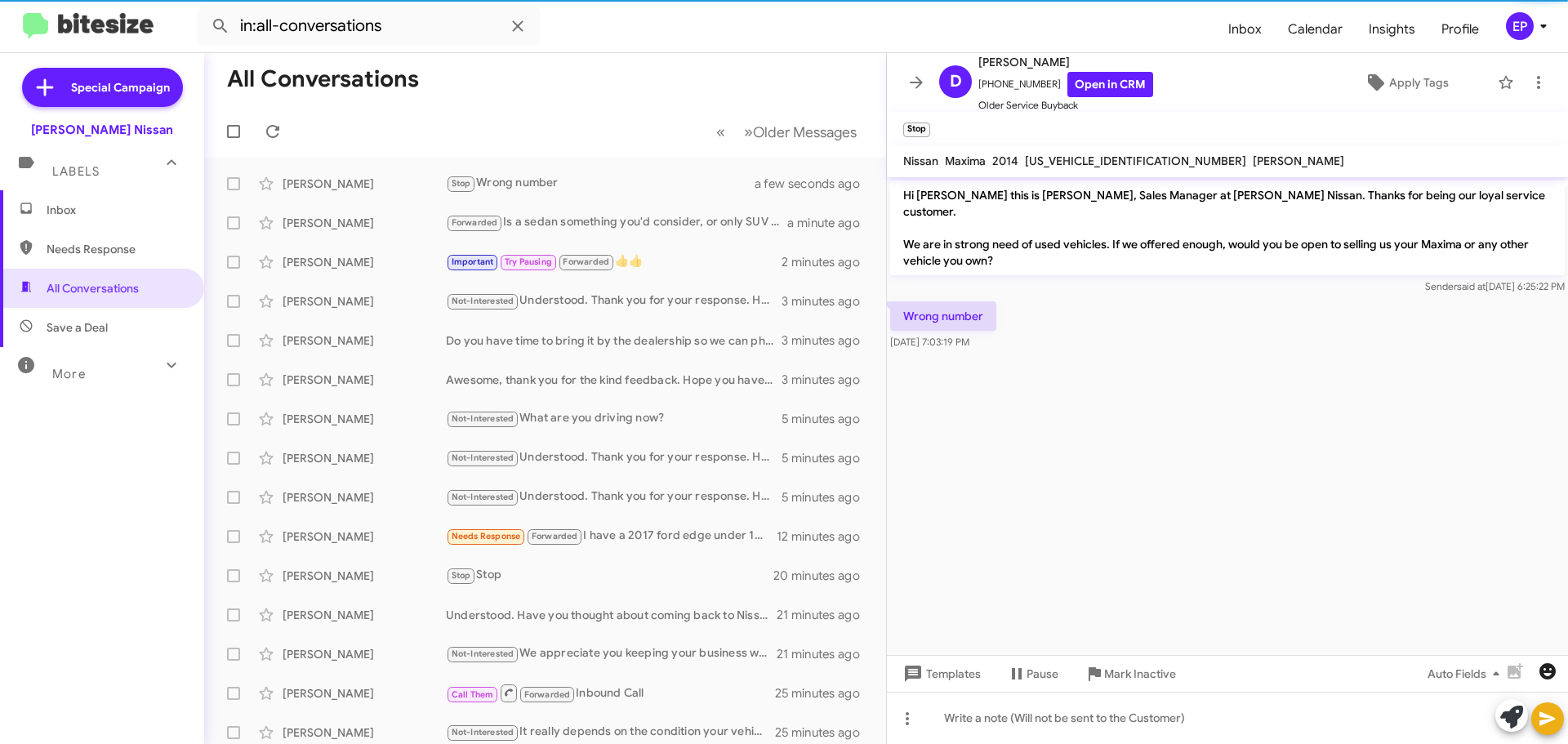
click at [1543, 674] on icon "button" at bounding box center [1547, 671] width 16 height 16
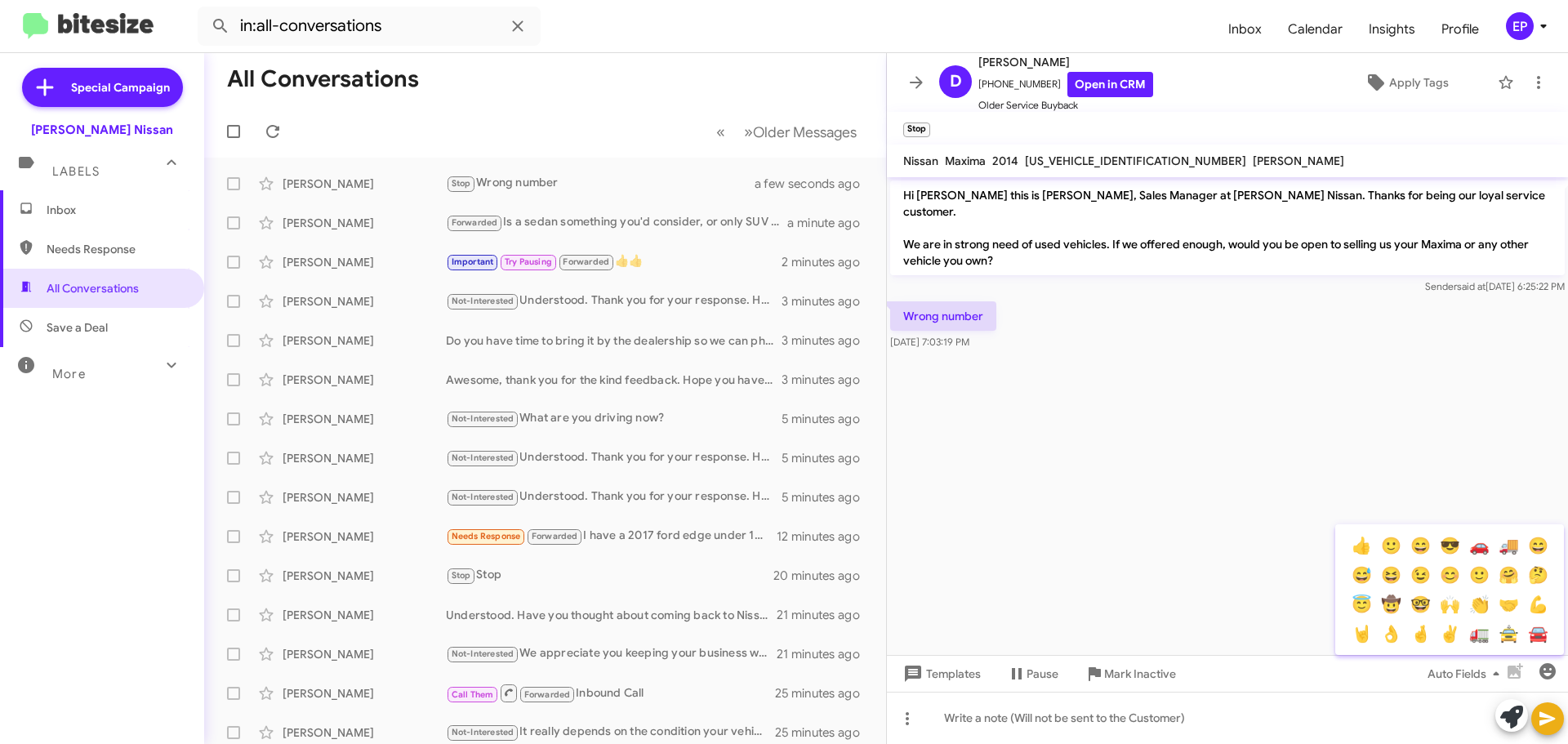
click at [1162, 537] on div at bounding box center [784, 372] width 1568 height 744
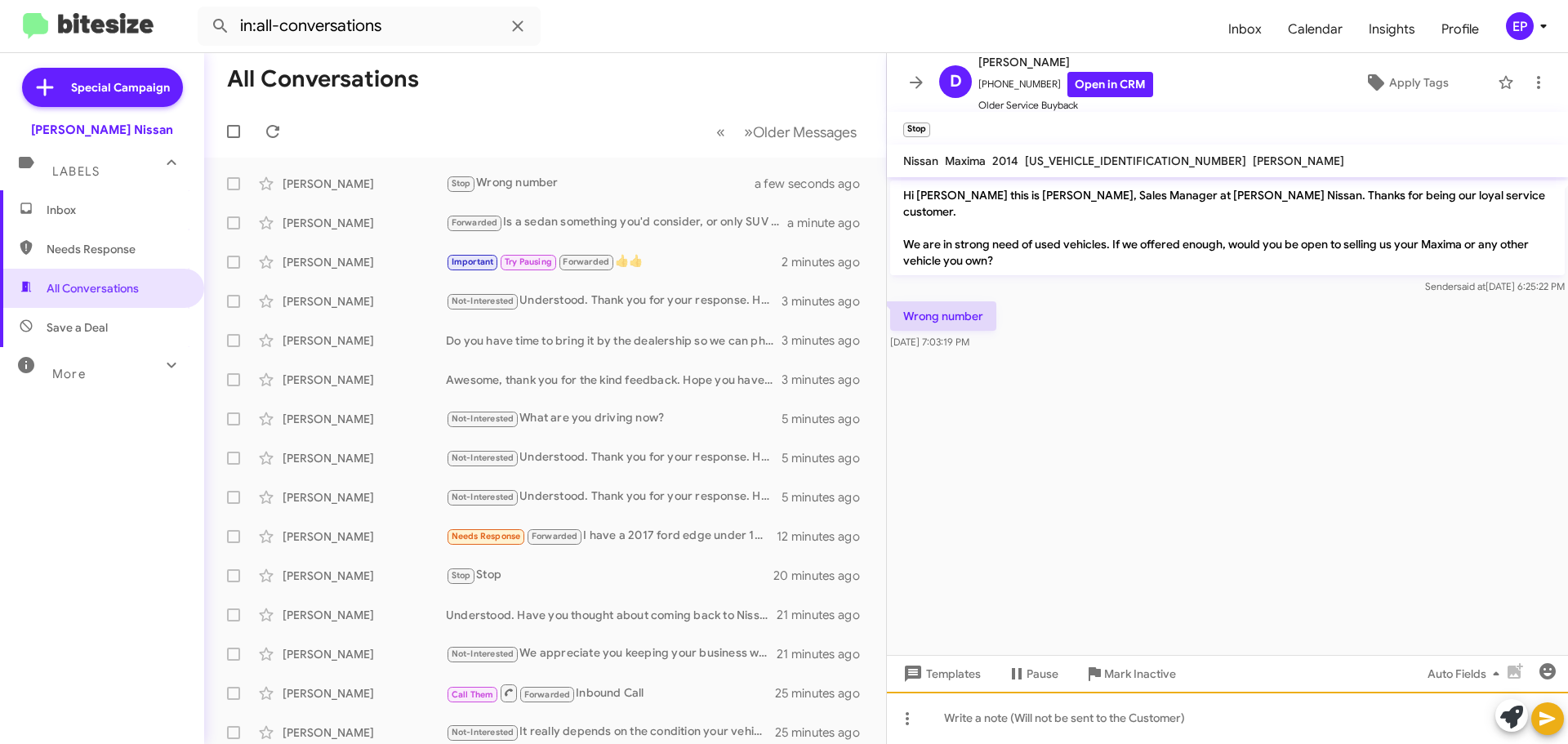
click at [1223, 725] on div at bounding box center [1226, 718] width 681 height 52
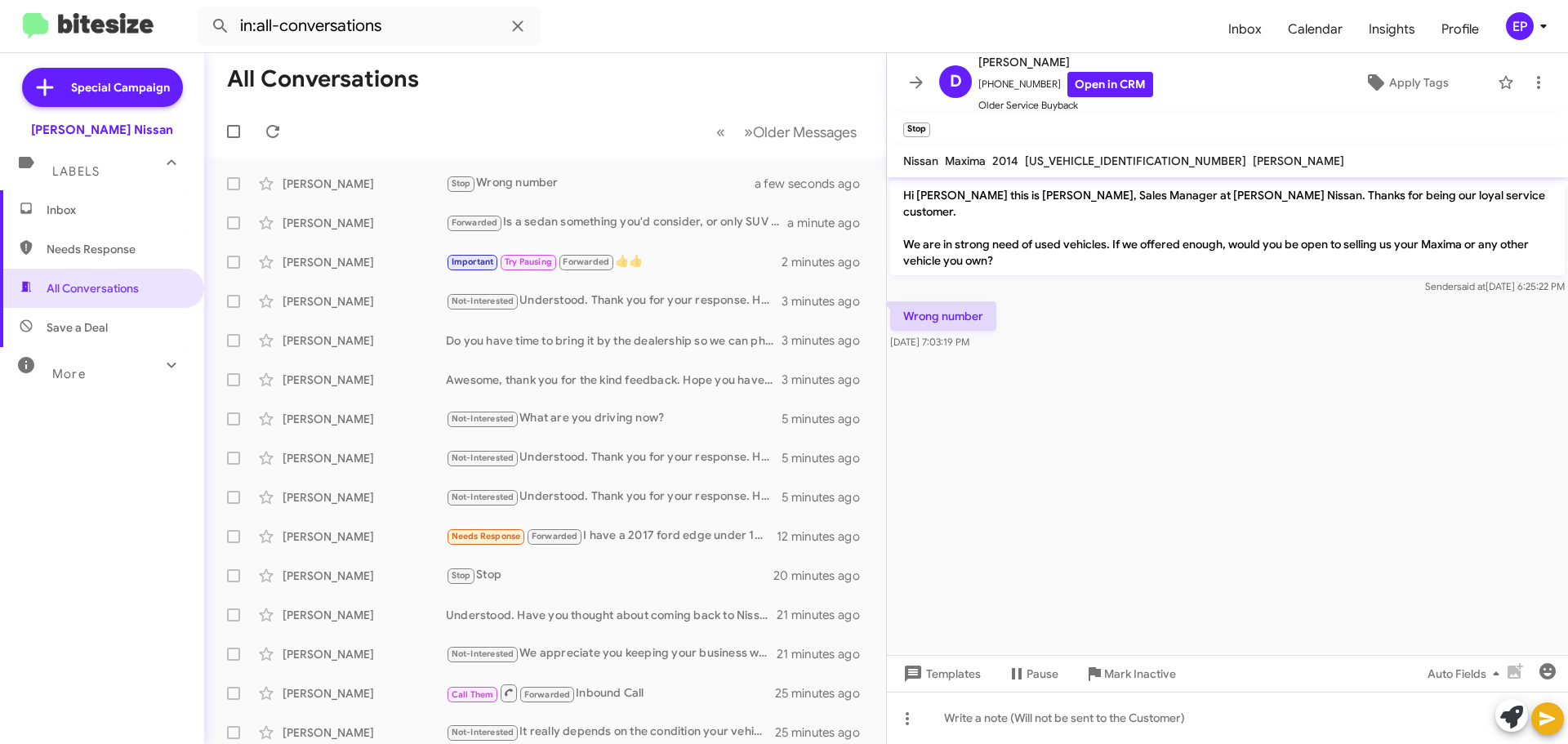
click at [1254, 499] on cdk-virtual-scroll-viewport "Hi [PERSON_NAME] this is [PERSON_NAME], Sales Manager at [PERSON_NAME] Nissan. …" at bounding box center [1226, 416] width 681 height 478
click at [1093, 83] on link "Open in CRM" at bounding box center [1110, 84] width 86 height 25
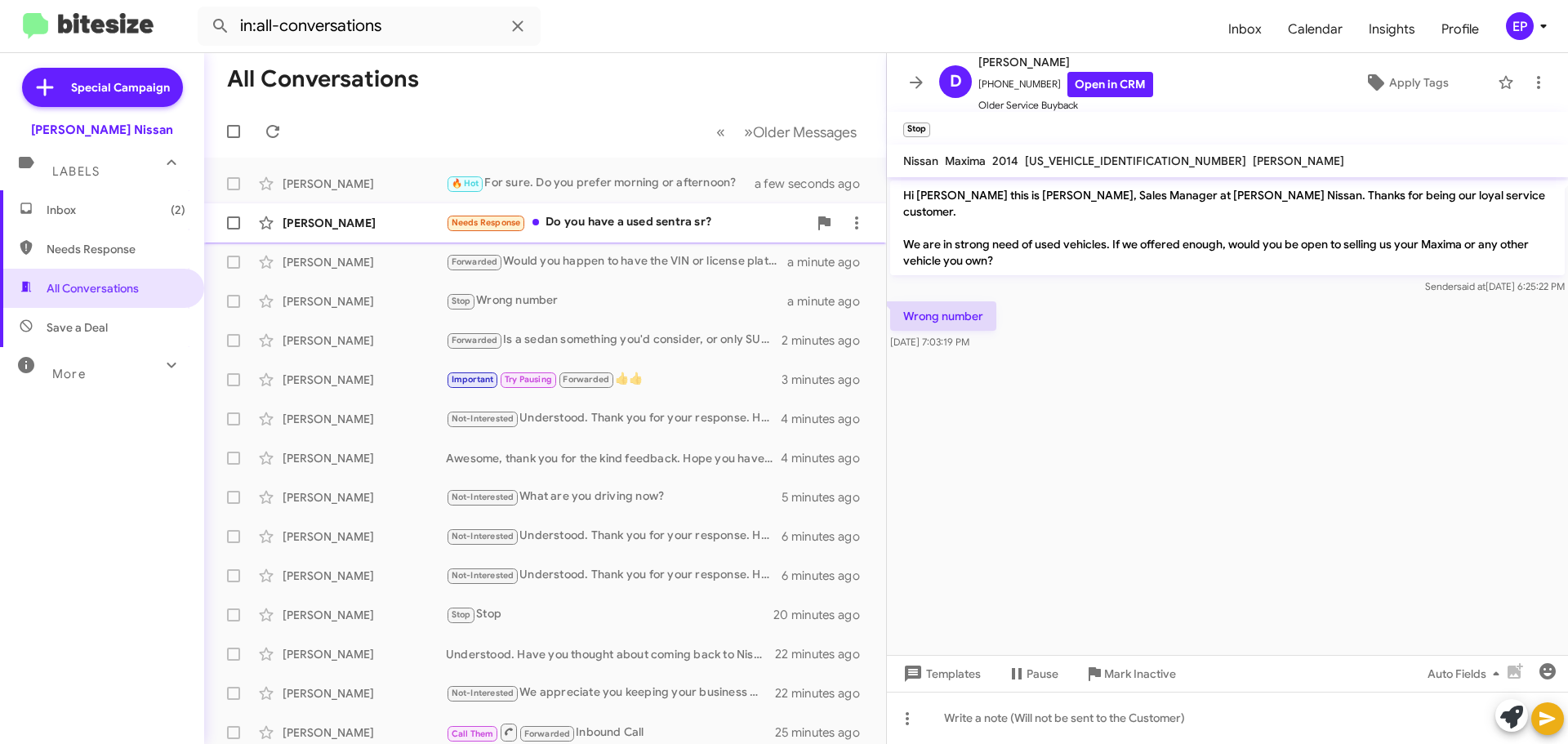
click at [607, 225] on div "Needs Response Do you have a used sentra sr?" at bounding box center [627, 222] width 362 height 19
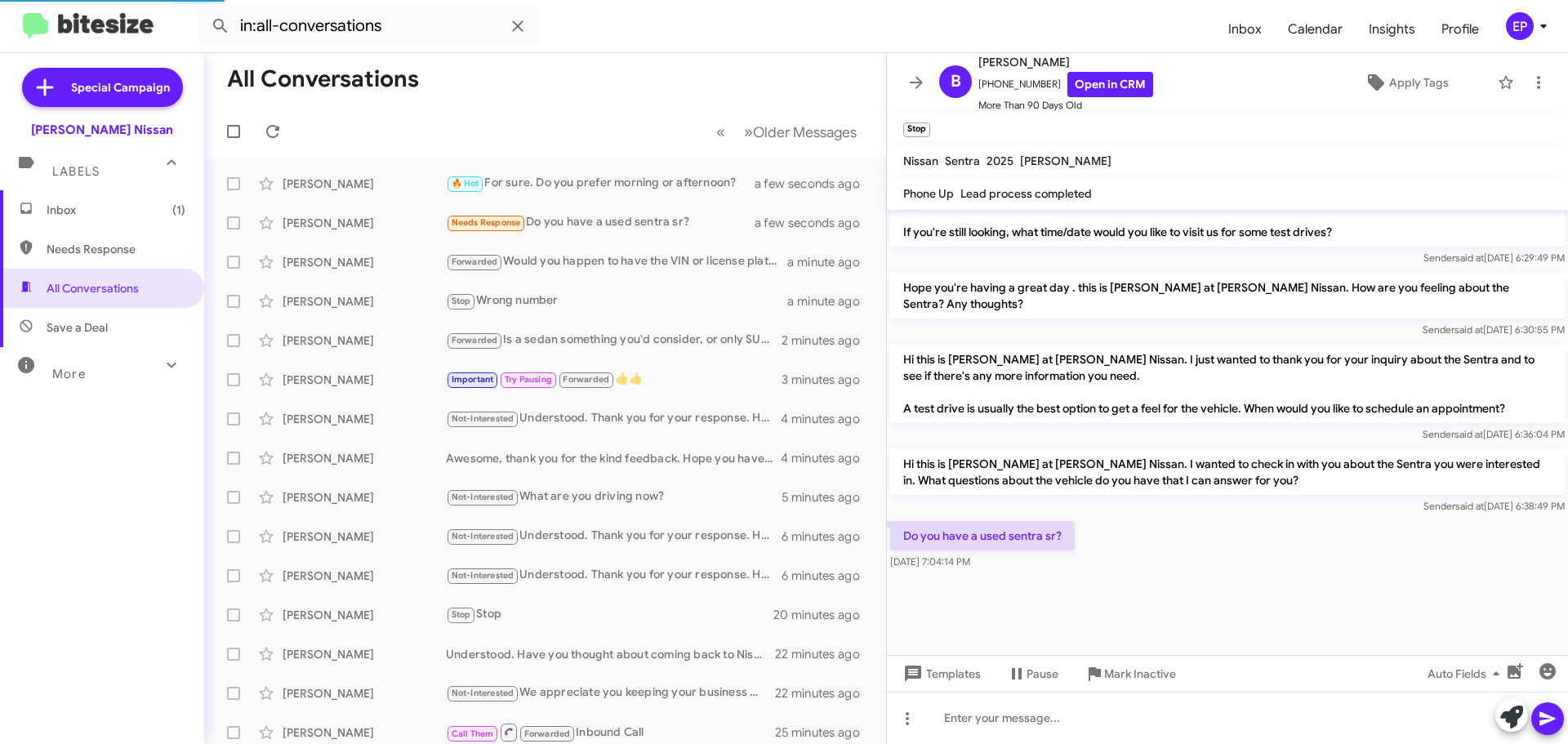
click at [1207, 383] on p "Hi this is [PERSON_NAME] at [PERSON_NAME] Nissan. I just wanted to thank you fo…" at bounding box center [1227, 384] width 675 height 78
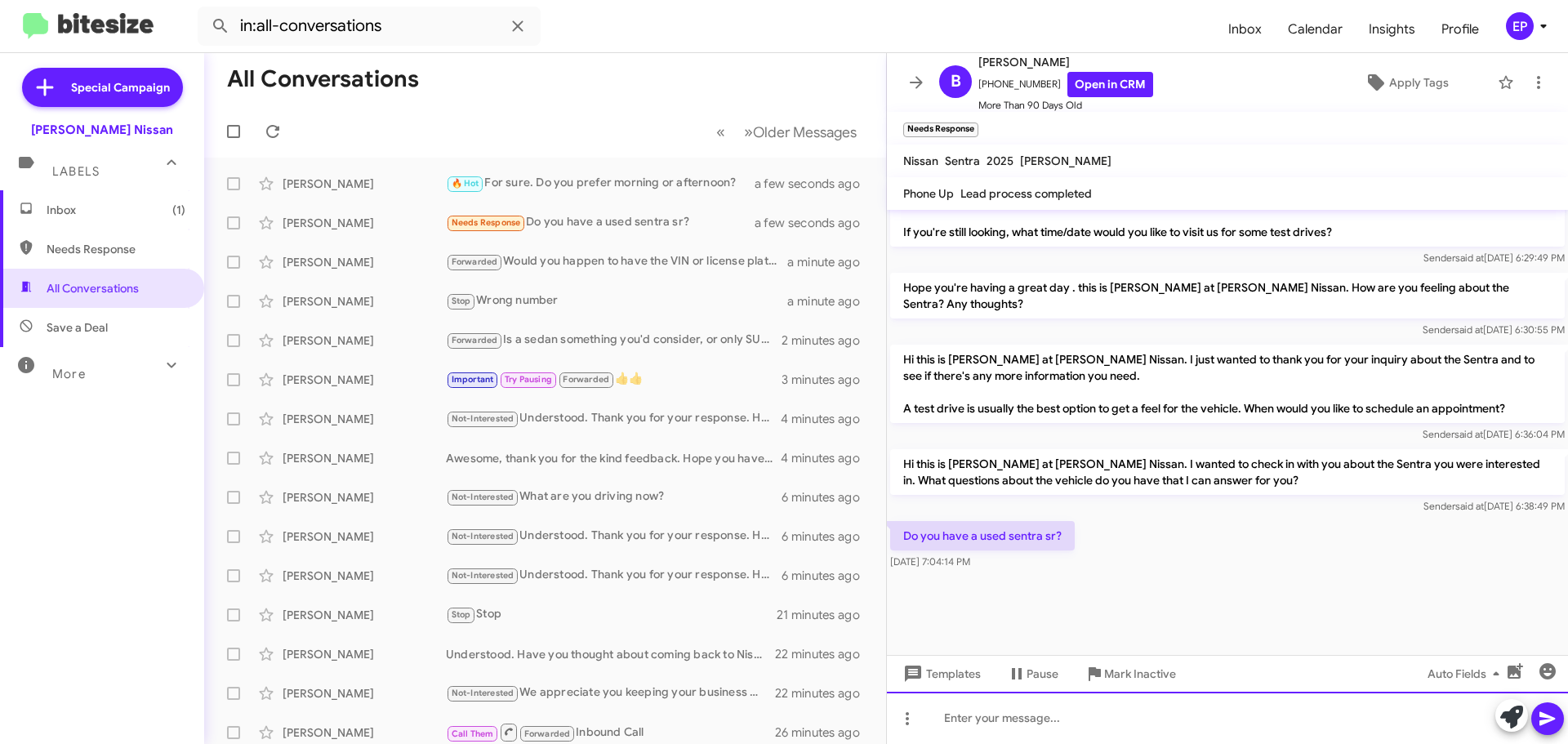
click at [1102, 721] on div at bounding box center [1226, 718] width 681 height 52
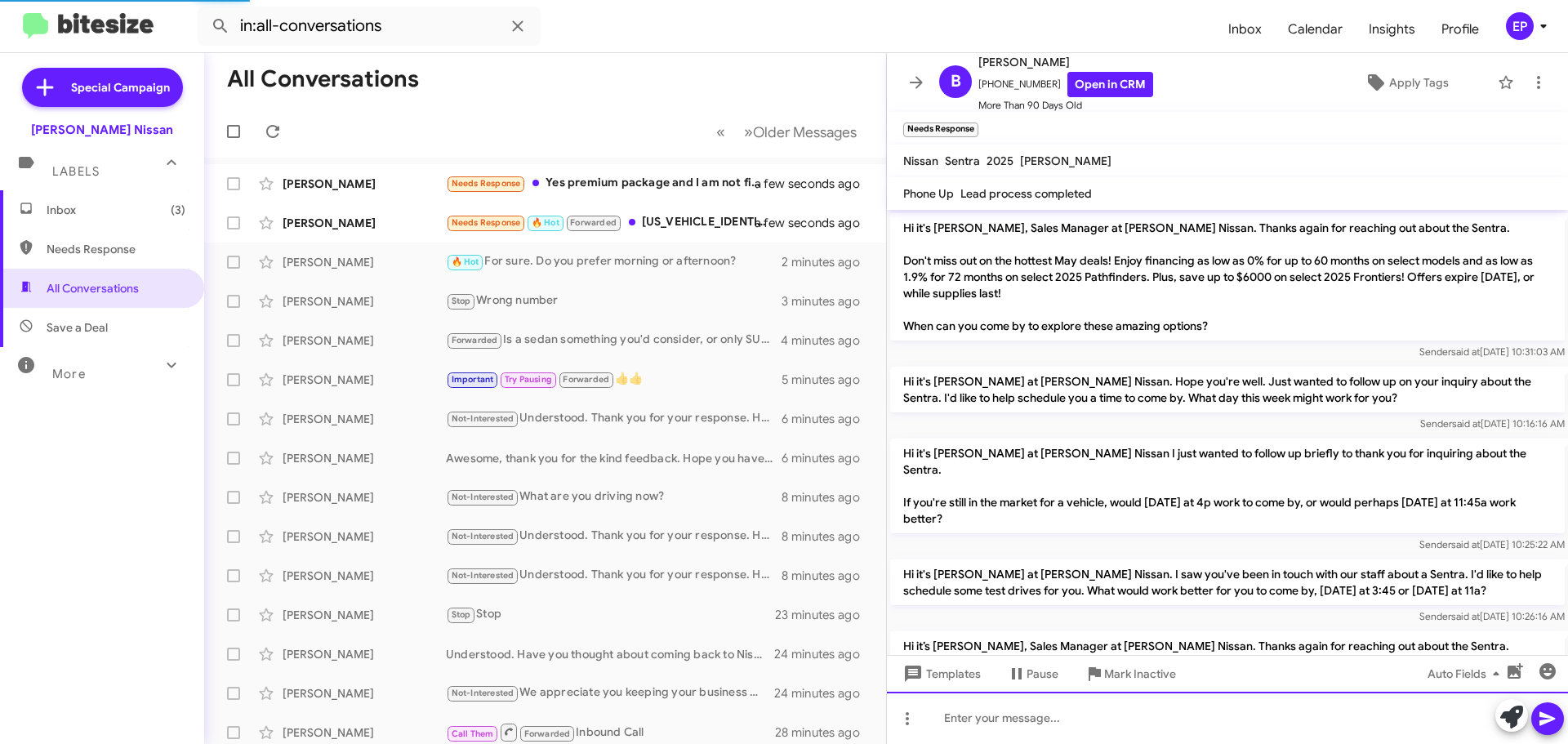
scroll to position [1646, 0]
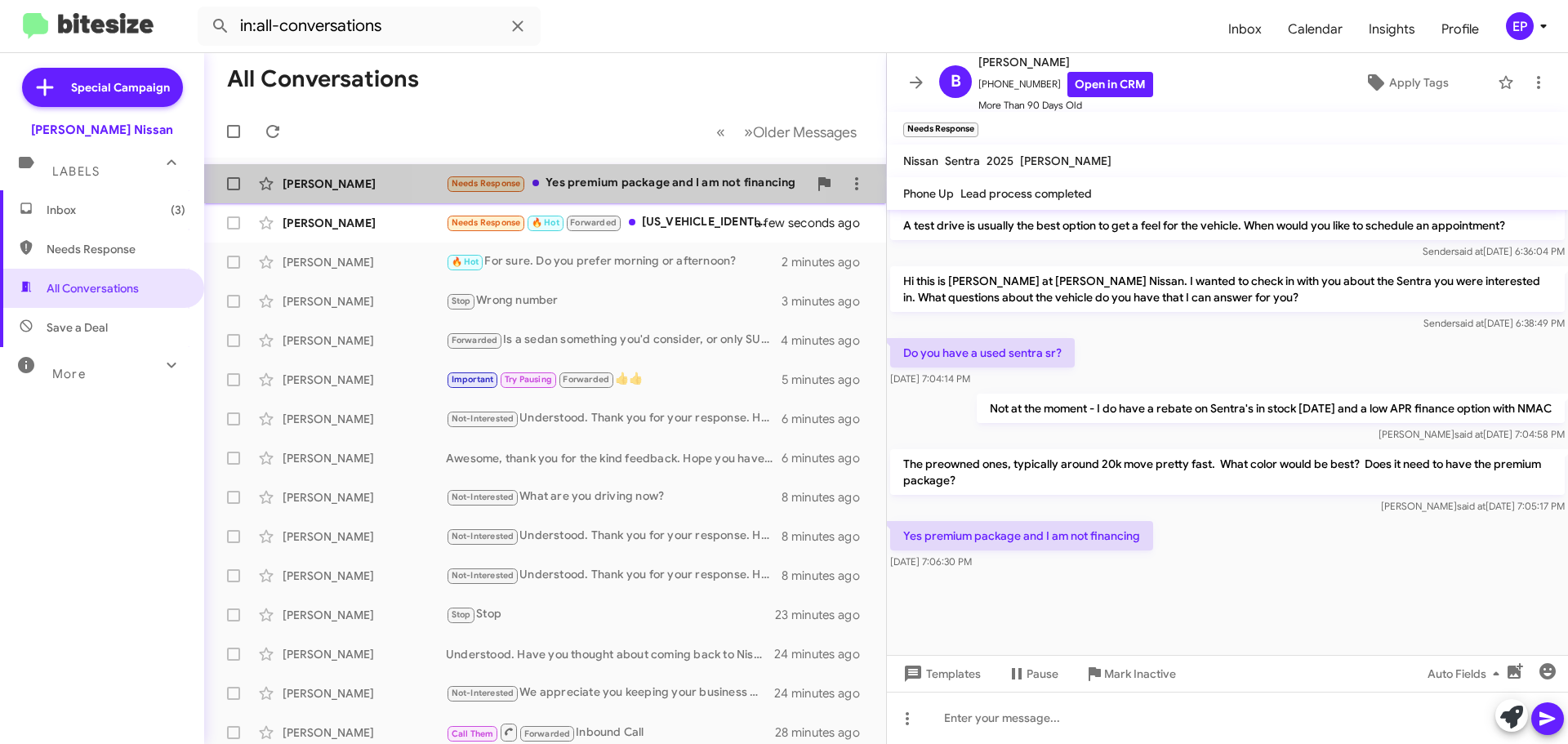
click at [606, 188] on div "Needs Response Yes premium package and I am not financing" at bounding box center [627, 183] width 362 height 19
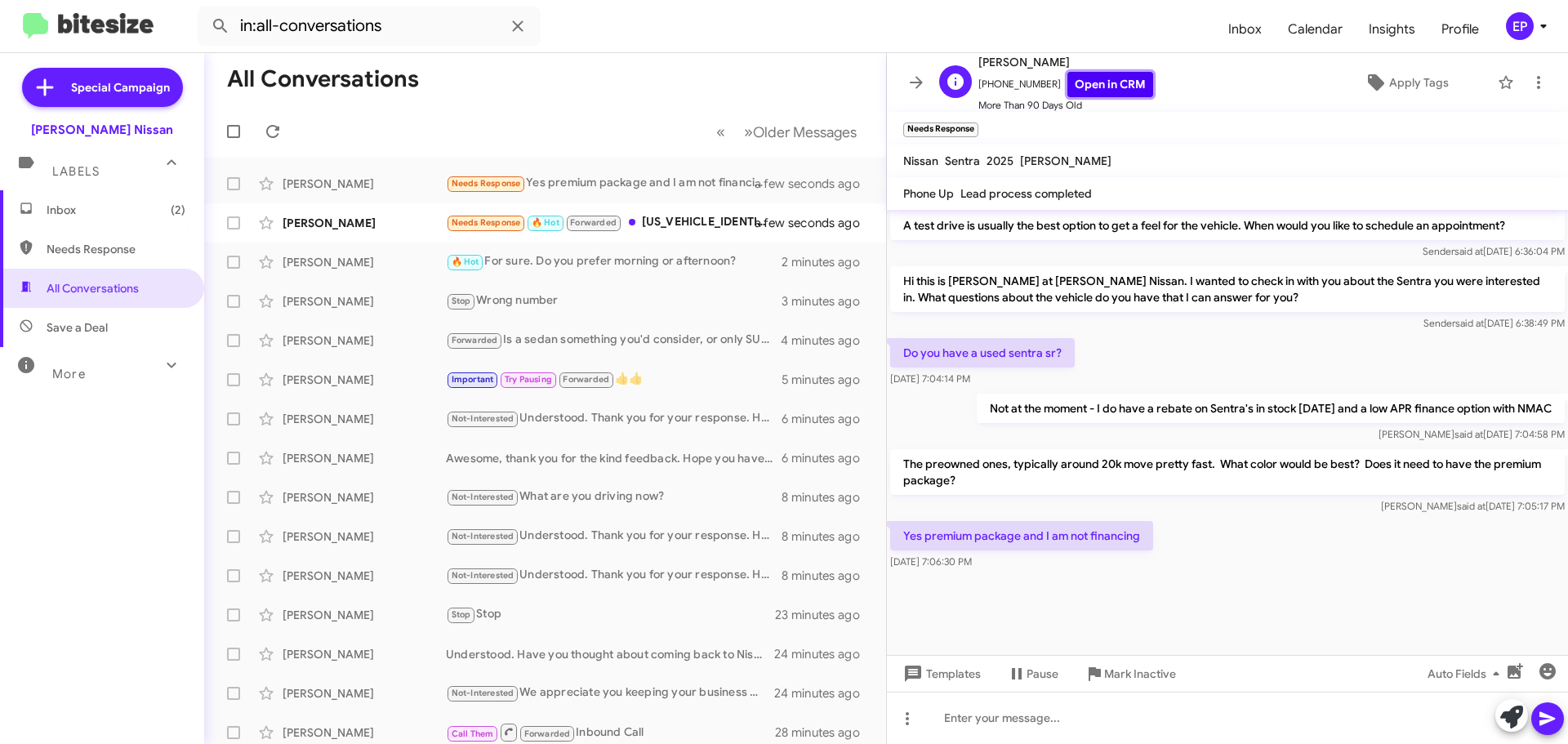
click at [1113, 84] on link "Open in CRM" at bounding box center [1110, 84] width 86 height 25
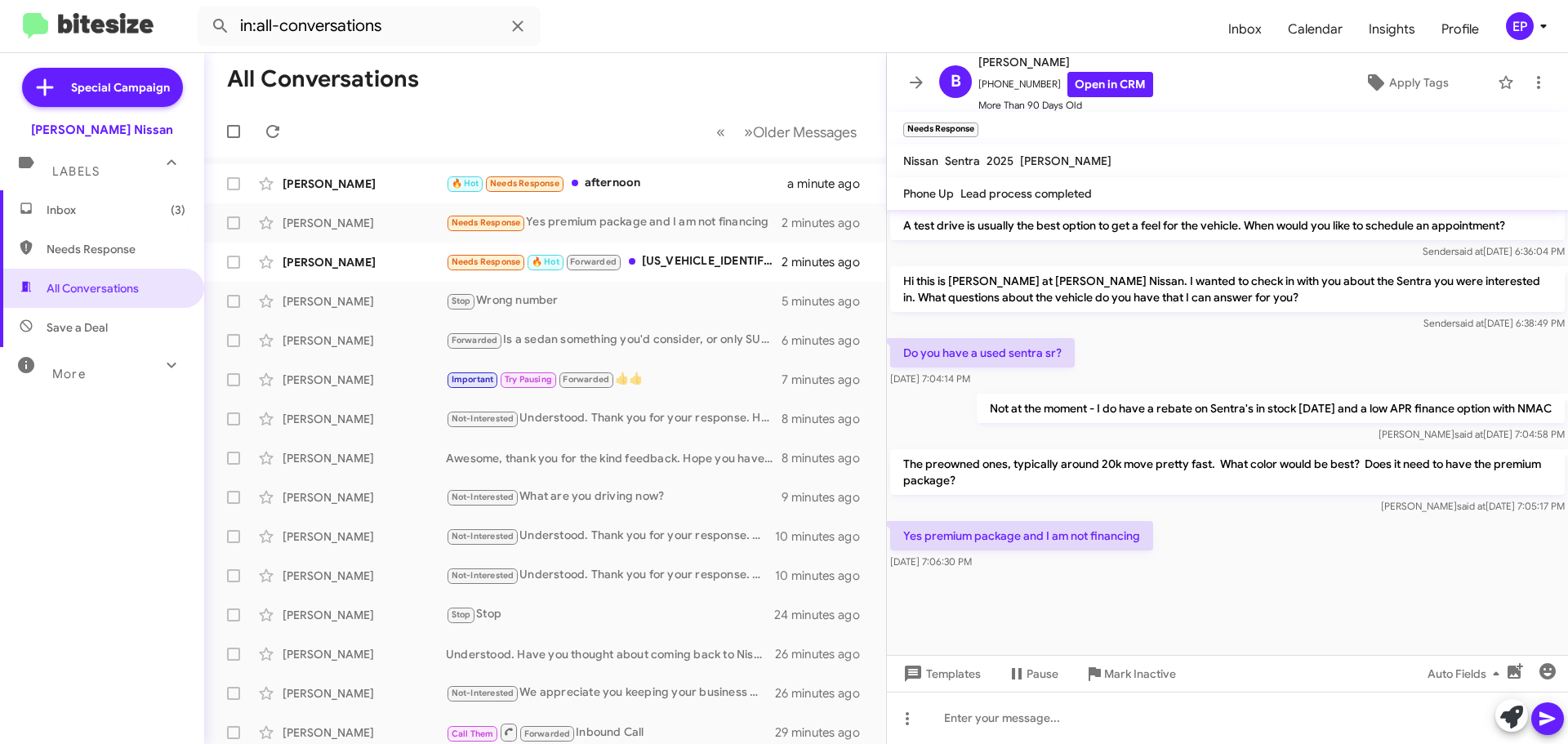
click at [1215, 592] on div at bounding box center [1226, 615] width 681 height 82
click at [1234, 592] on div at bounding box center [1226, 615] width 681 height 82
click at [1229, 587] on div at bounding box center [1226, 615] width 681 height 82
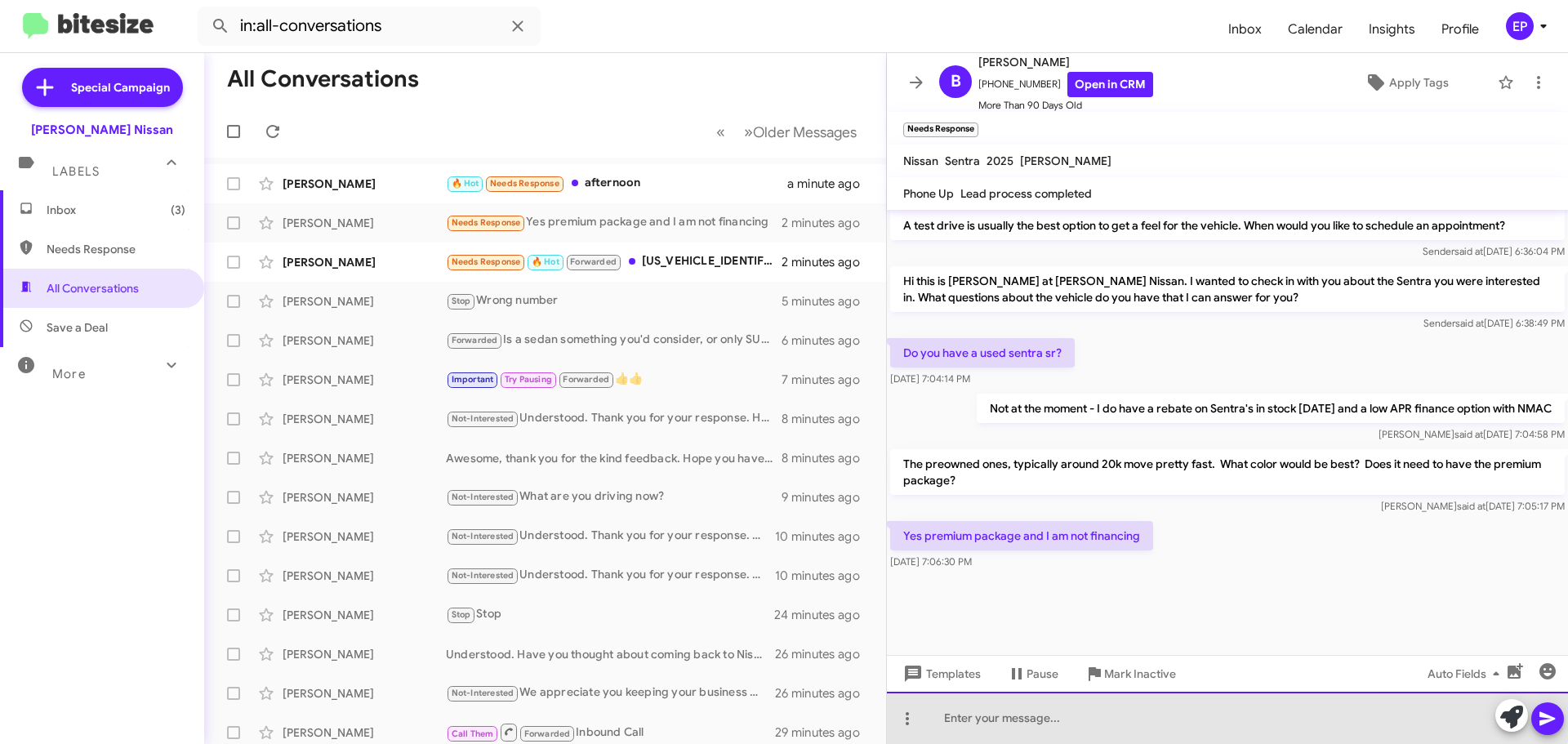
click at [1162, 697] on div at bounding box center [1226, 718] width 681 height 52
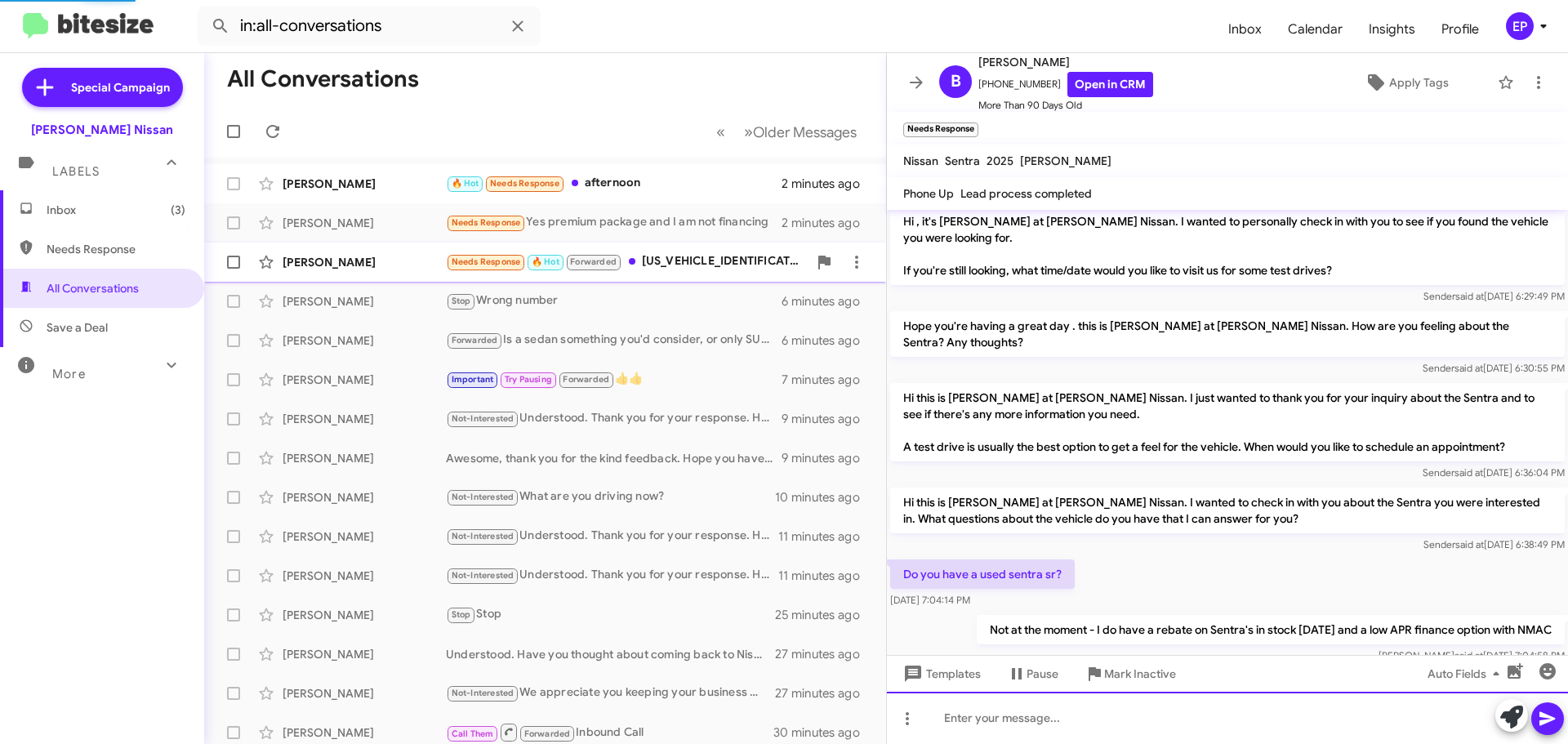
scroll to position [0, 0]
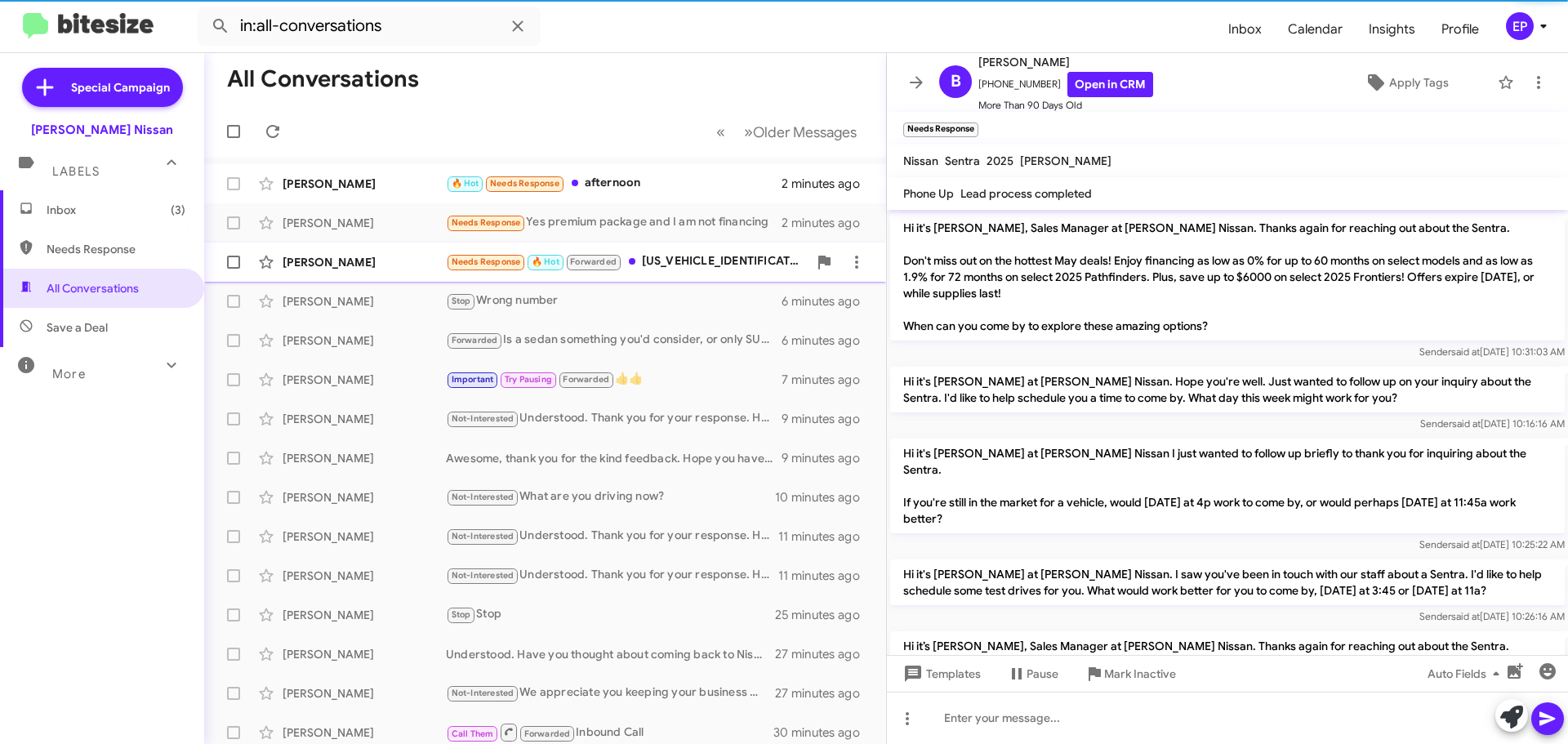
click at [676, 275] on div "[PERSON_NAME] Needs Response 🔥 Hot Forwarded [US_VEHICLE_IDENTIFICATION_NUMBER]…" at bounding box center [545, 262] width 656 height 33
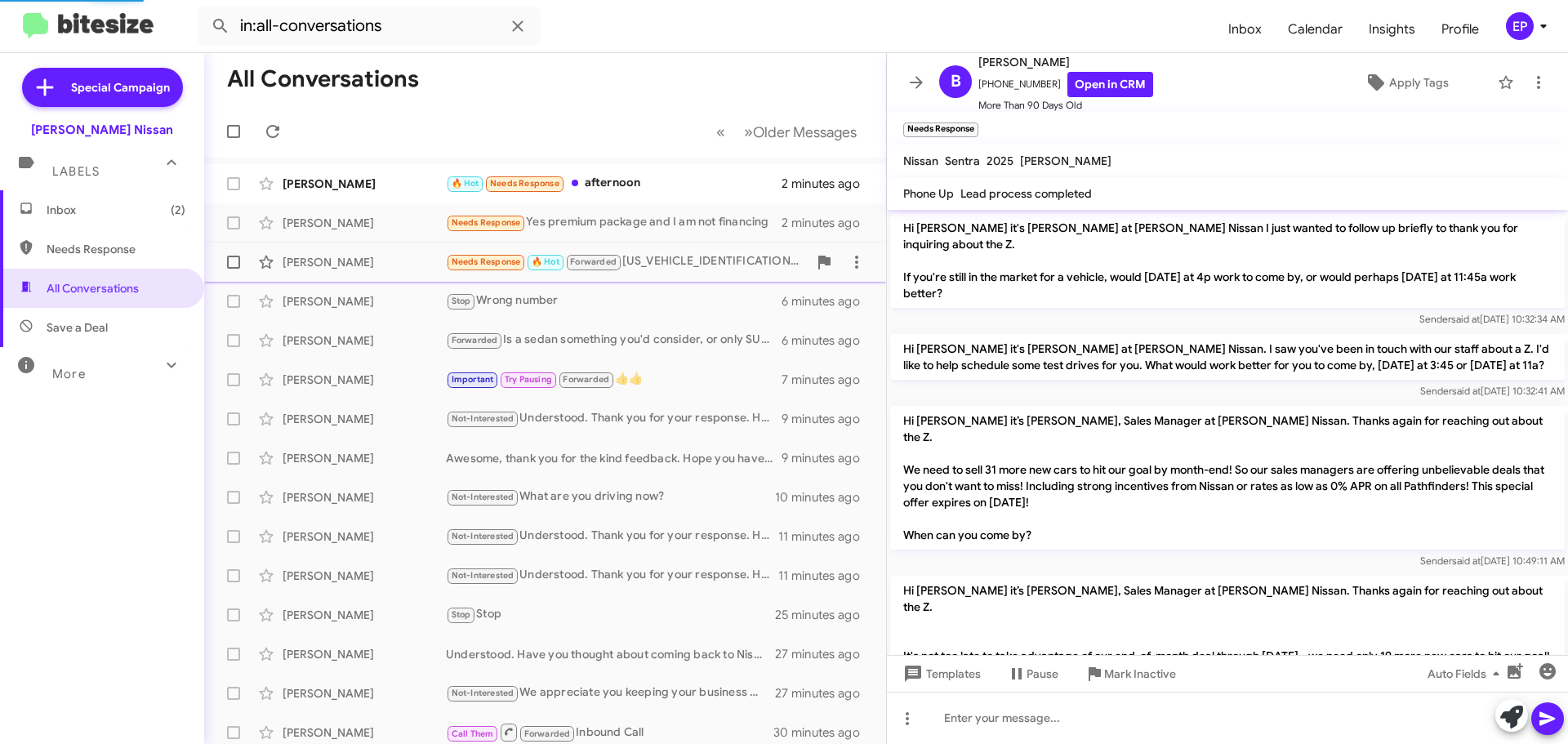
scroll to position [1561, 0]
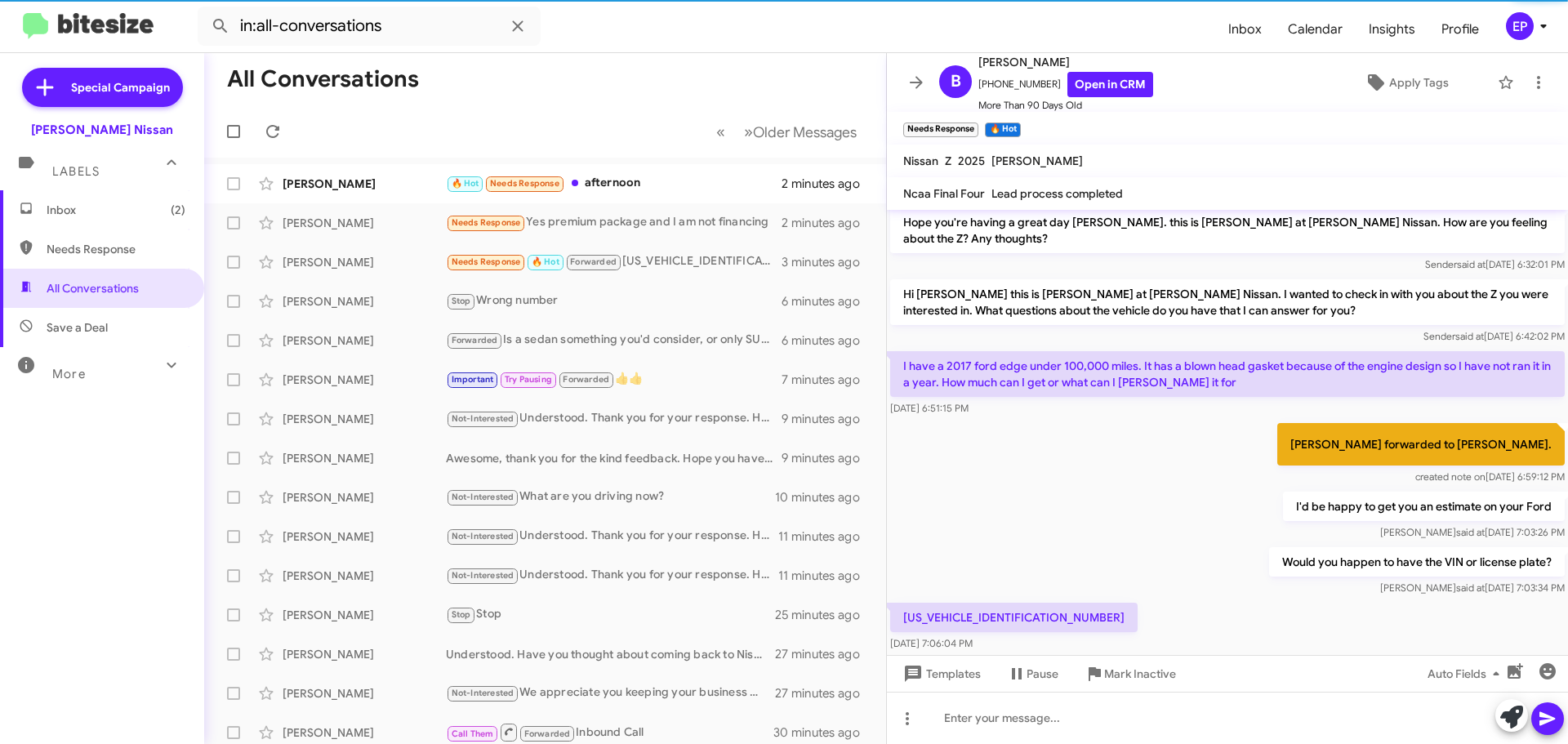
click at [1068, 544] on div "Would you happen to have the VIN or license plate? [PERSON_NAME] at [DATE] 7:03…" at bounding box center [1226, 572] width 681 height 56
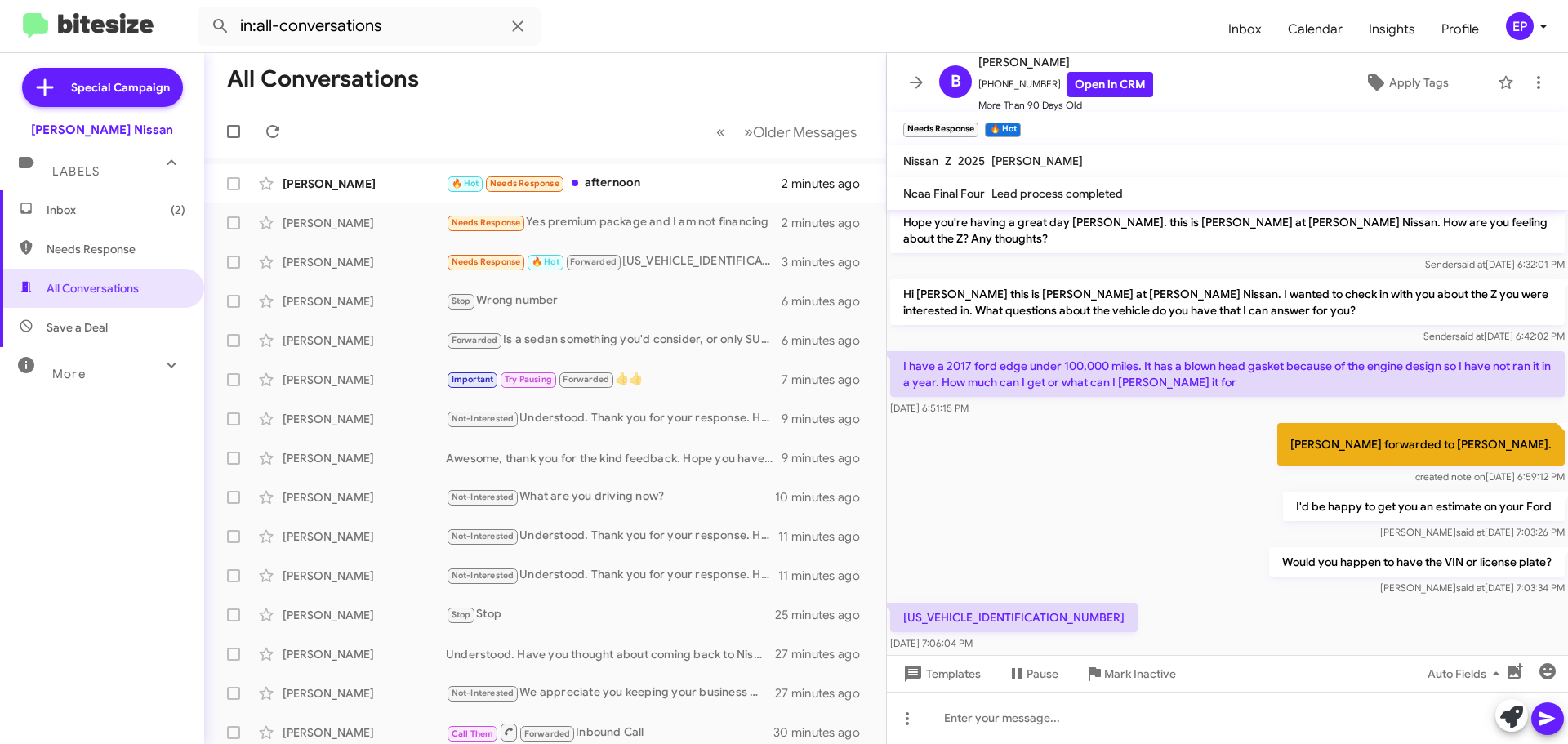
click at [992, 603] on p "[US_VEHICLE_IDENTIFICATION_NUMBER]" at bounding box center [1014, 617] width 248 height 29
copy p "[US_VEHICLE_IDENTIFICATION_NUMBER]"
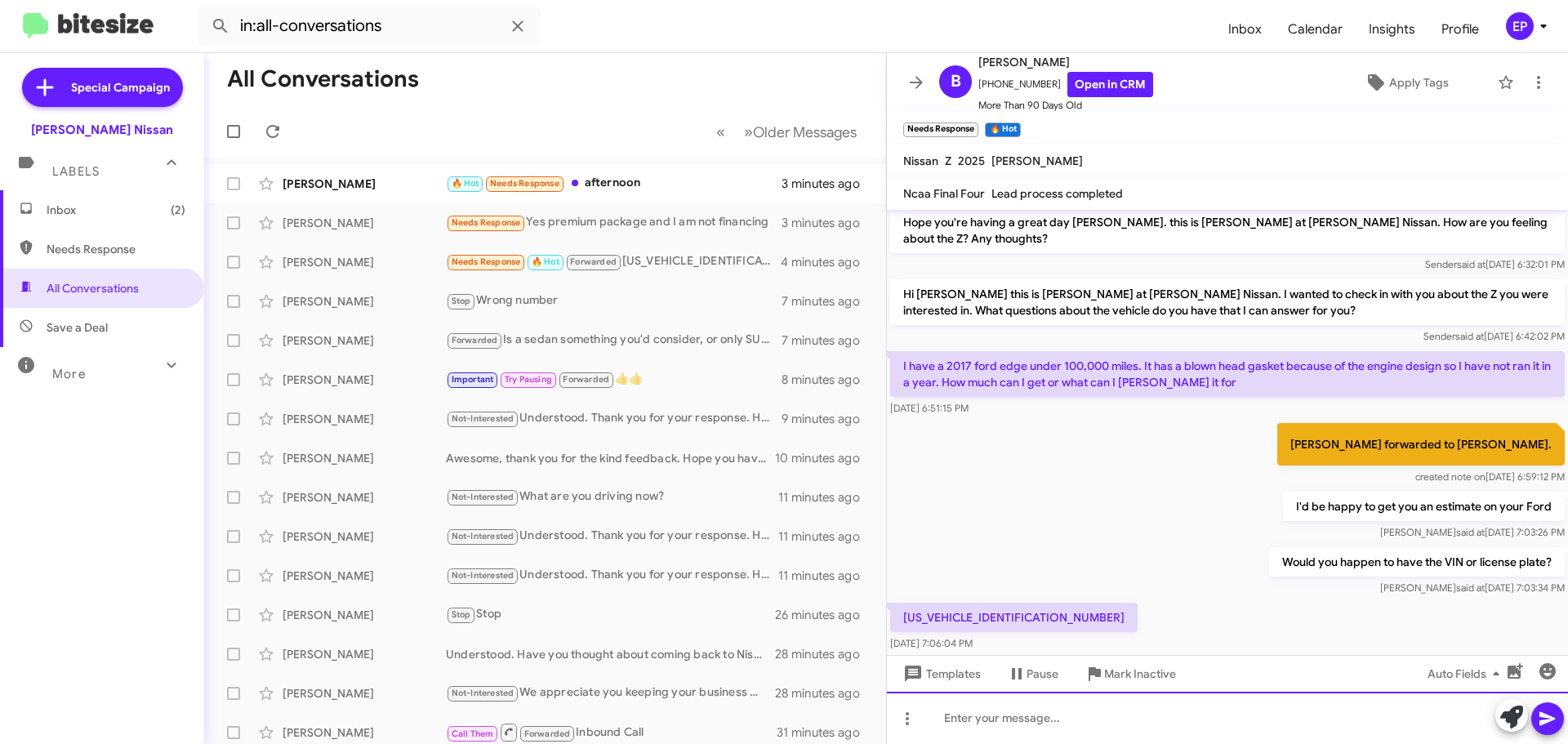
click at [988, 720] on div at bounding box center [1226, 718] width 681 height 52
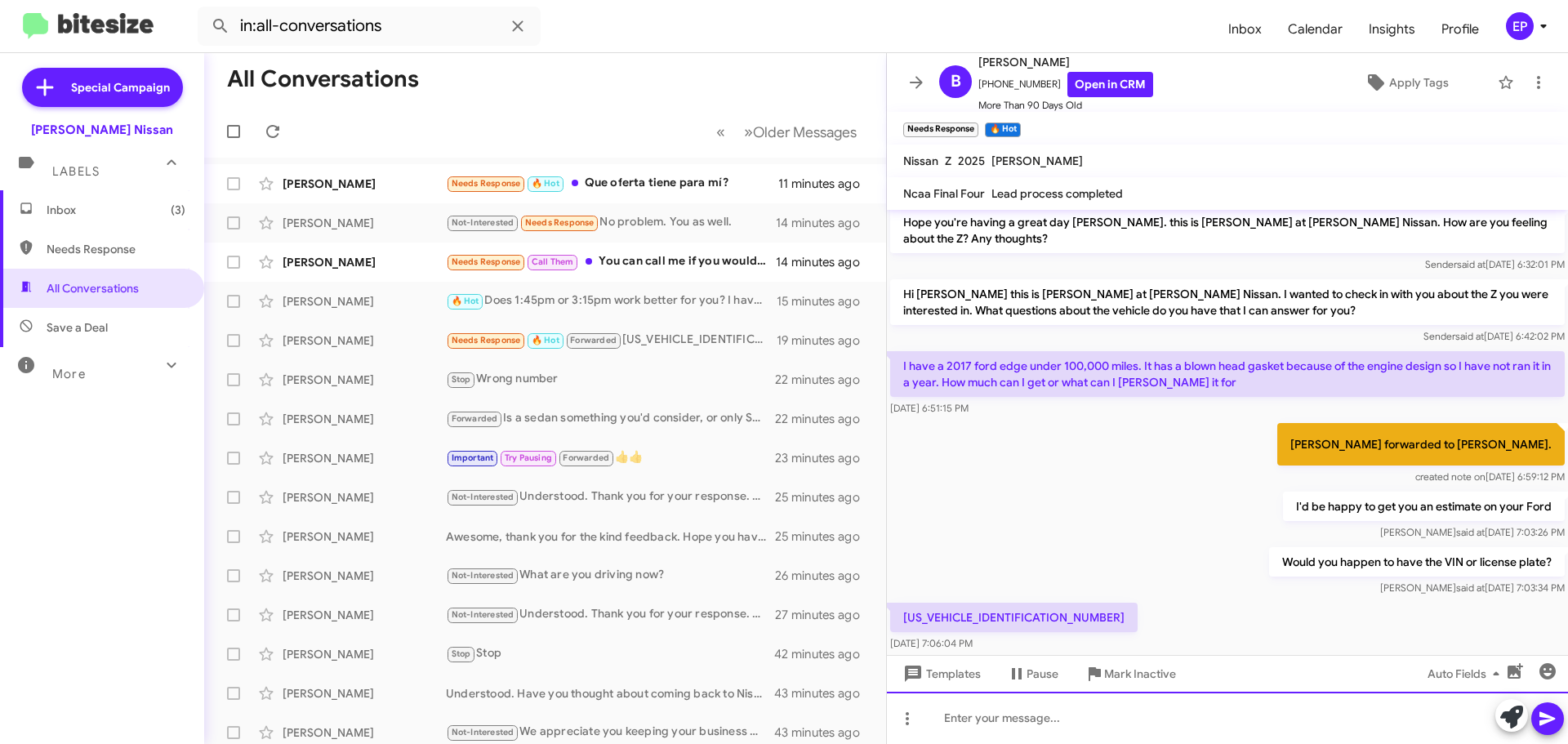
click at [1091, 727] on div at bounding box center [1226, 718] width 681 height 52
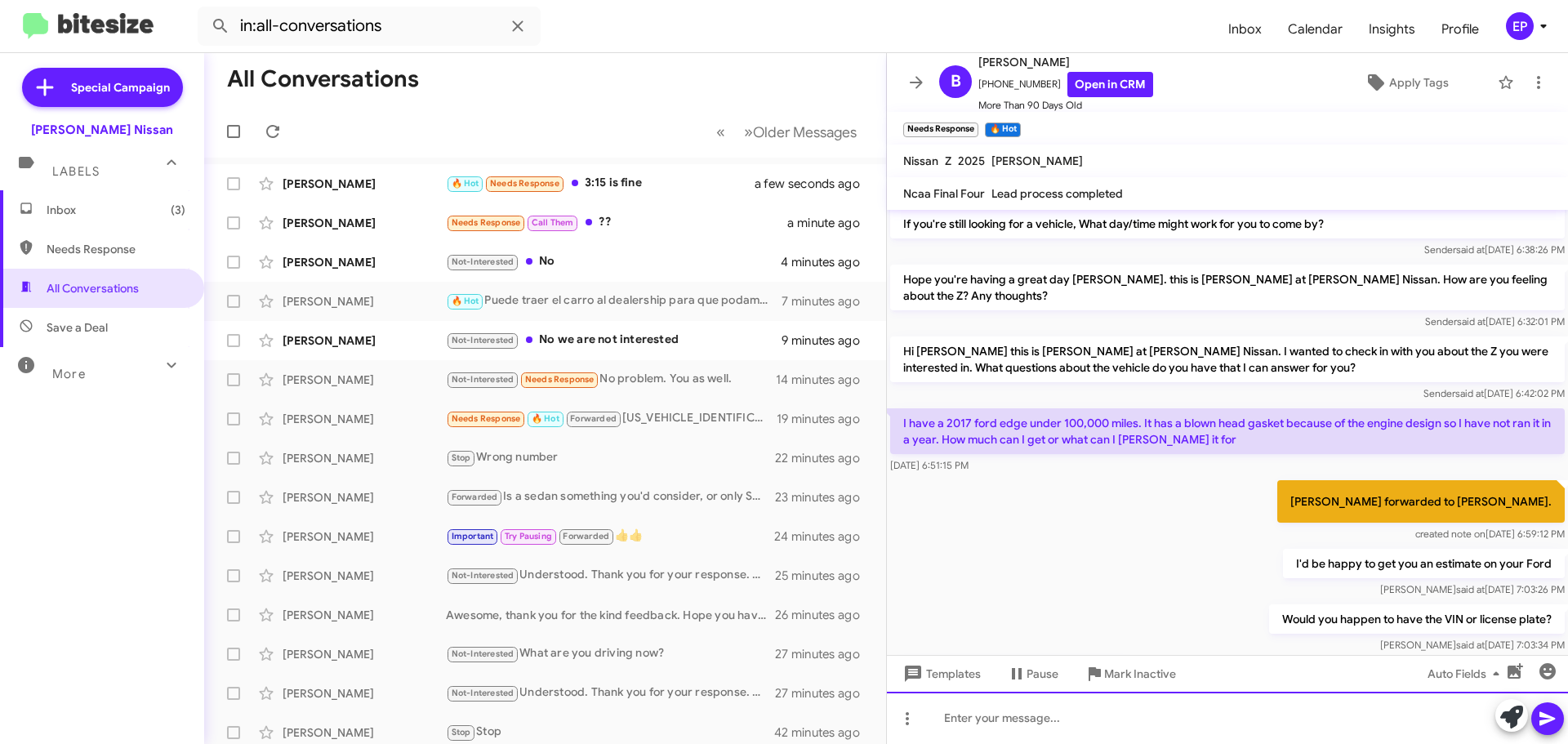
scroll to position [2137, 0]
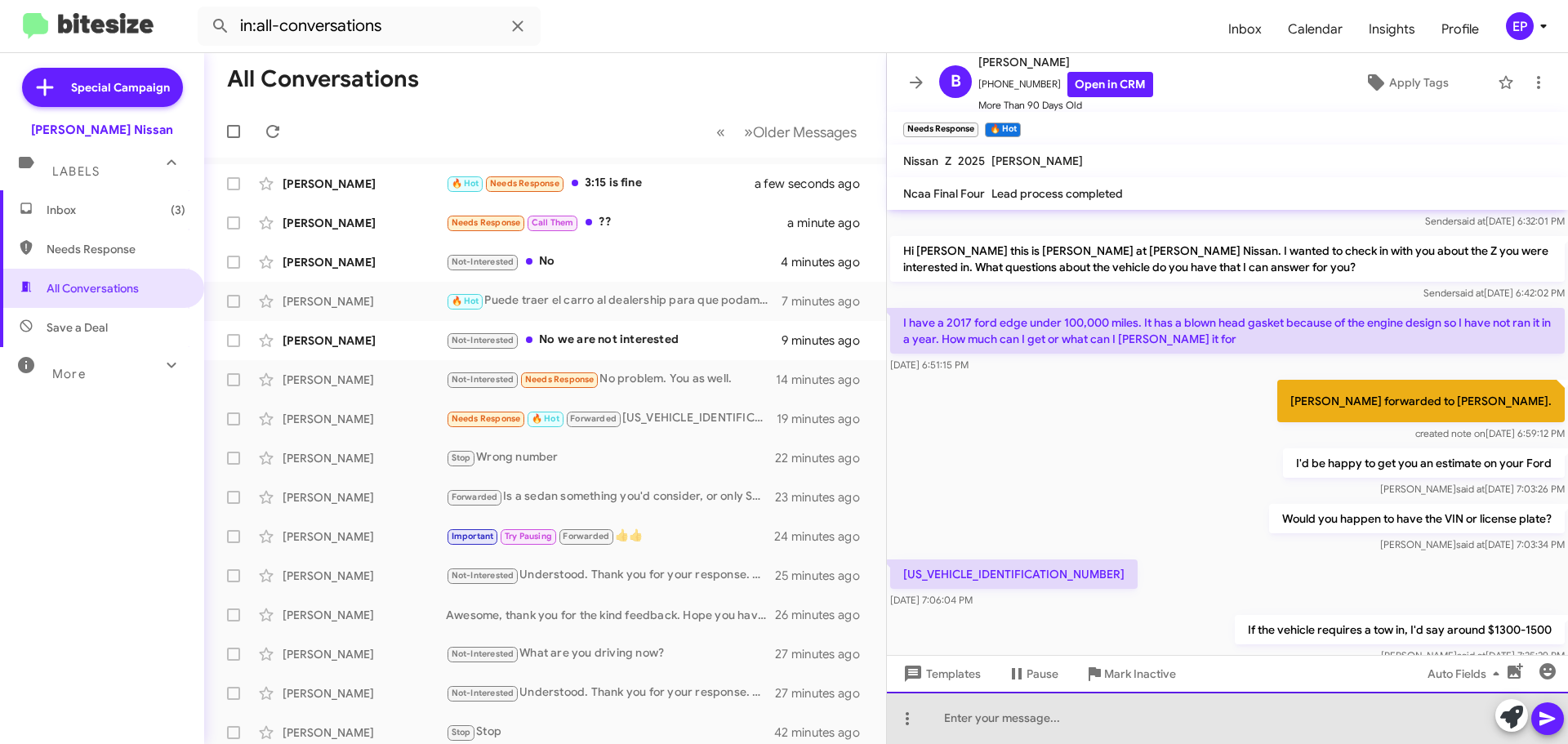
click at [1126, 728] on div at bounding box center [1226, 718] width 681 height 52
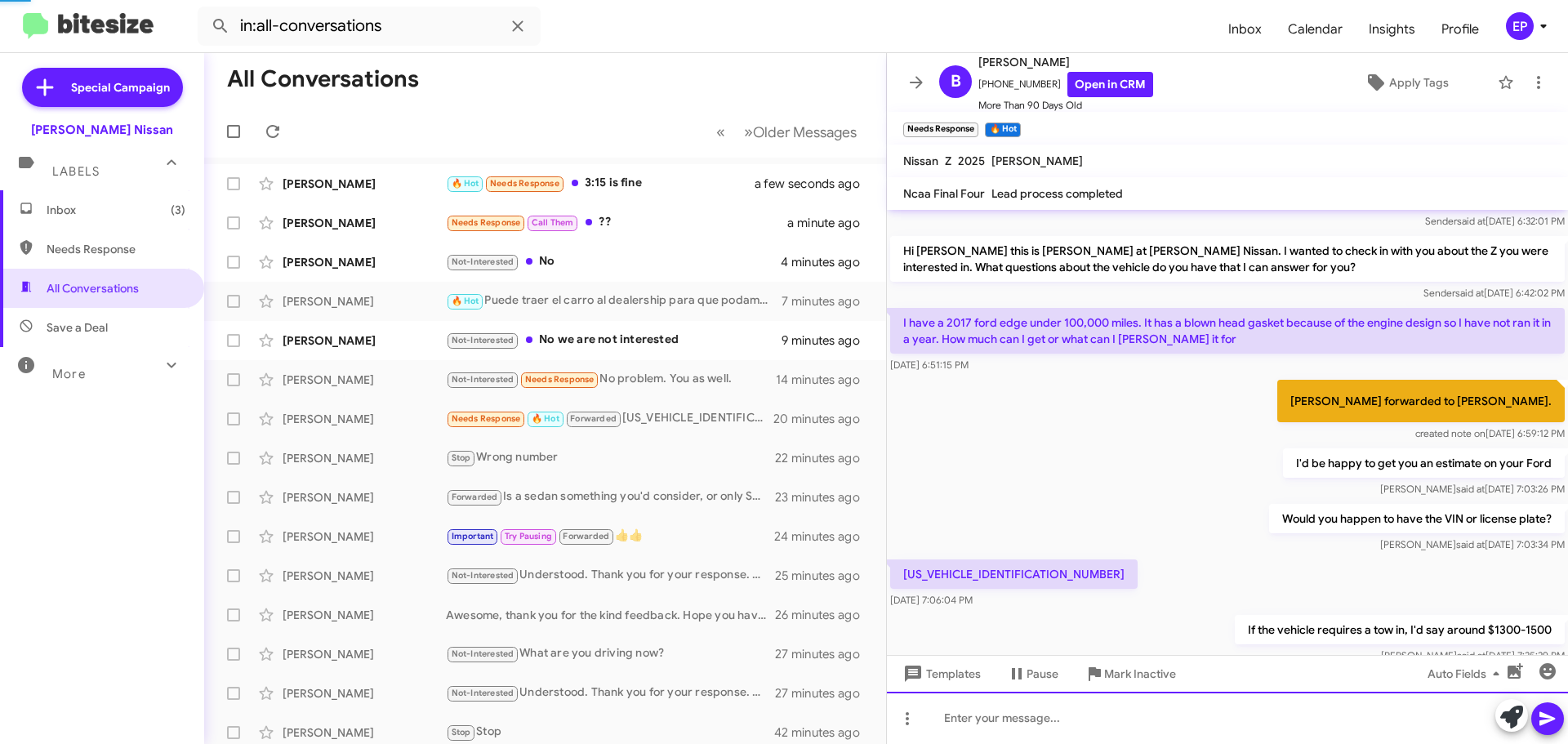
scroll to position [0, 0]
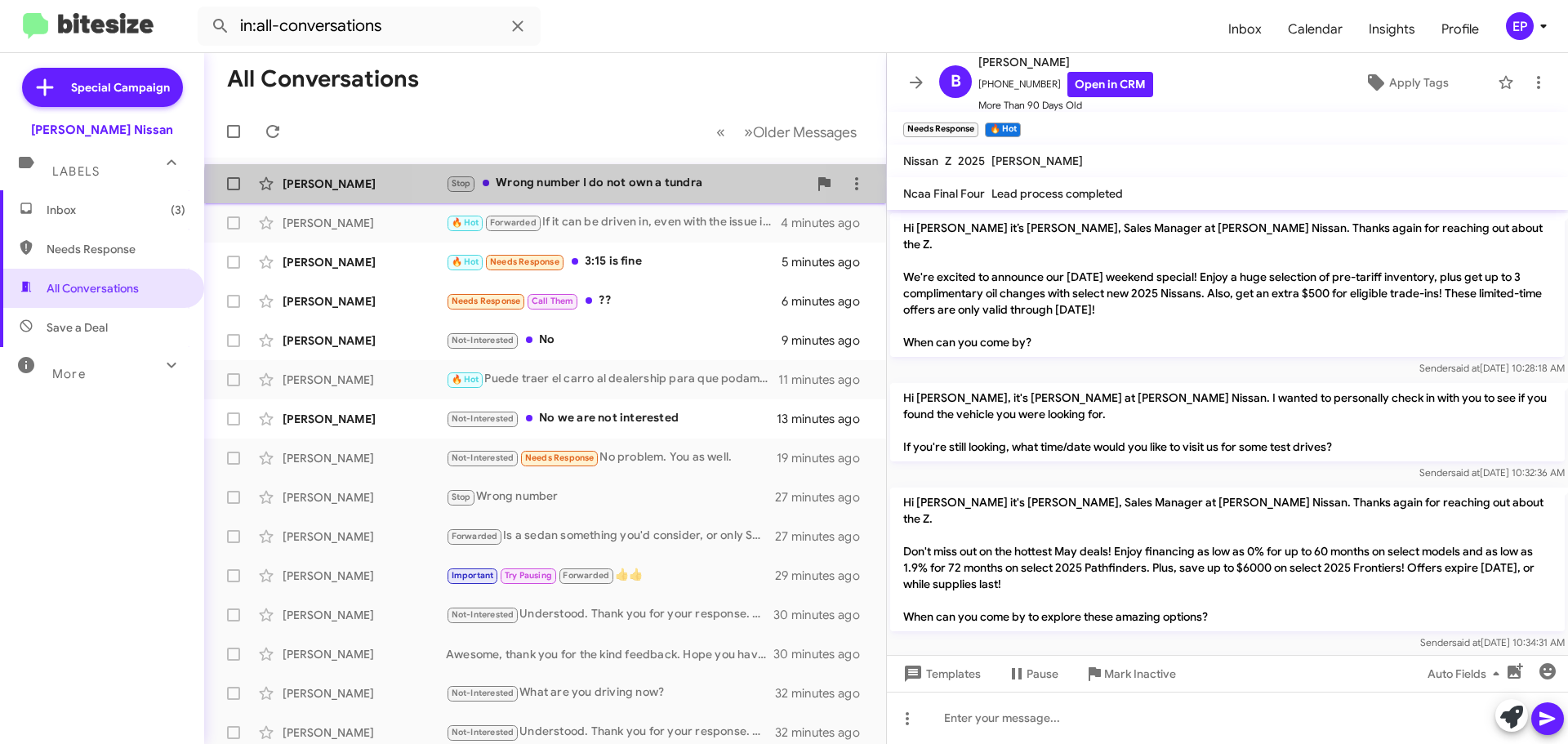
click at [621, 195] on div "[PERSON_NAME] Stop Wrong number I do not own a tundra a minute ago" at bounding box center [545, 183] width 656 height 33
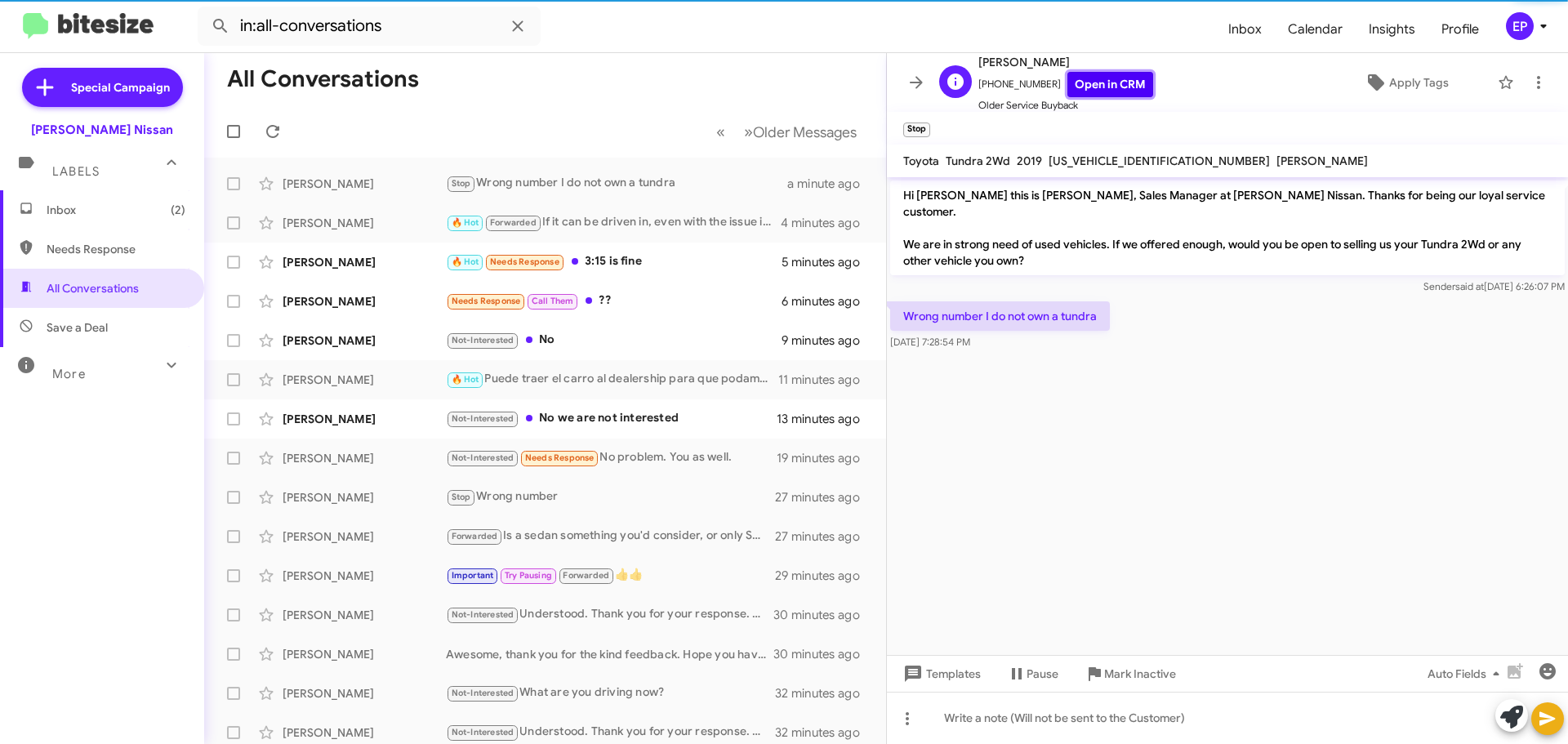
click at [1112, 83] on link "Open in CRM" at bounding box center [1110, 84] width 86 height 25
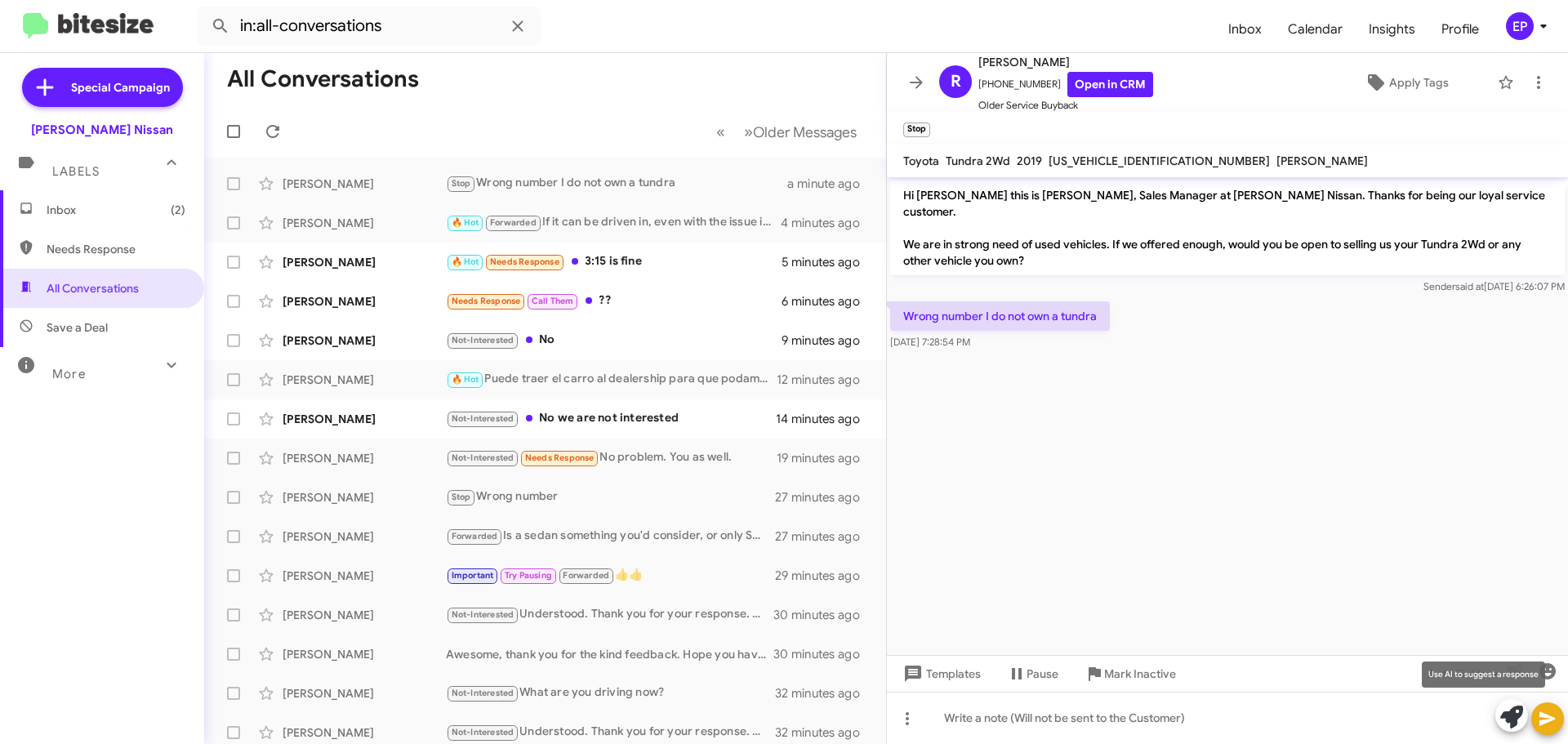
click at [1512, 721] on icon at bounding box center [1511, 717] width 23 height 23
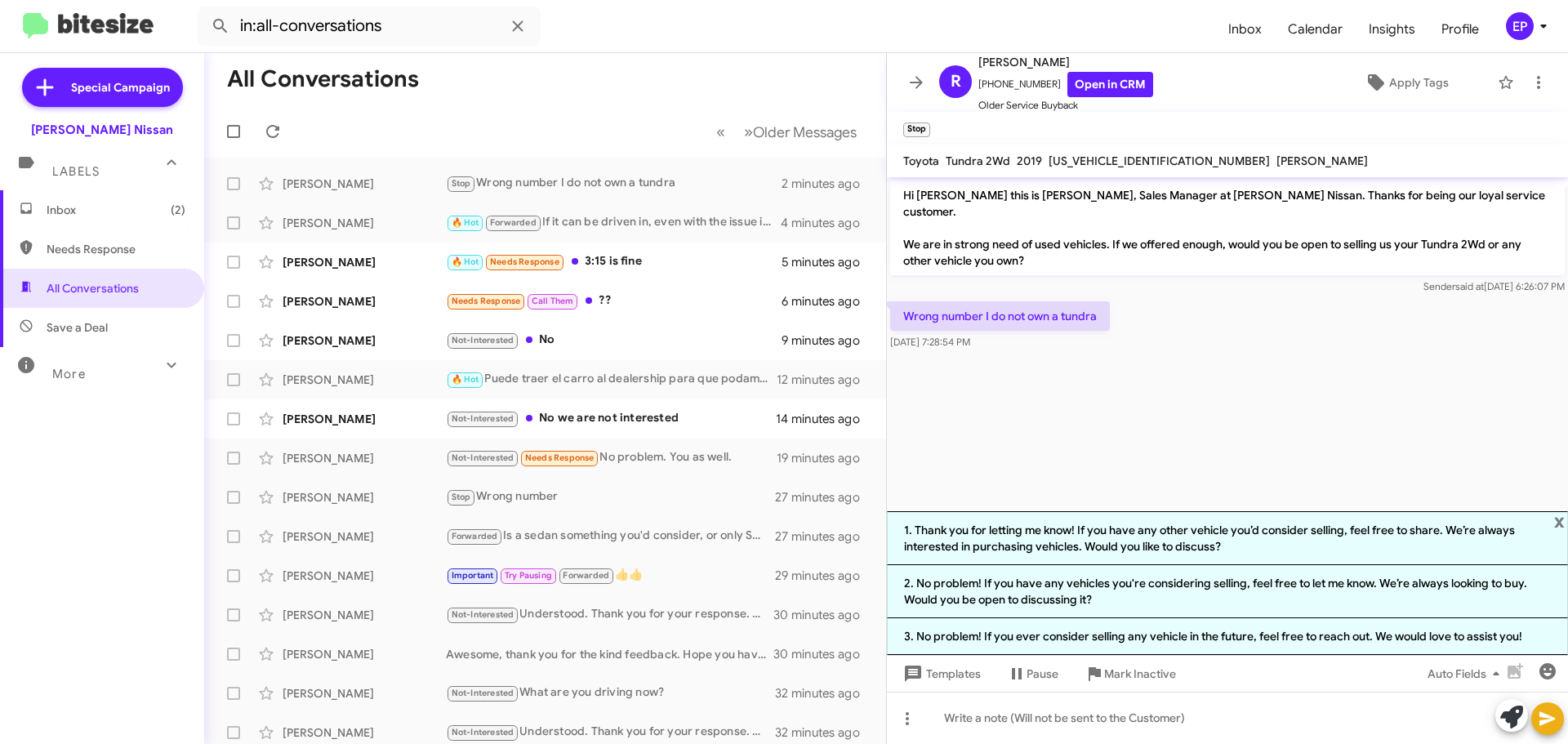
click at [1075, 635] on li "3. No problem! If you ever consider selling any vehicle in the future, feel fre…" at bounding box center [1226, 636] width 681 height 37
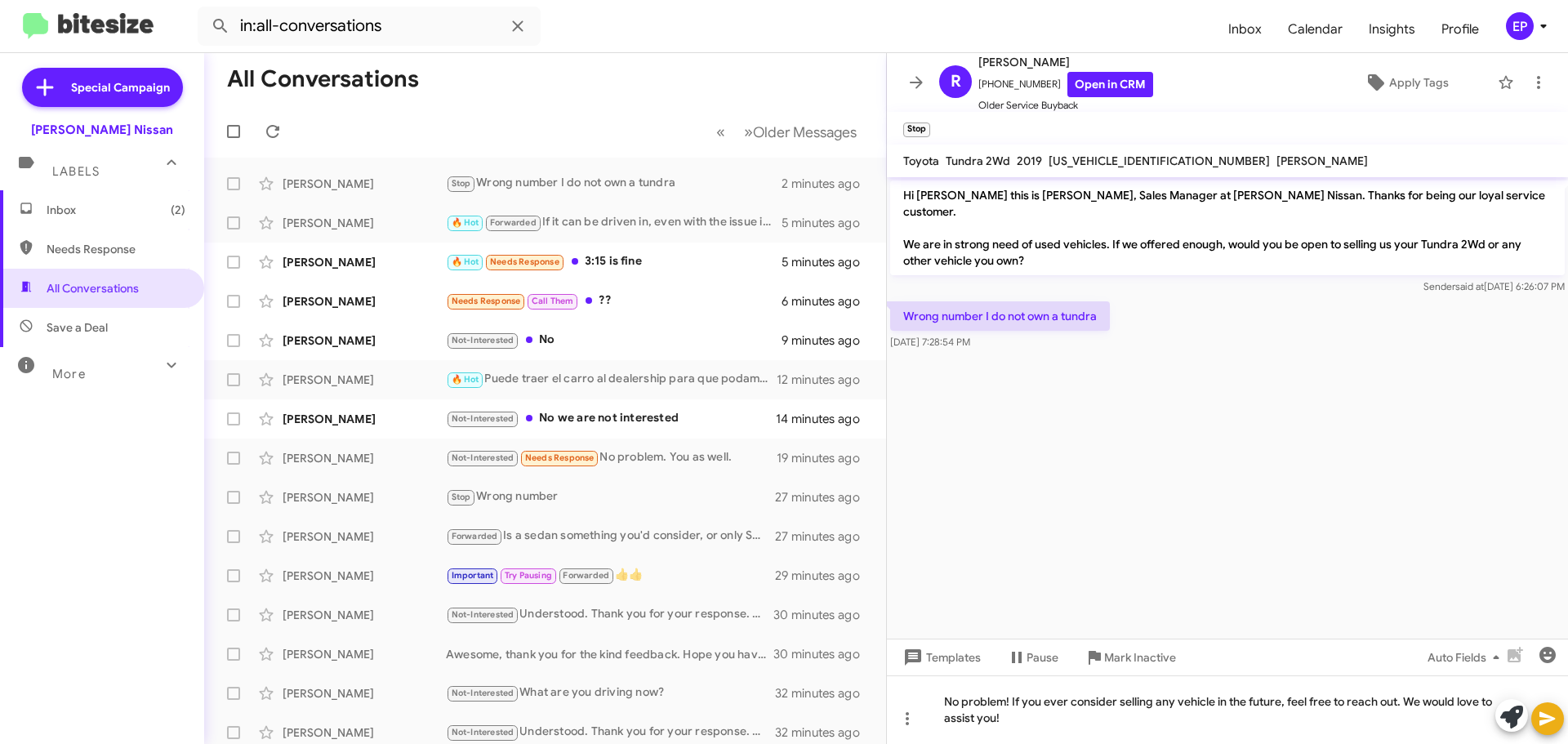
click at [1556, 722] on button at bounding box center [1547, 719] width 33 height 33
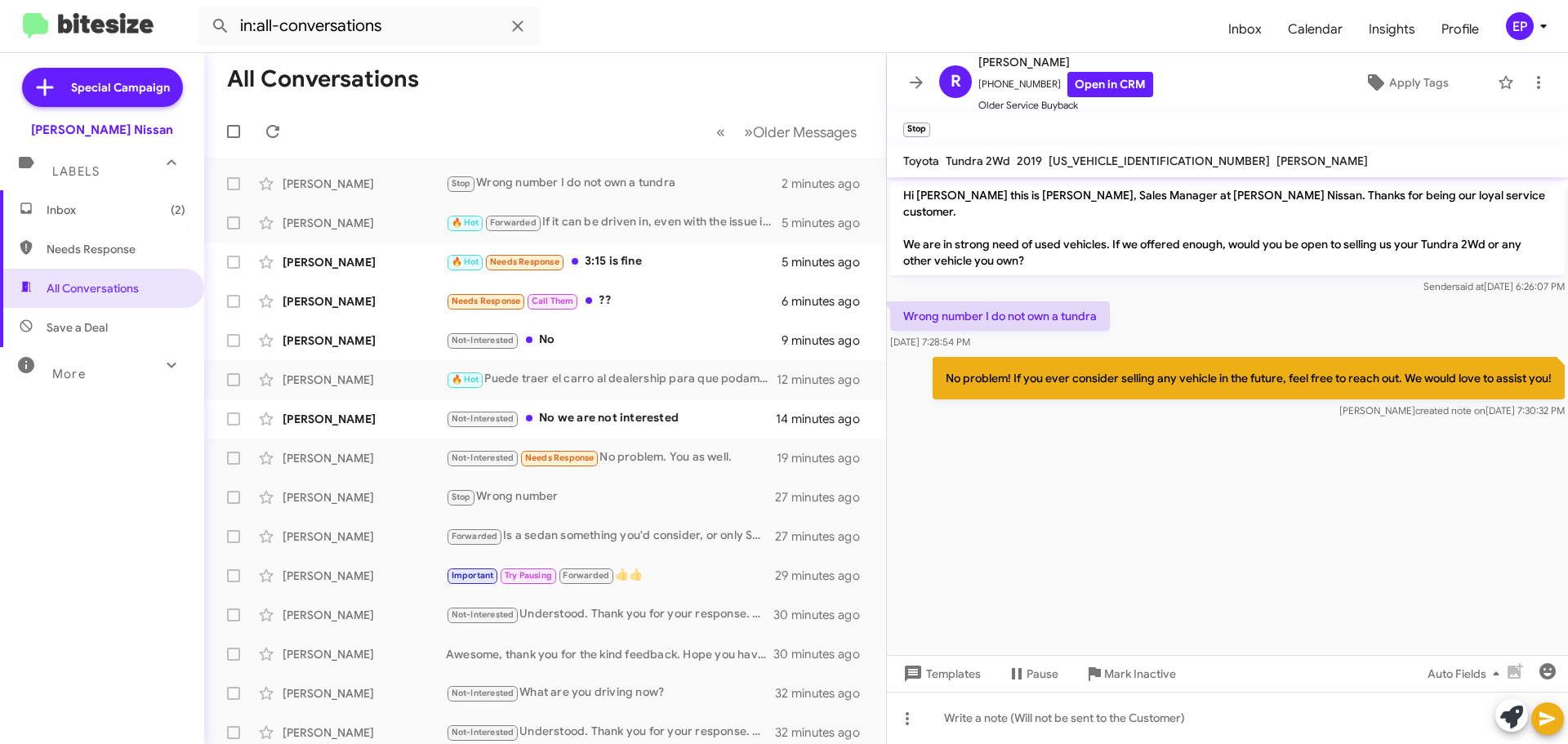
click at [1233, 315] on div "Wrong number I do not own a tundra [DATE] 7:28:54 PM" at bounding box center [1226, 326] width 681 height 56
click at [620, 256] on div "🔥 Hot Needs Response 3:15 is fine" at bounding box center [627, 261] width 362 height 19
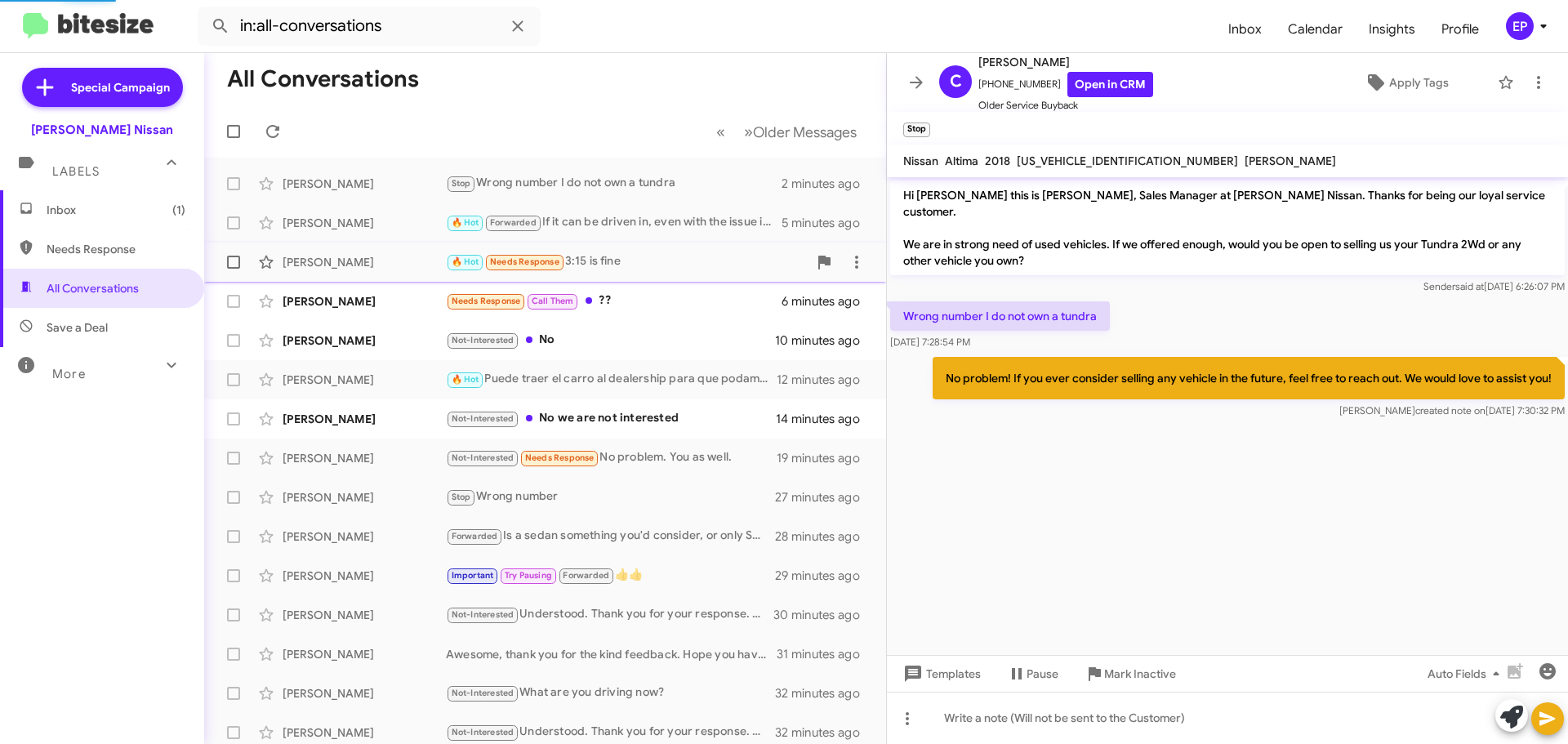
scroll to position [48, 0]
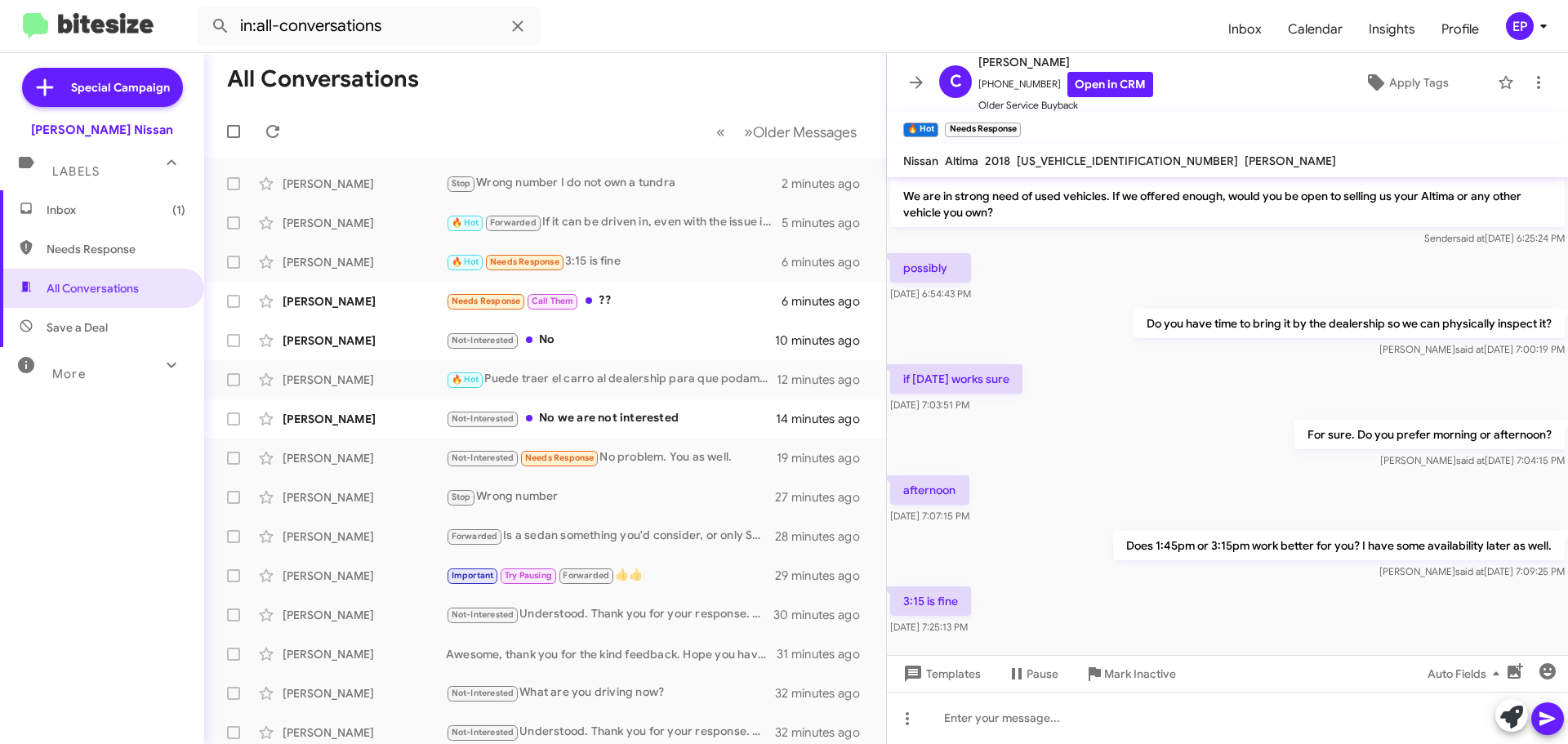
click at [1123, 435] on div "For sure. Do you prefer morning or afternoon? [PERSON_NAME] said at [DATE] 7:04…" at bounding box center [1226, 445] width 681 height 56
click at [1092, 94] on link "Open in CRM" at bounding box center [1110, 84] width 86 height 25
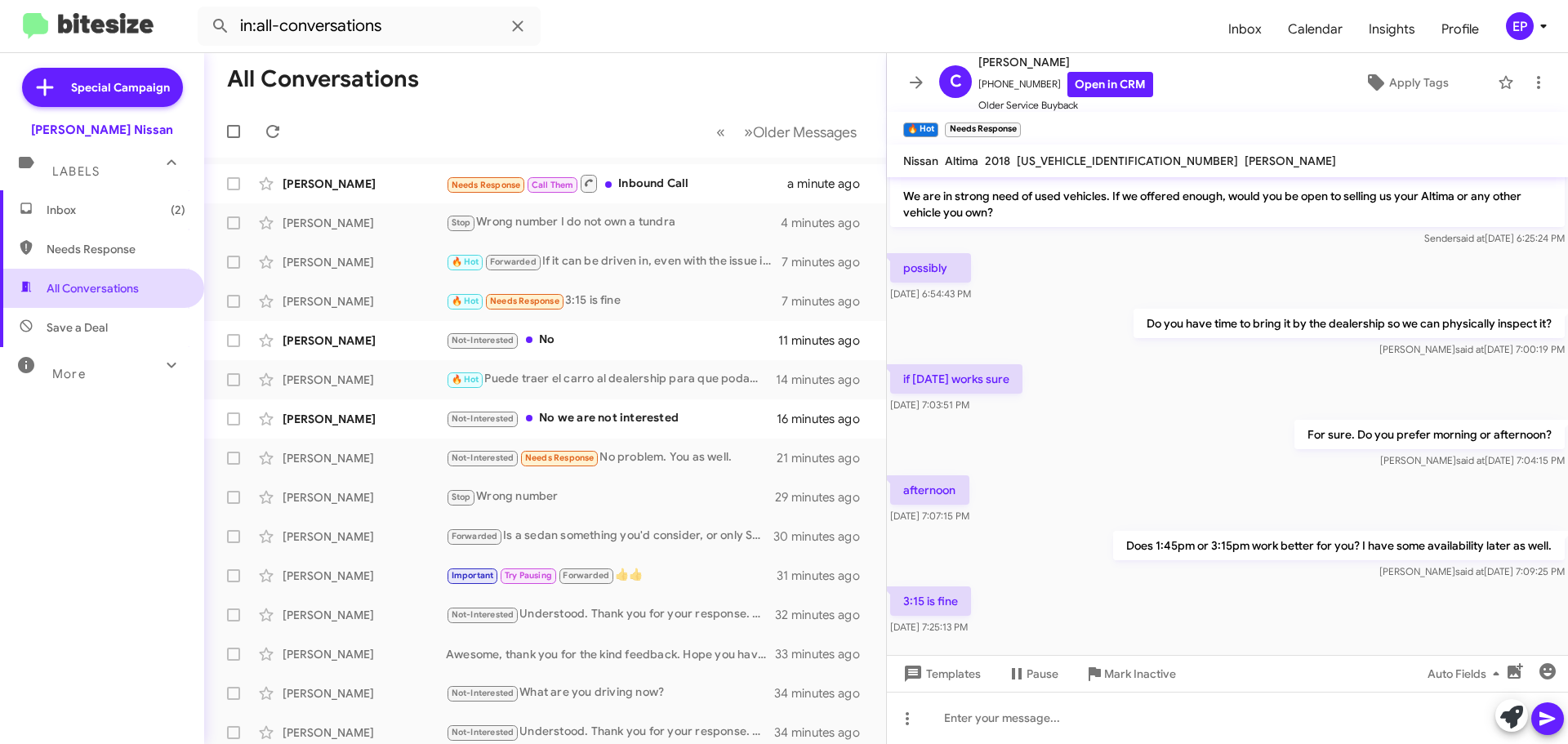
click at [132, 285] on span "All Conversations" at bounding box center [93, 288] width 92 height 16
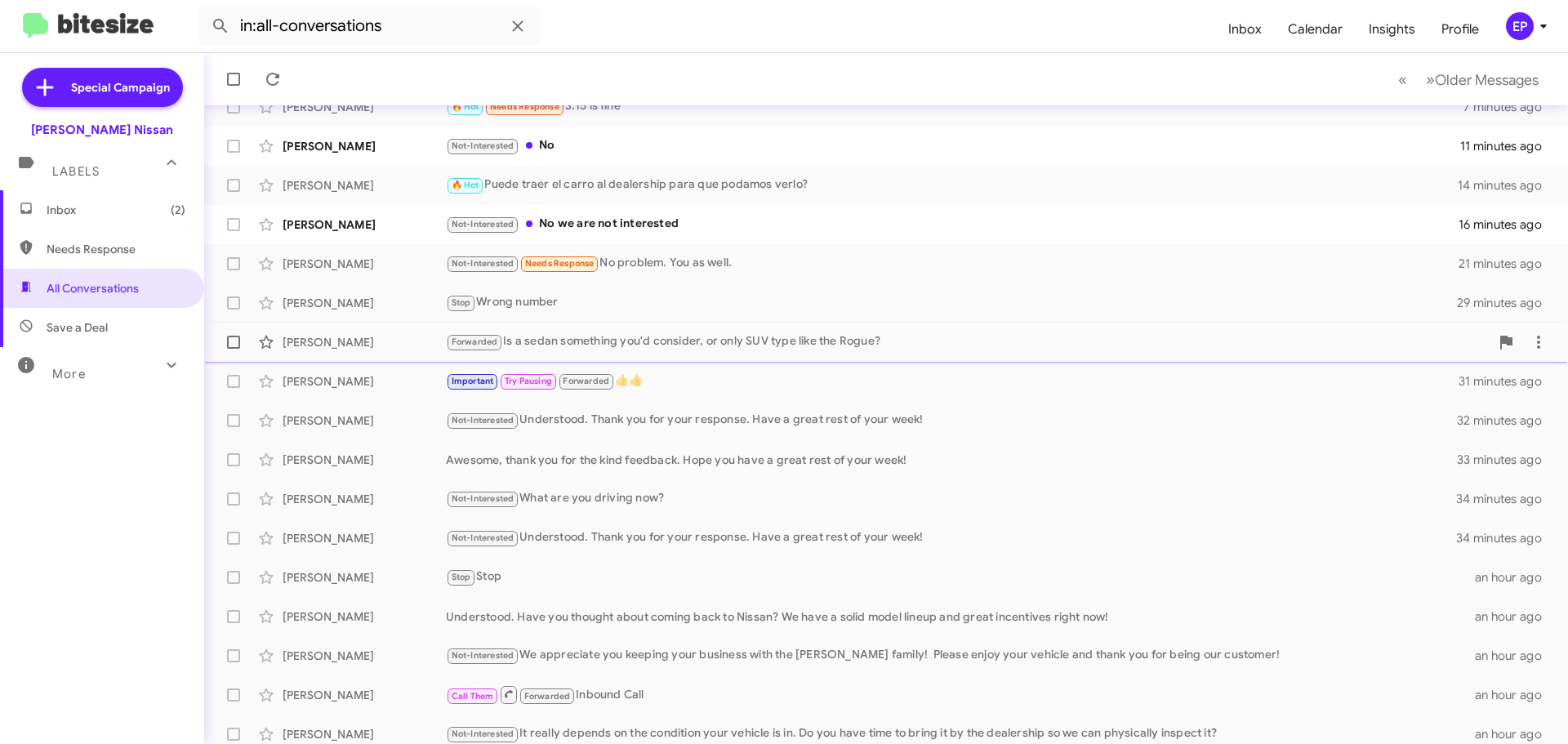
scroll to position [204, 0]
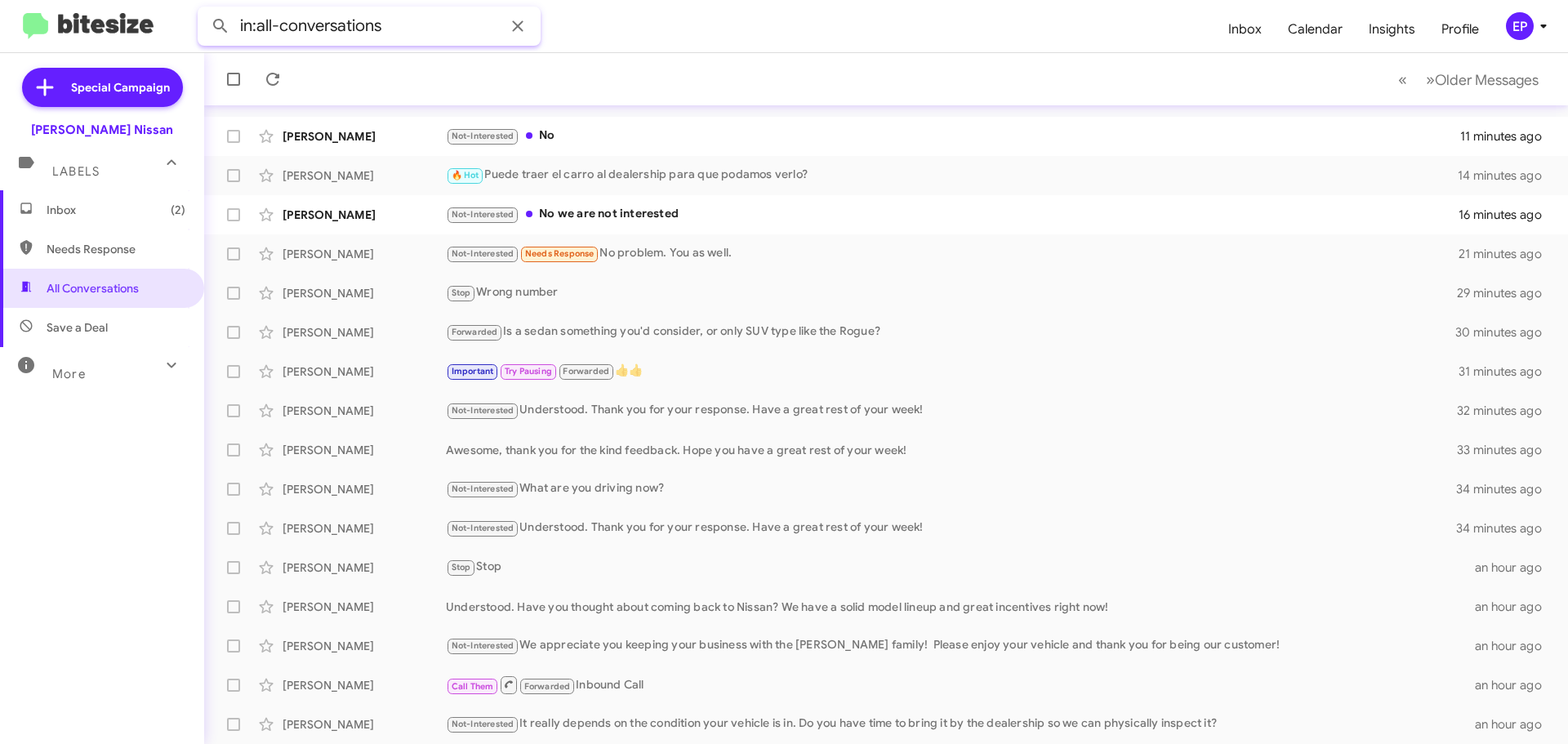
click at [476, 20] on input "in:all-conversations" at bounding box center [369, 26] width 343 height 39
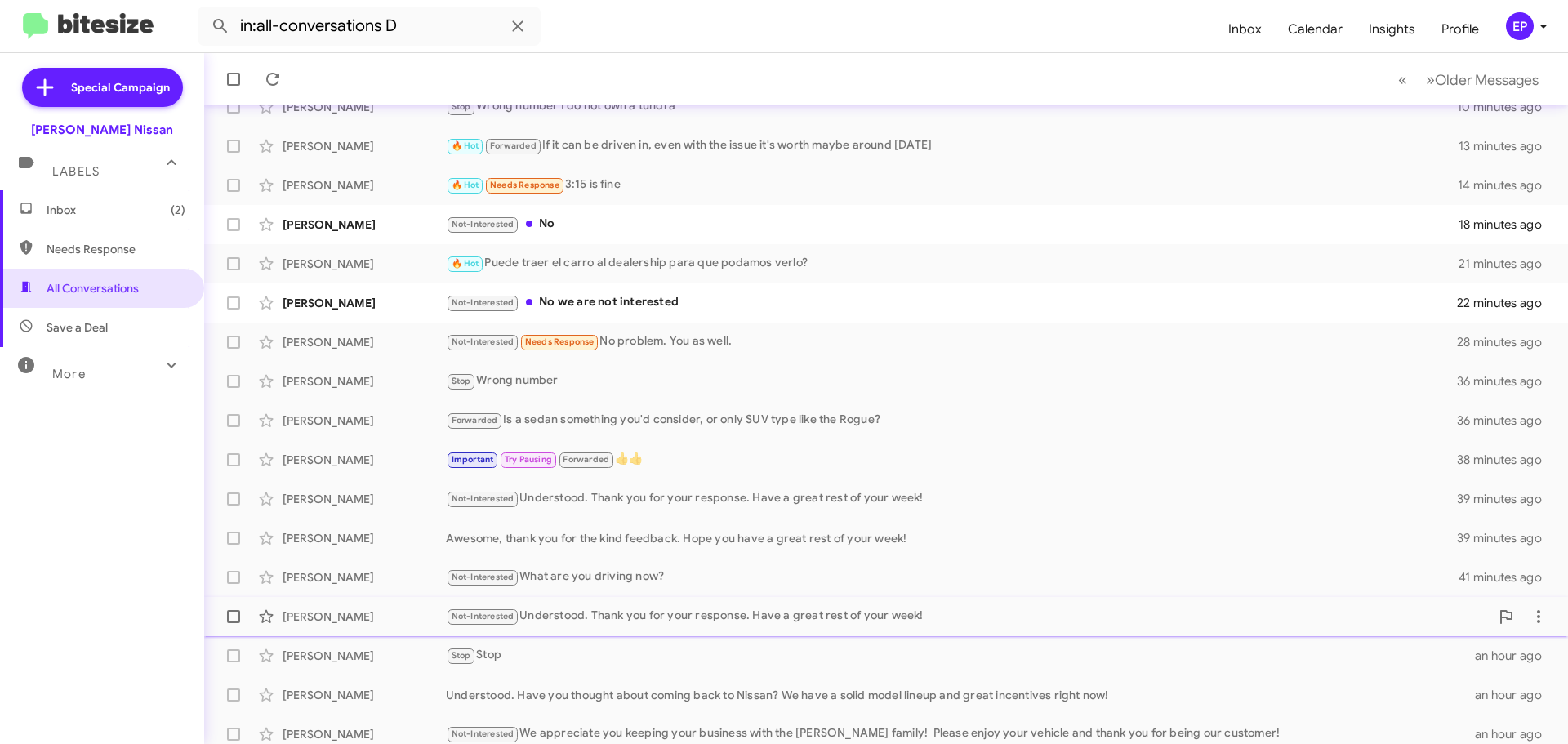
scroll to position [163, 0]
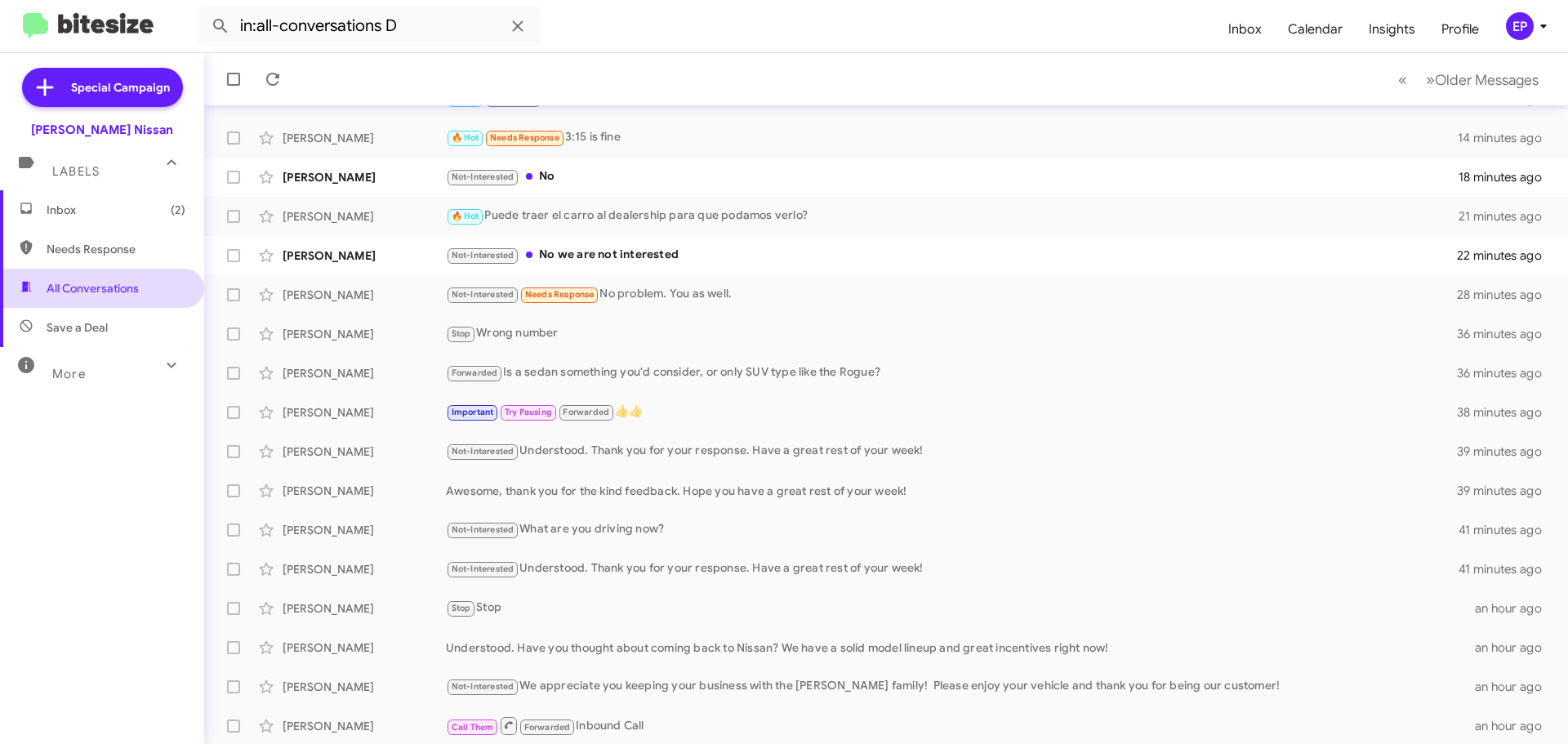
click at [91, 290] on span "All Conversations" at bounding box center [93, 288] width 92 height 16
click at [88, 257] on span "Needs Response" at bounding box center [102, 249] width 204 height 39
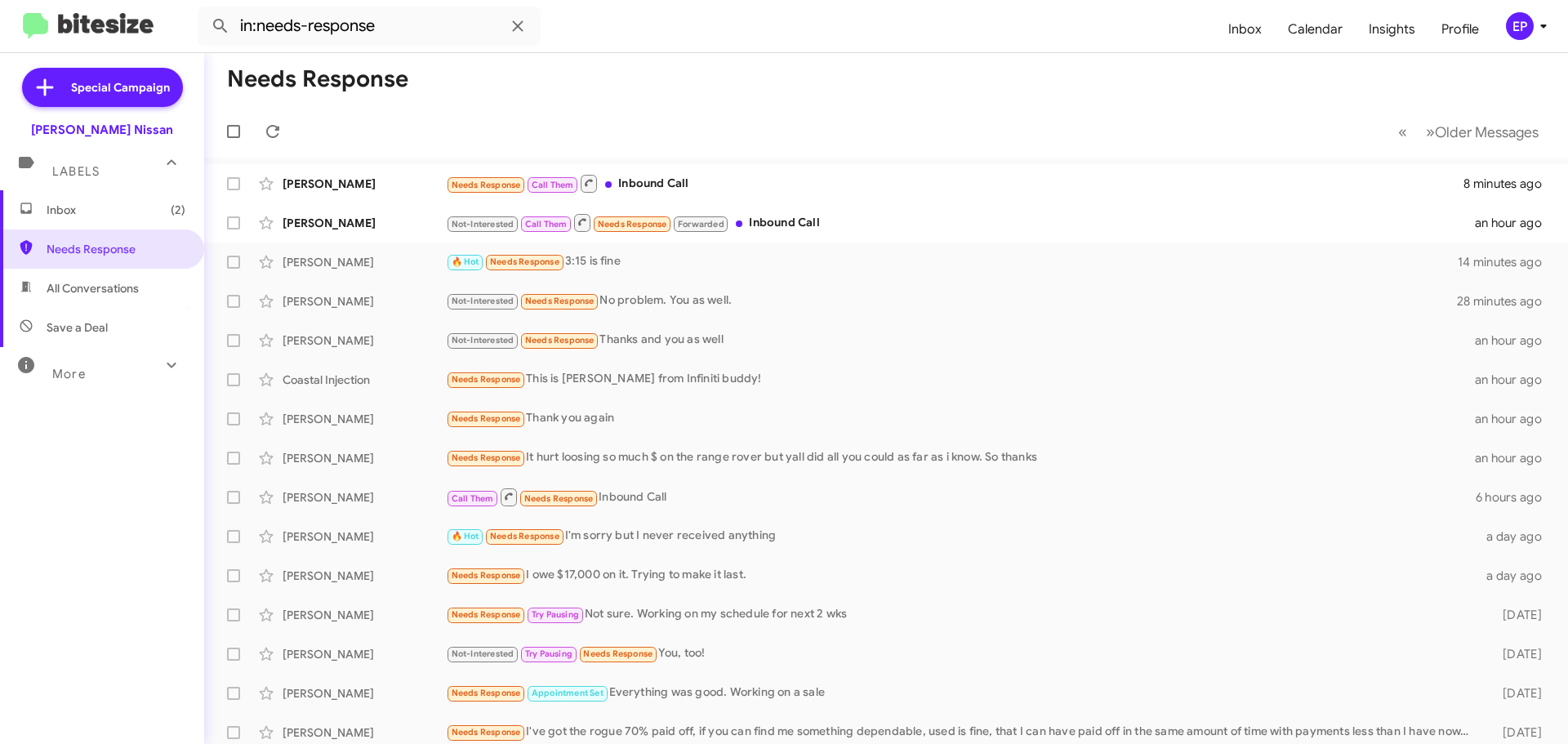
click at [83, 291] on span "All Conversations" at bounding box center [93, 288] width 92 height 16
type input "in:all-conversations"
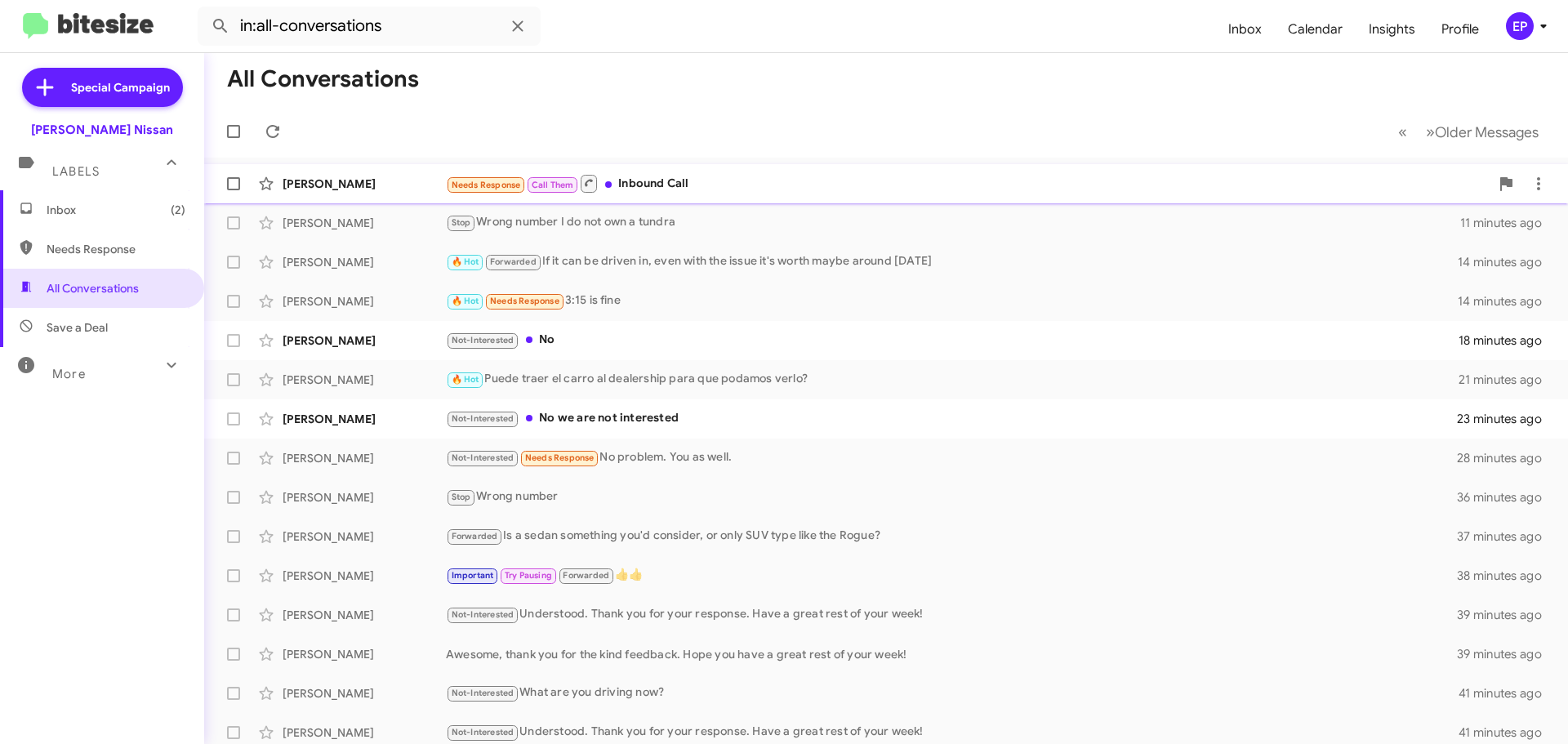
click at [715, 190] on div "Needs Response Call Them Inbound Call" at bounding box center [967, 183] width 1043 height 20
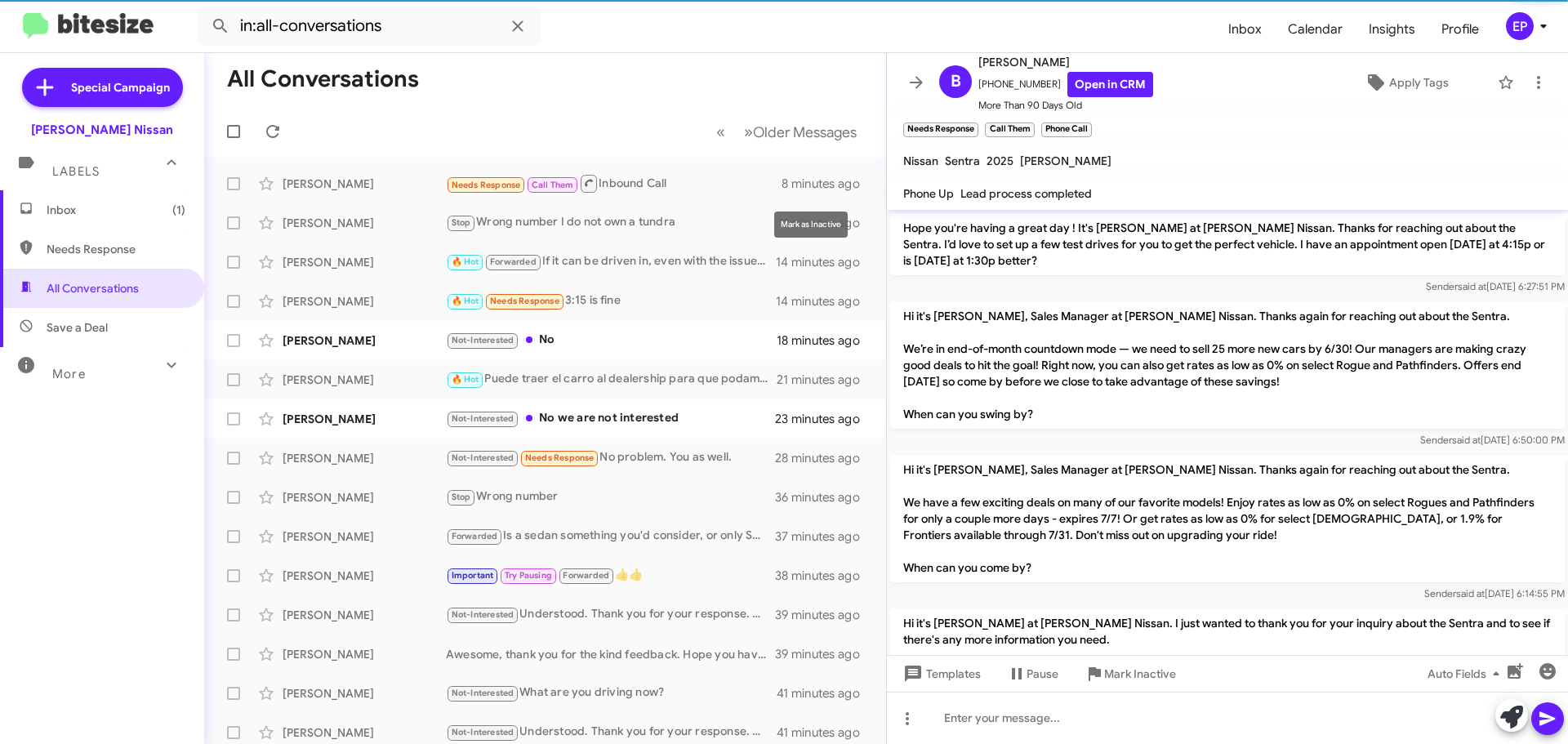
scroll to position [1310, 0]
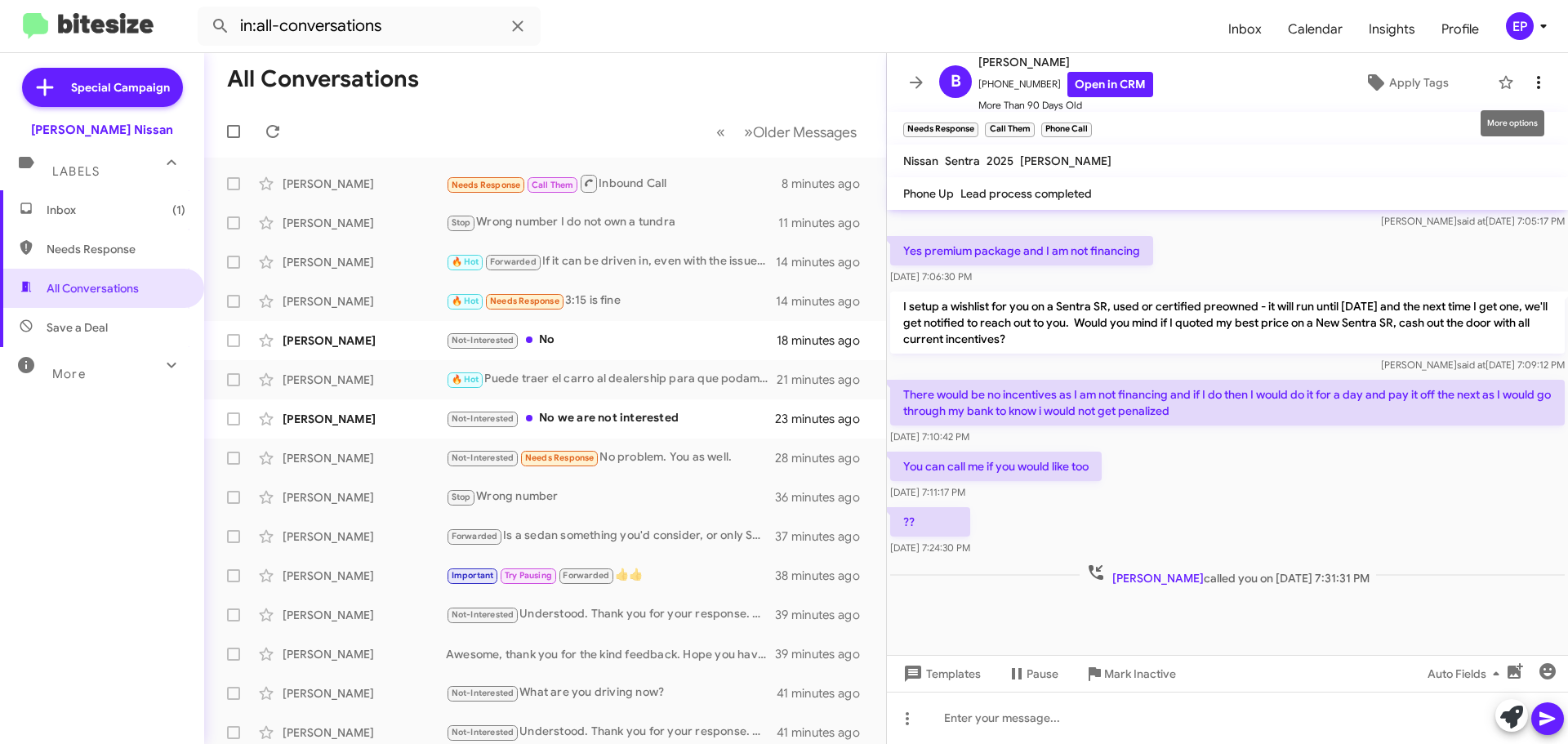
click at [1528, 79] on icon at bounding box center [1538, 83] width 20 height 20
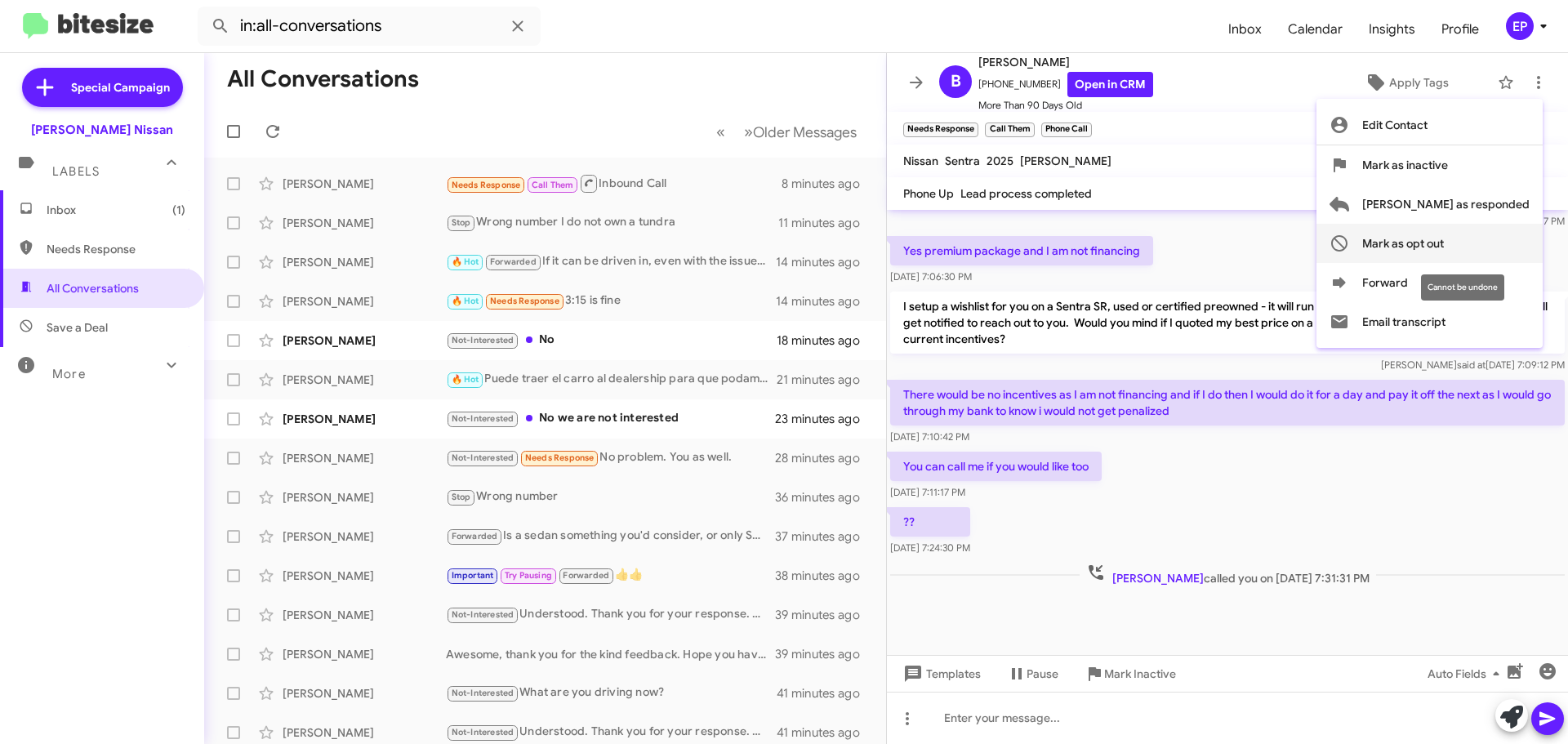
click at [1443, 239] on span "Mark as opt out" at bounding box center [1403, 243] width 82 height 39
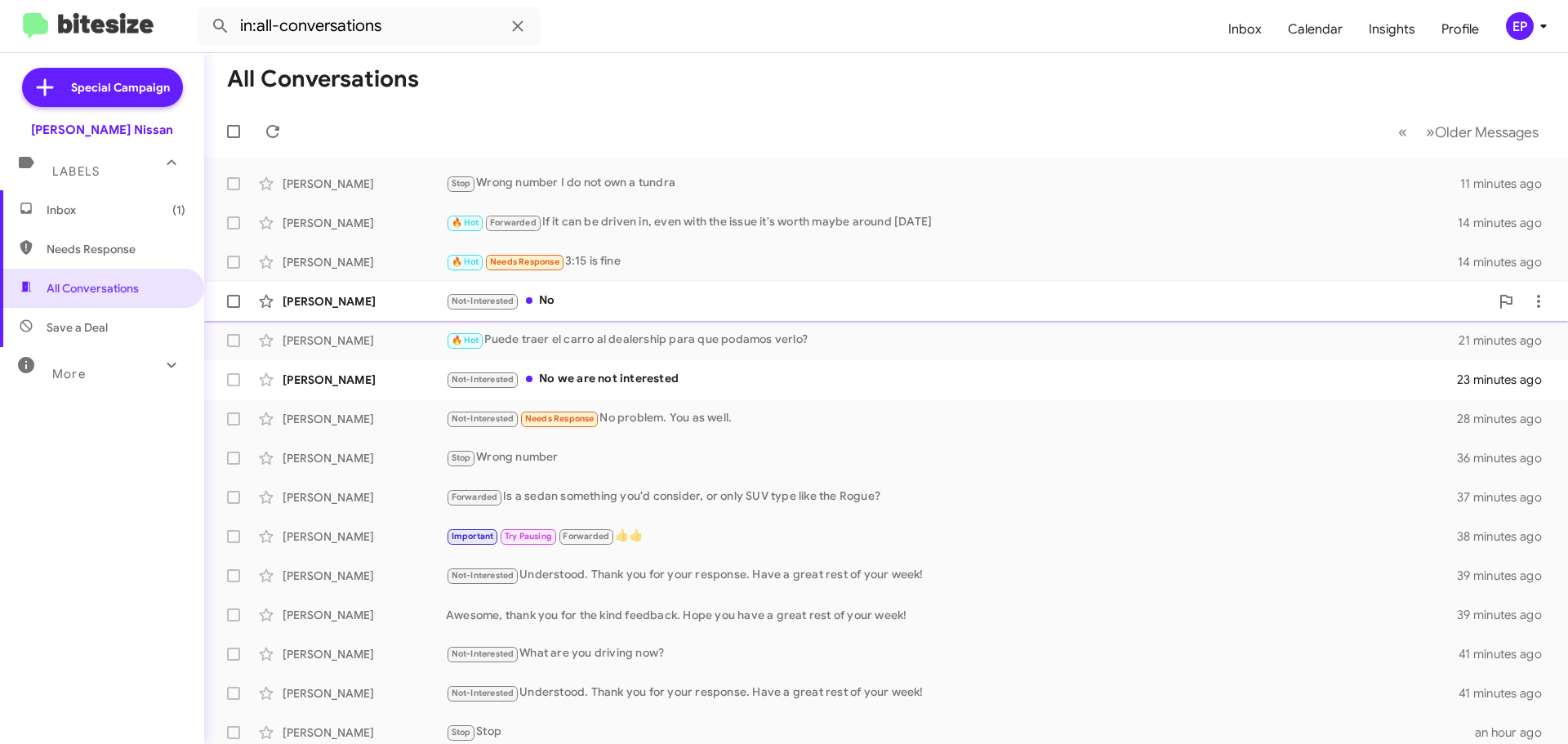
click at [661, 288] on div "[PERSON_NAME] Not-Interested No 18 minutes ago" at bounding box center [885, 301] width 1337 height 33
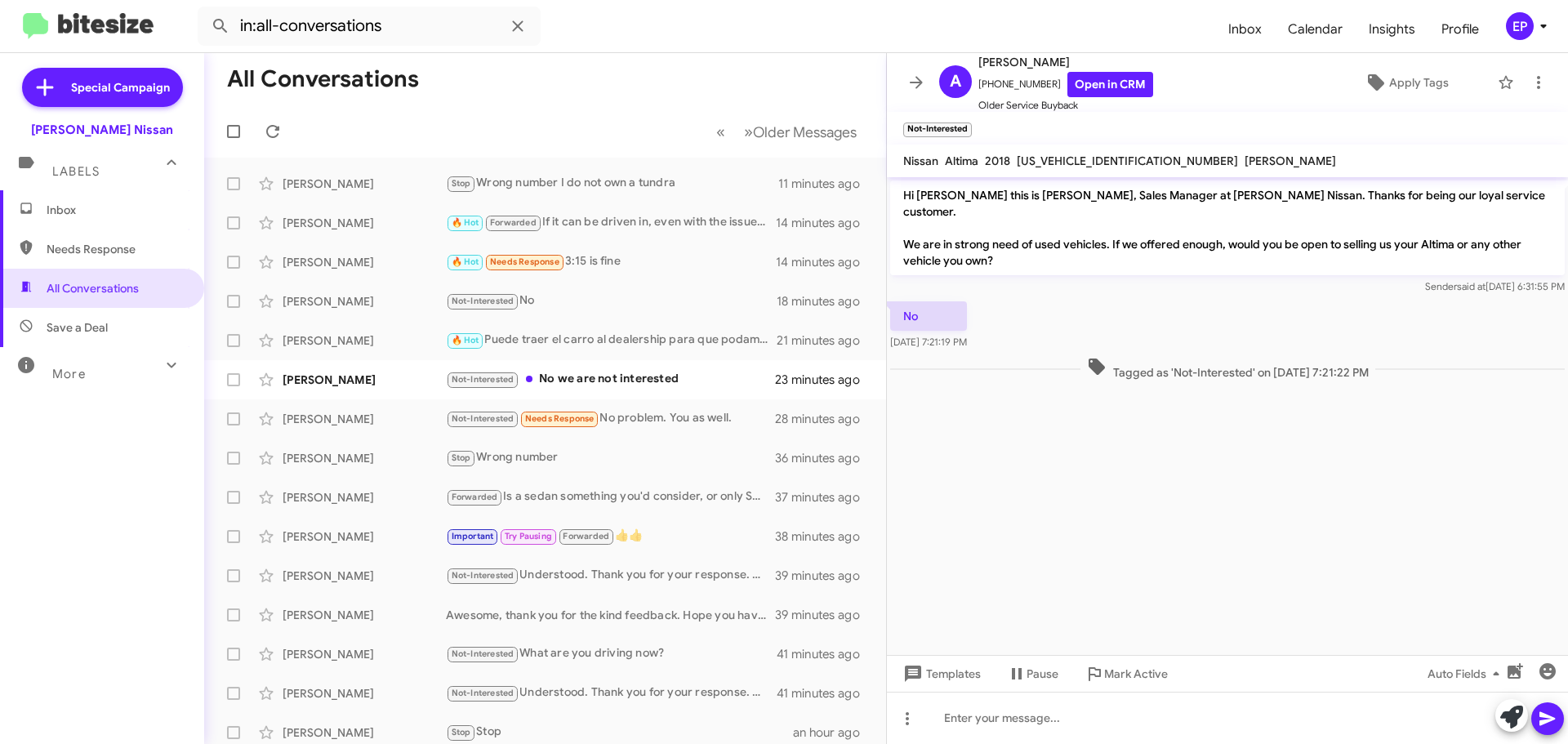
click at [1174, 458] on cdk-virtual-scroll-viewport "Hi [PERSON_NAME] this is [PERSON_NAME], Sales Manager at [PERSON_NAME] Nissan. …" at bounding box center [1226, 416] width 681 height 478
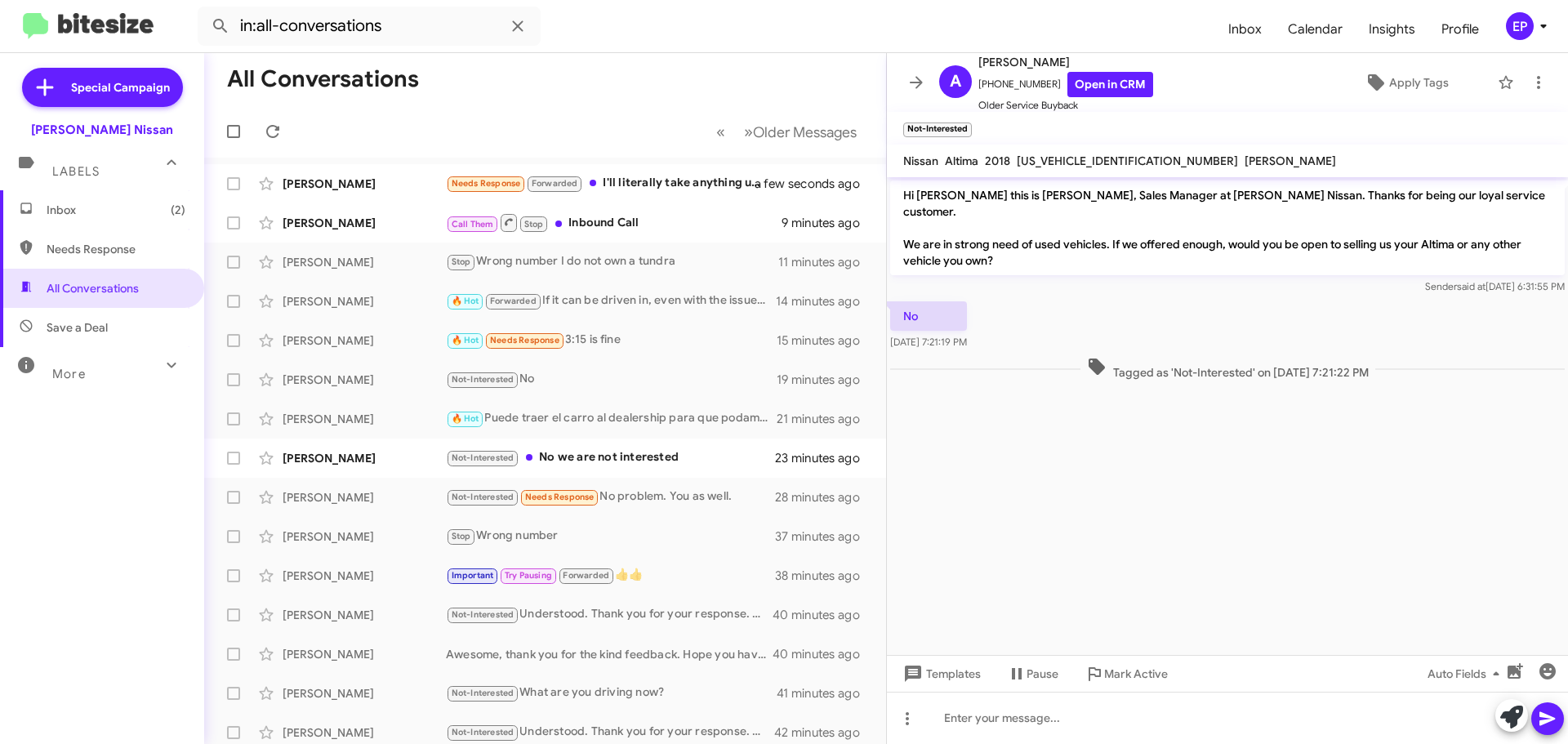
click at [1177, 458] on cdk-virtual-scroll-viewport "Hi [PERSON_NAME] this is [PERSON_NAME], Sales Manager at [PERSON_NAME] Nissan. …" at bounding box center [1226, 416] width 681 height 478
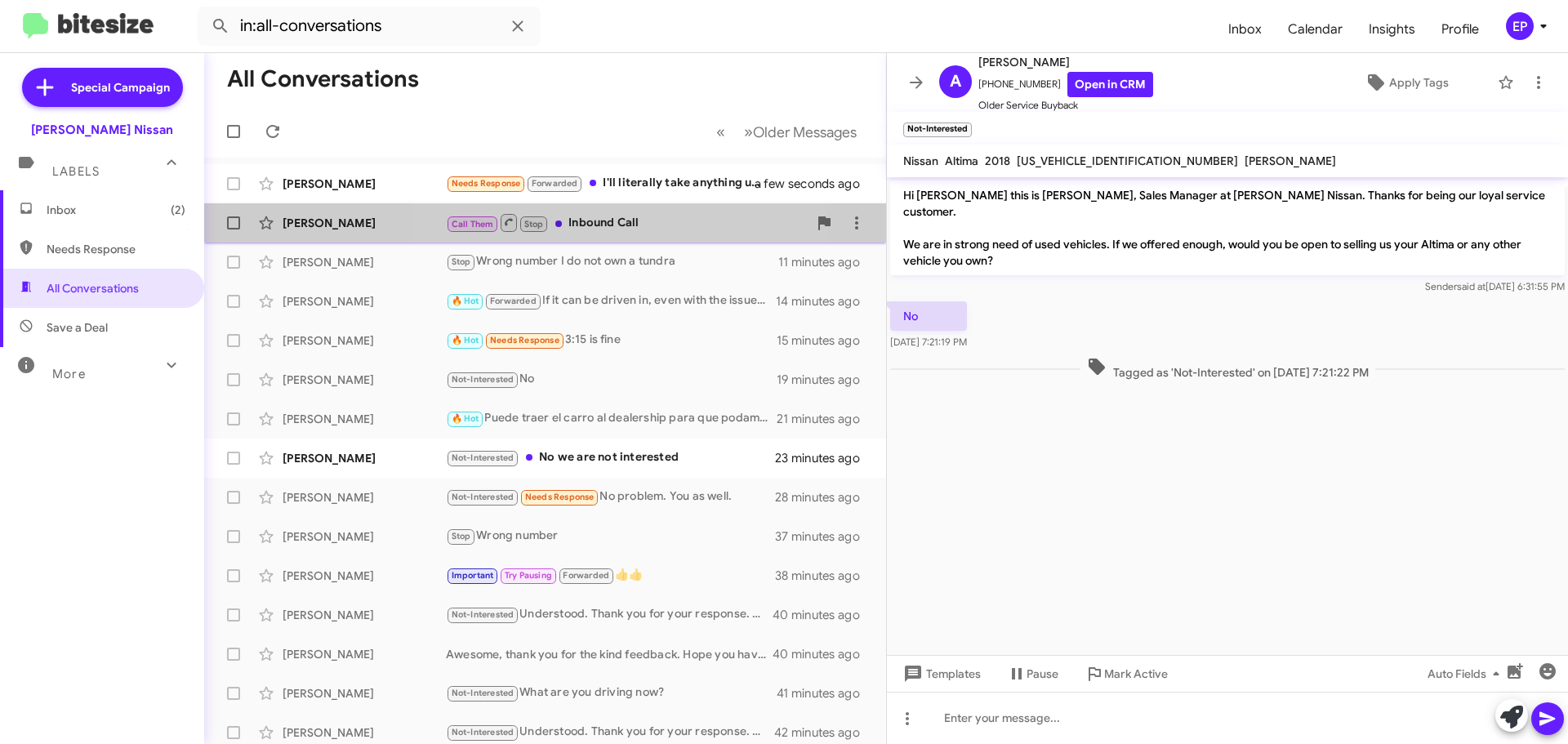
click at [615, 219] on div "Call Them Stop Inbound Call" at bounding box center [627, 222] width 362 height 20
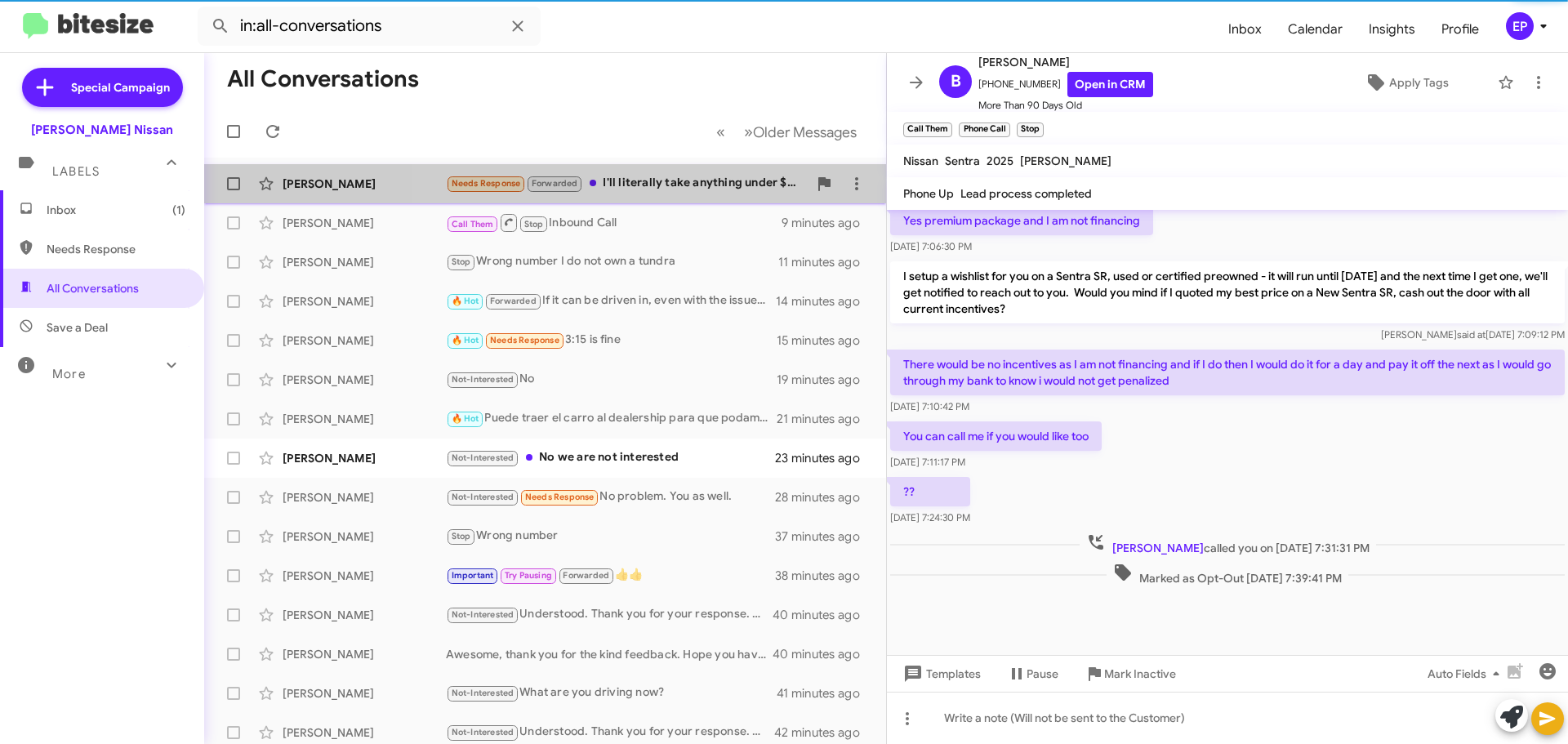
click at [657, 188] on div "Needs Response Forwarded I'll literally take anything under $20k" at bounding box center [627, 183] width 362 height 19
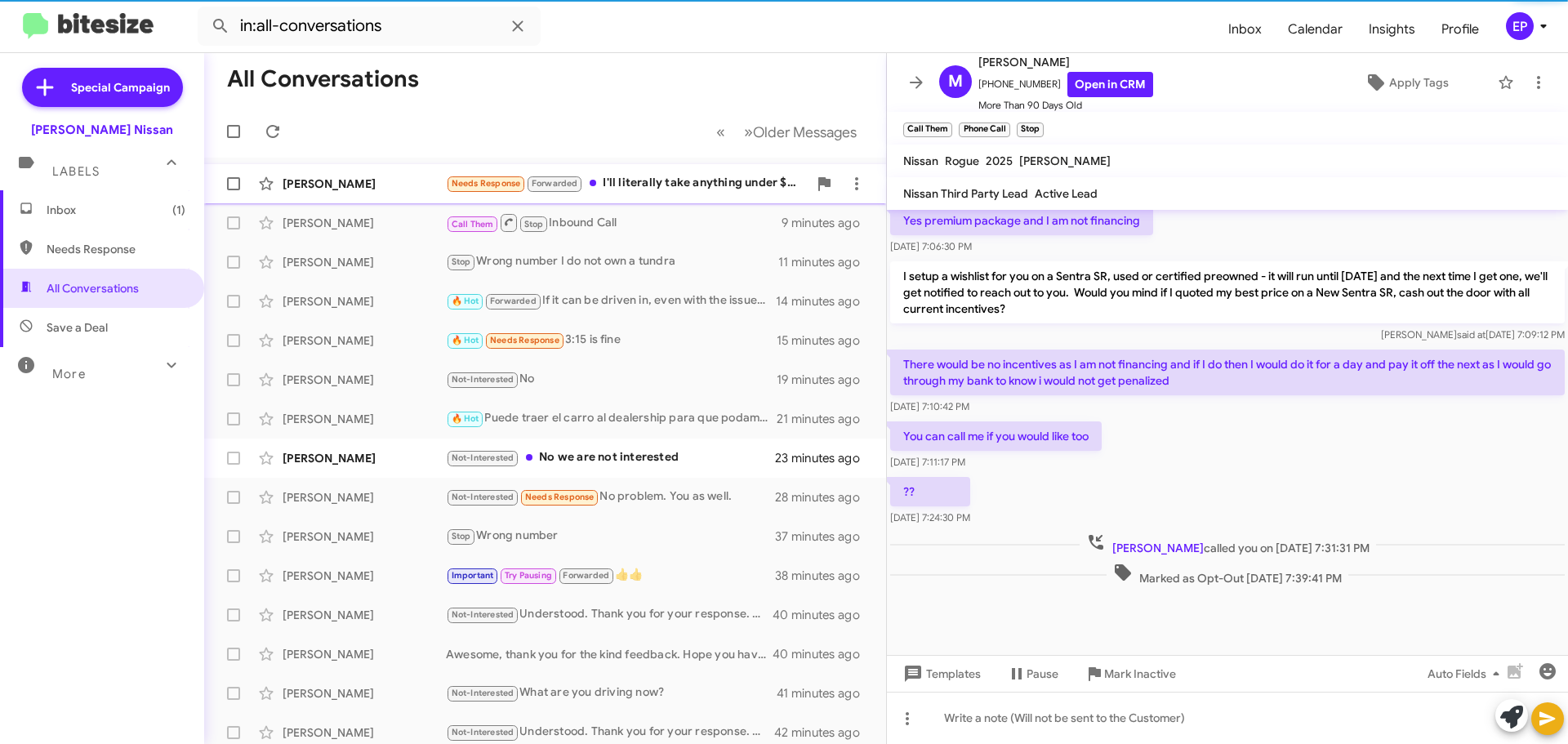
scroll to position [1708, 0]
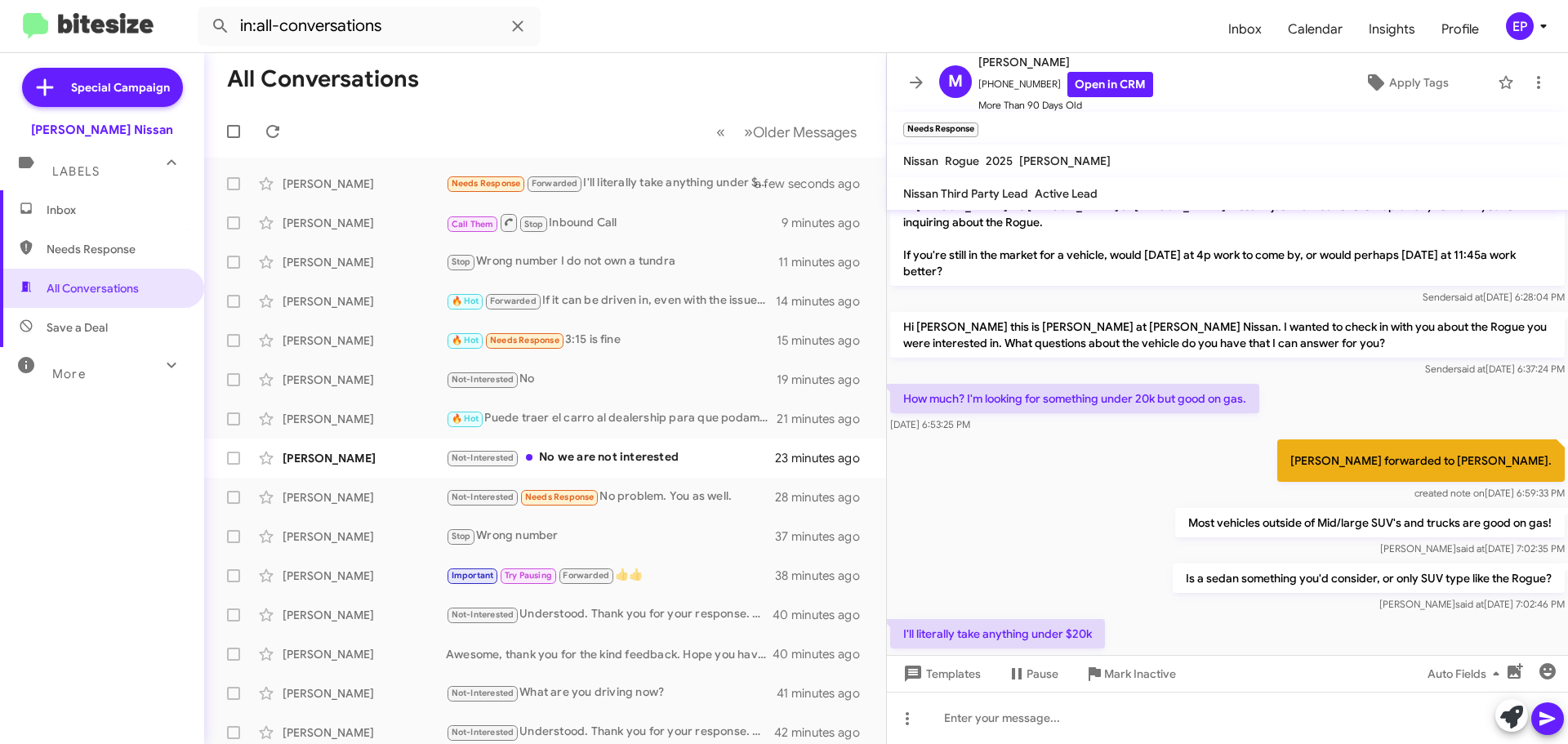
click at [1085, 436] on div "[PERSON_NAME] forwarded to [PERSON_NAME]. created note on [DATE] 6:59:33 PM" at bounding box center [1226, 470] width 681 height 69
click at [1184, 616] on div "I'll literally take anything under $20k [DATE] 7:40:10 PM" at bounding box center [1226, 644] width 681 height 56
click at [1192, 560] on div "Is a sedan something you'd consider, or only SUV type like the Rogue? [PERSON_N…" at bounding box center [1226, 588] width 681 height 56
click at [1149, 616] on div "I'll literally take anything under $20k [DATE] 7:40:10 PM" at bounding box center [1226, 644] width 681 height 56
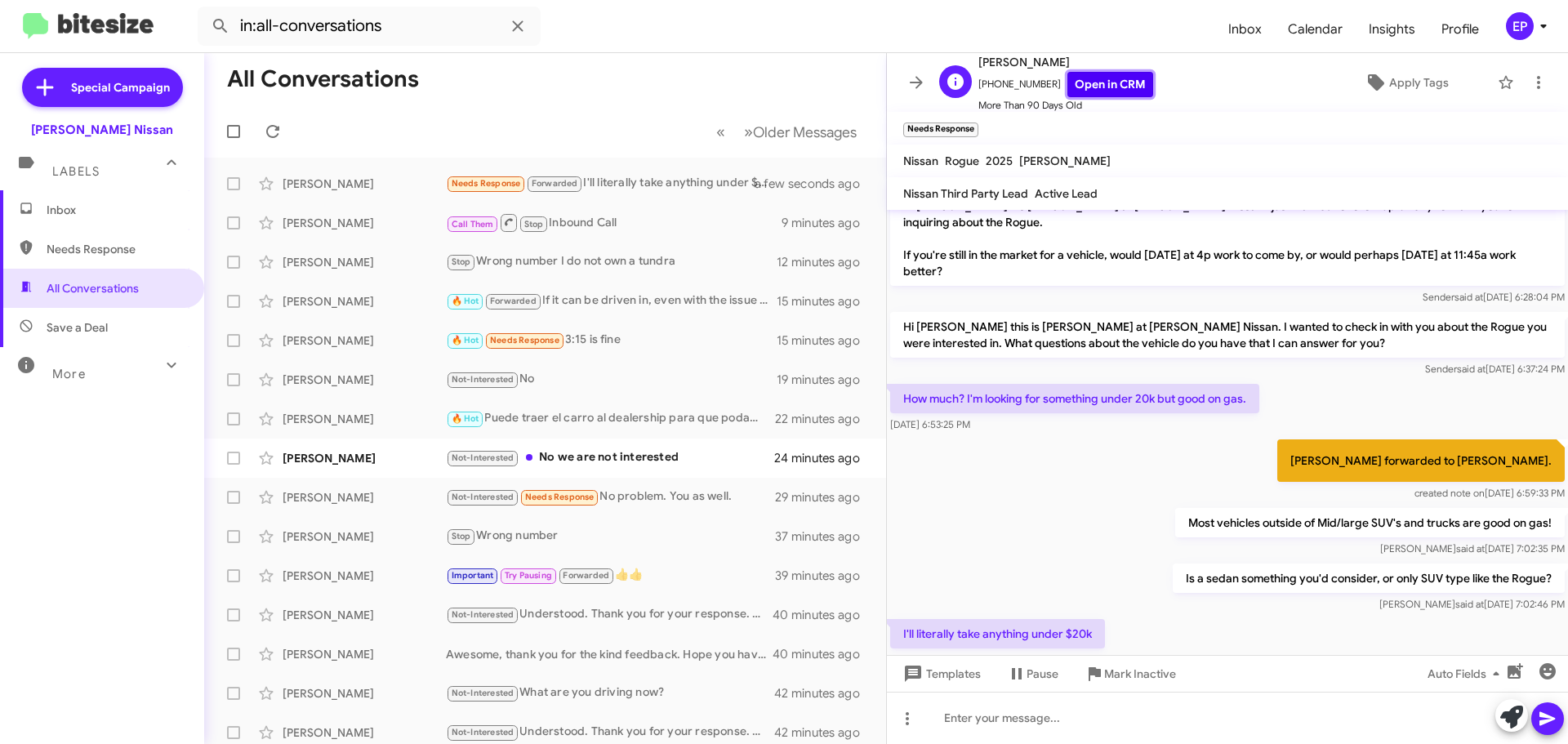
click at [1109, 90] on link "Open in CRM" at bounding box center [1110, 84] width 86 height 25
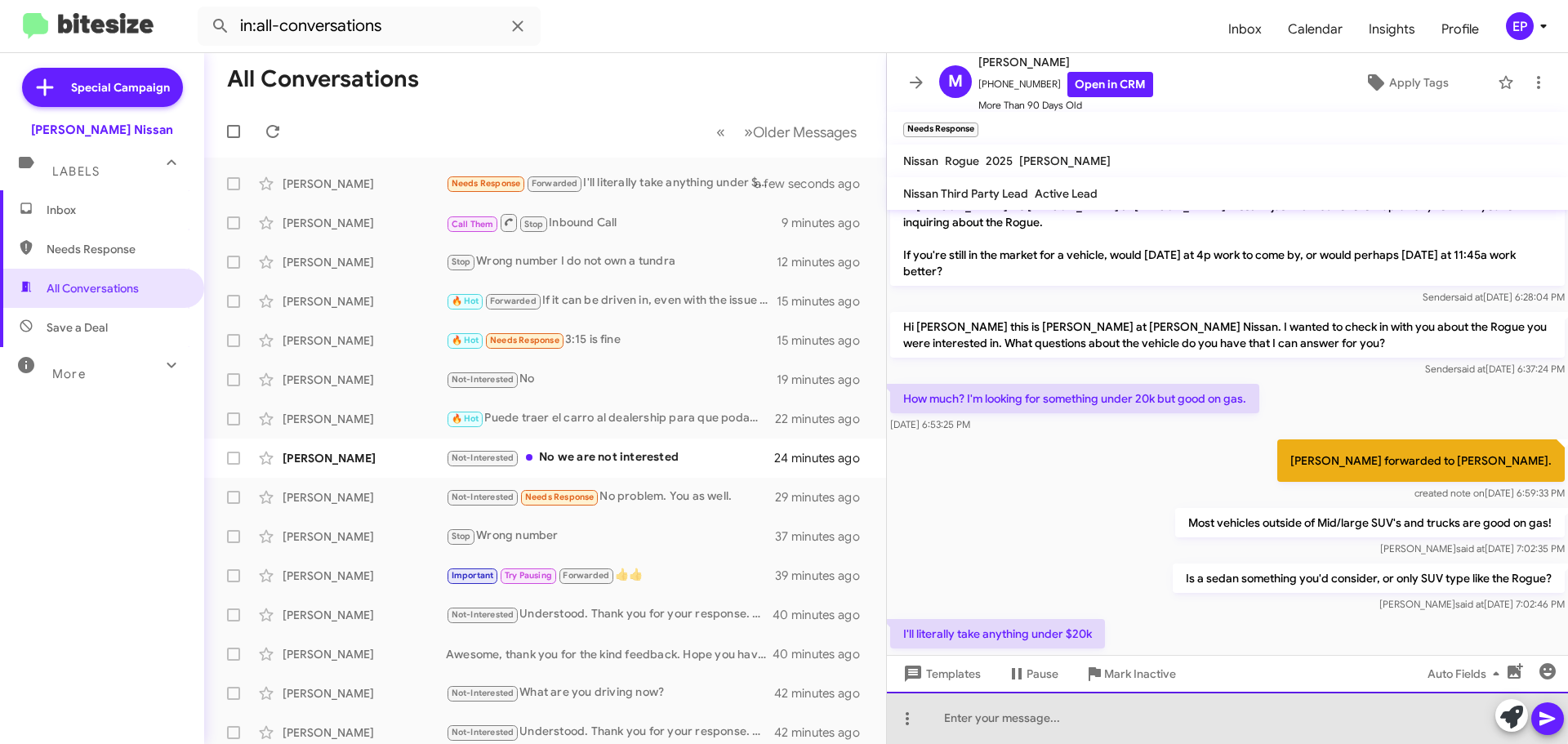
click at [1095, 713] on div at bounding box center [1226, 718] width 681 height 52
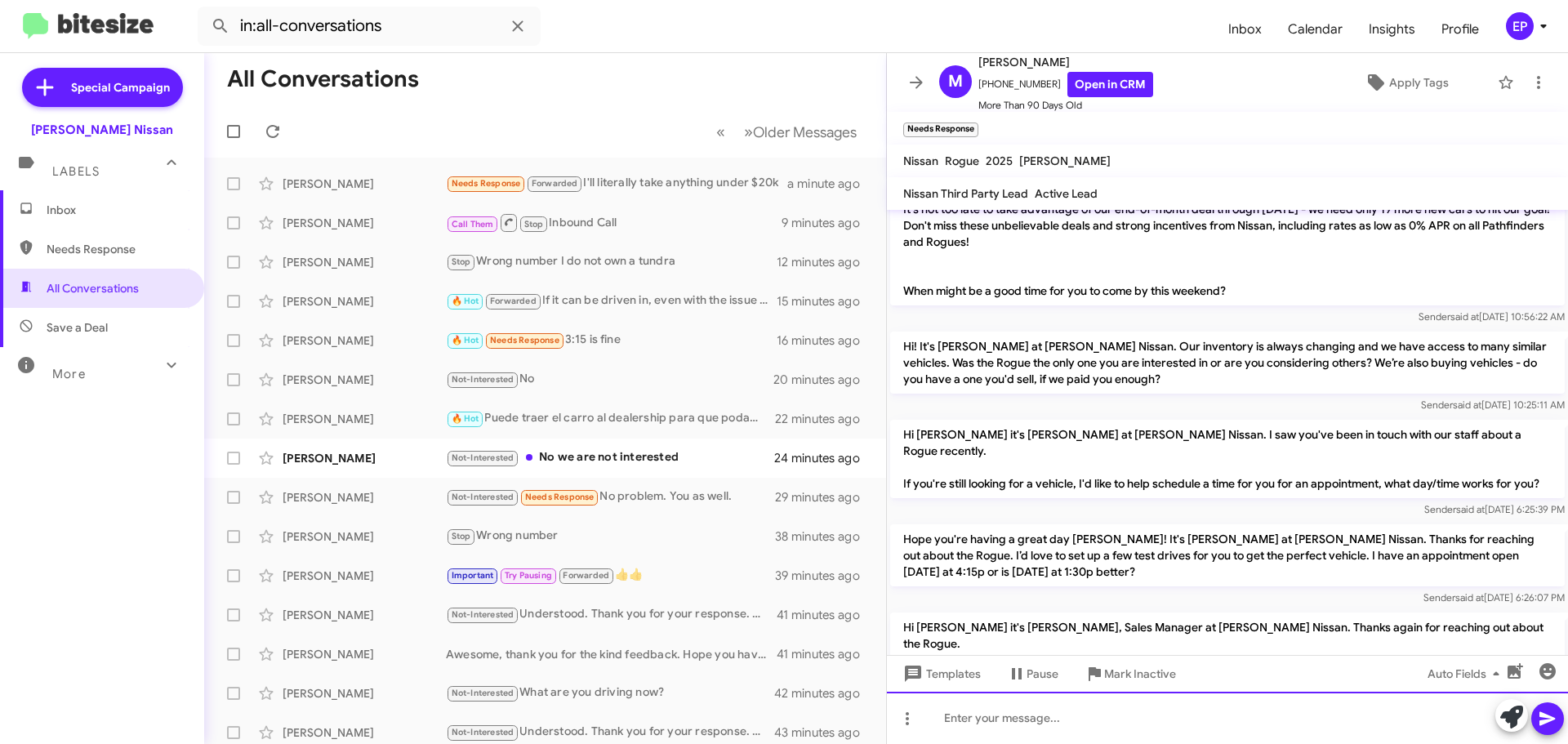
scroll to position [409, 0]
